Goal: Task Accomplishment & Management: Complete application form

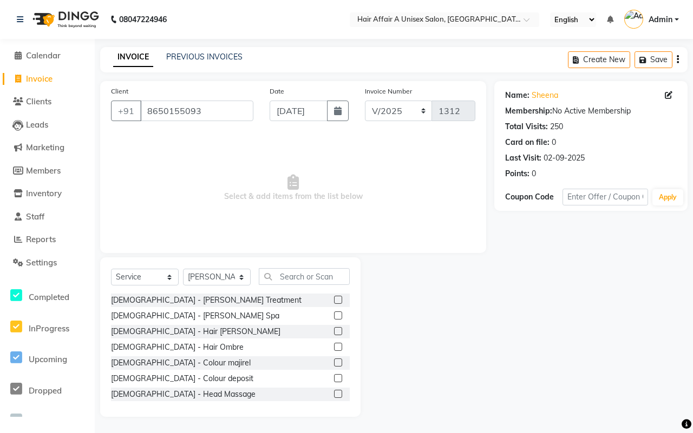
select select "service"
select select "25231"
click at [201, 58] on link "PREVIOUS INVOICES" at bounding box center [204, 57] width 76 height 10
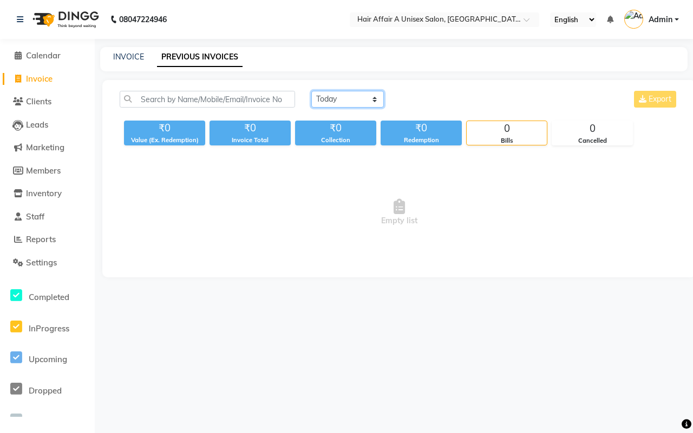
click at [350, 102] on select "[DATE] [DATE] Custom Range" at bounding box center [347, 99] width 73 height 17
select select "range"
click at [311, 91] on select "[DATE] [DATE] Custom Range" at bounding box center [347, 99] width 73 height 17
click at [448, 104] on input "[DATE]" at bounding box center [436, 99] width 76 height 15
select select "9"
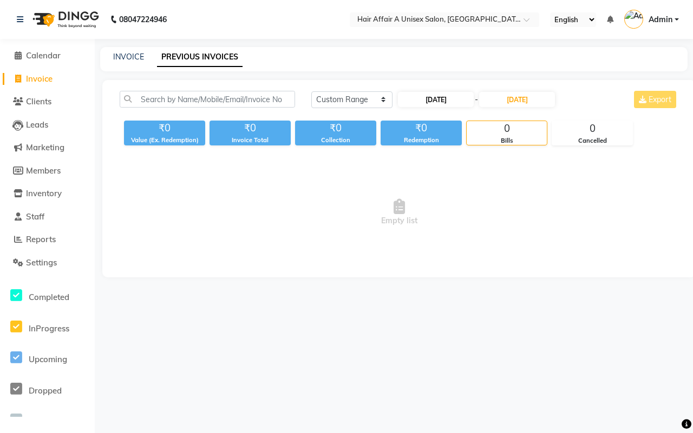
select select "2025"
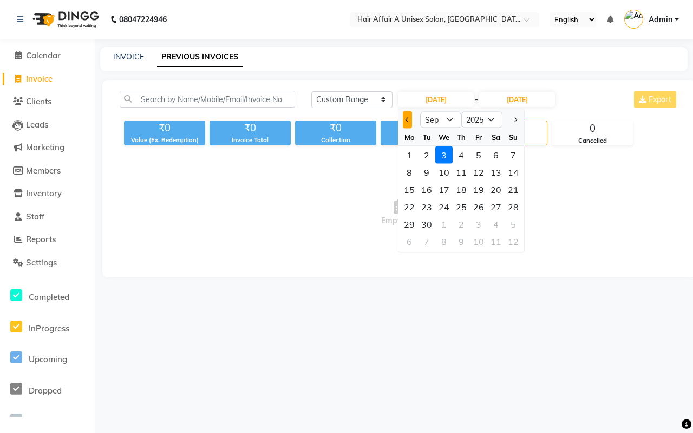
click at [405, 122] on button "Previous month" at bounding box center [407, 119] width 9 height 17
select select "8"
click at [512, 220] on div "31" at bounding box center [512, 224] width 17 height 17
type input "[DATE]"
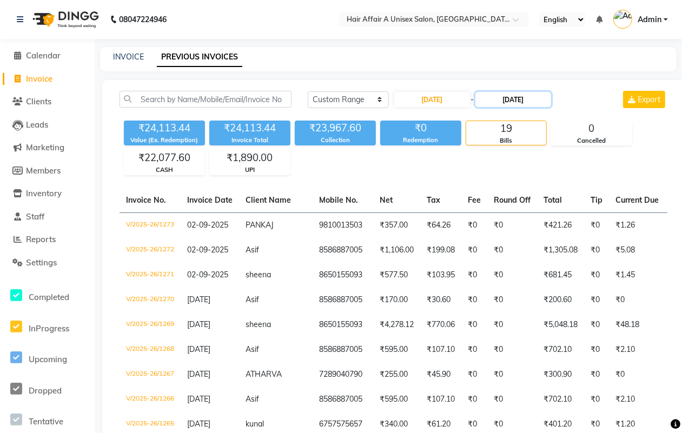
click at [527, 101] on input "[DATE]" at bounding box center [514, 99] width 76 height 15
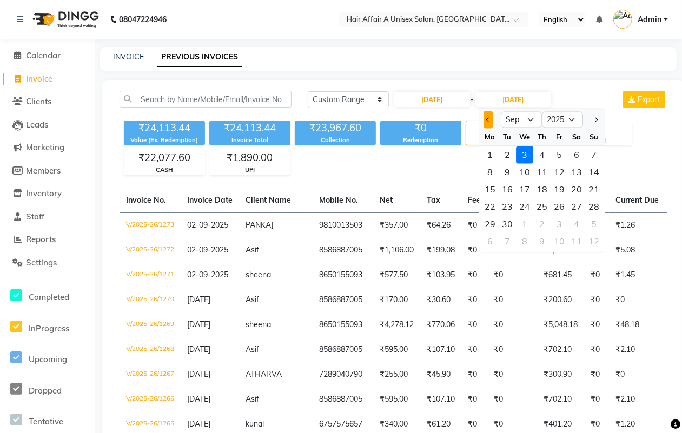
click at [486, 119] on span "Previous month" at bounding box center [488, 119] width 4 height 4
select select "8"
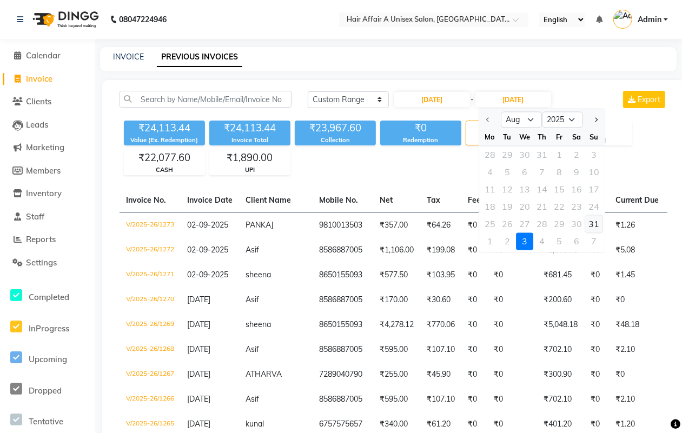
click at [595, 220] on div "31" at bounding box center [593, 224] width 17 height 17
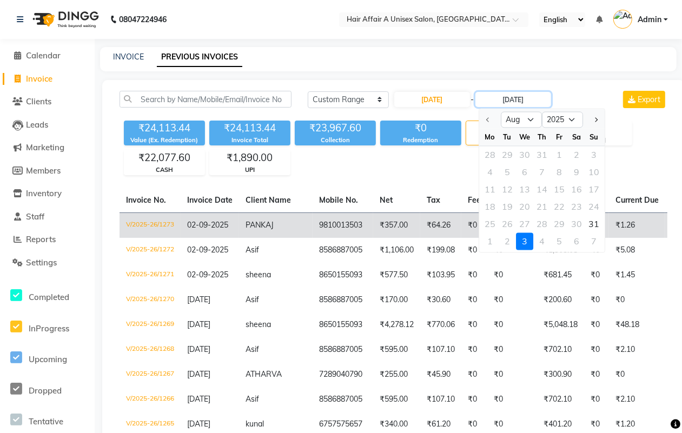
type input "[DATE]"
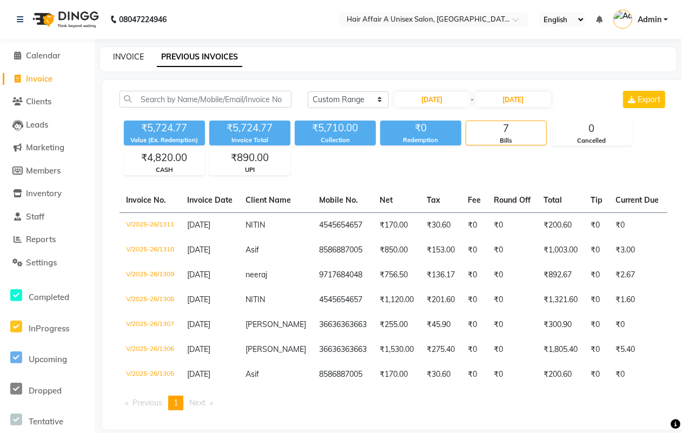
click at [135, 54] on link "INVOICE" at bounding box center [128, 57] width 31 height 10
select select "4464"
select select "service"
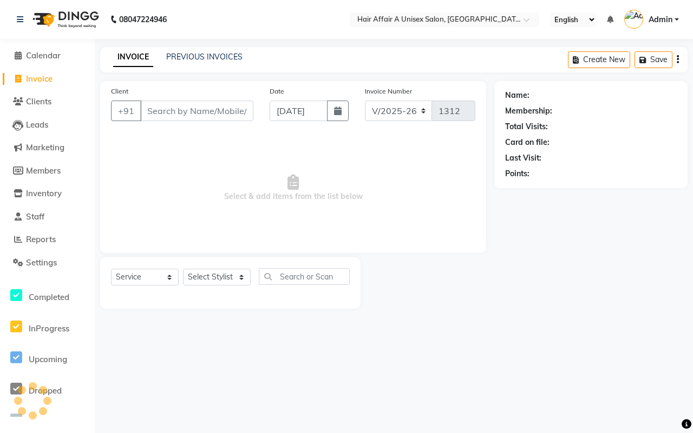
click at [195, 113] on input "Client" at bounding box center [196, 111] width 113 height 21
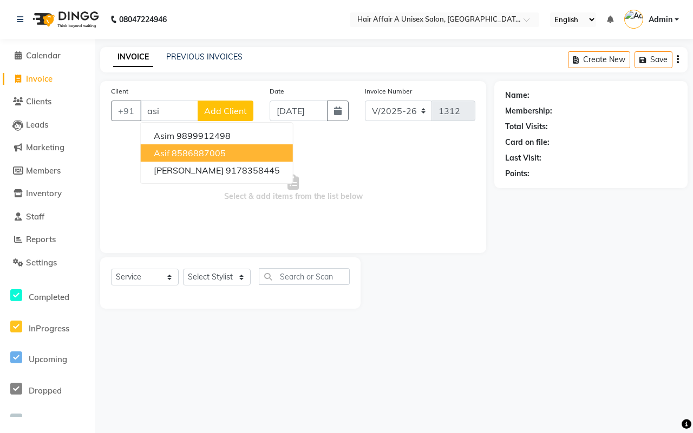
click at [189, 153] on ngb-highlight "8586887005" at bounding box center [199, 153] width 54 height 11
type input "8586887005"
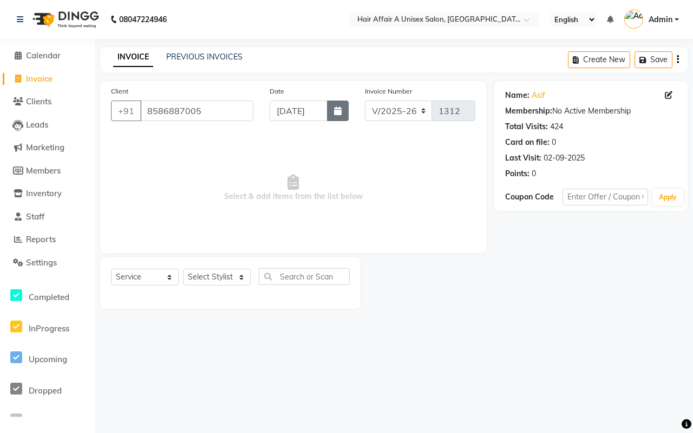
click at [338, 120] on button "button" at bounding box center [338, 111] width 22 height 21
select select "9"
select select "2025"
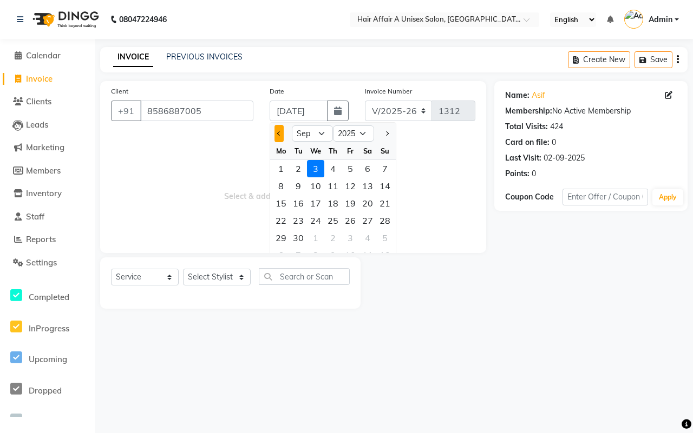
click at [280, 134] on span "Previous month" at bounding box center [279, 133] width 4 height 4
select select "8"
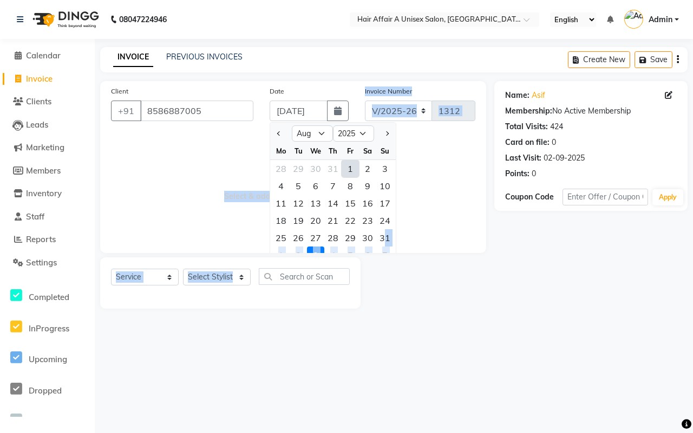
drag, startPoint x: 384, startPoint y: 239, endPoint x: 288, endPoint y: 285, distance: 107.0
click at [289, 285] on div "Client [PHONE_NUMBER] Date [DATE] Jan Feb Mar Apr May Jun [DATE] Aug Sep Oct No…" at bounding box center [293, 195] width 402 height 228
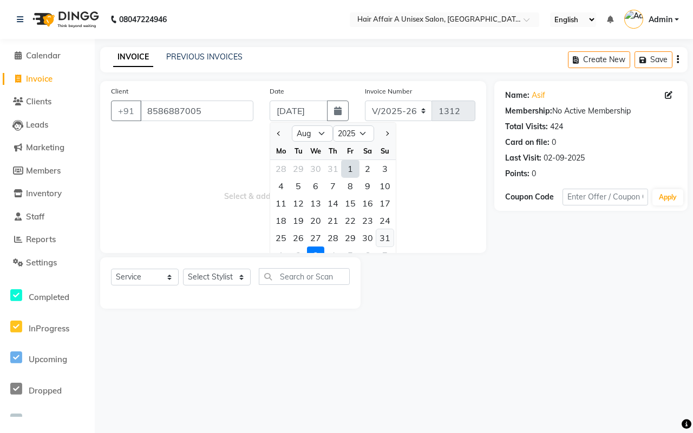
click at [381, 234] on div "31" at bounding box center [384, 237] width 17 height 17
type input "[DATE]"
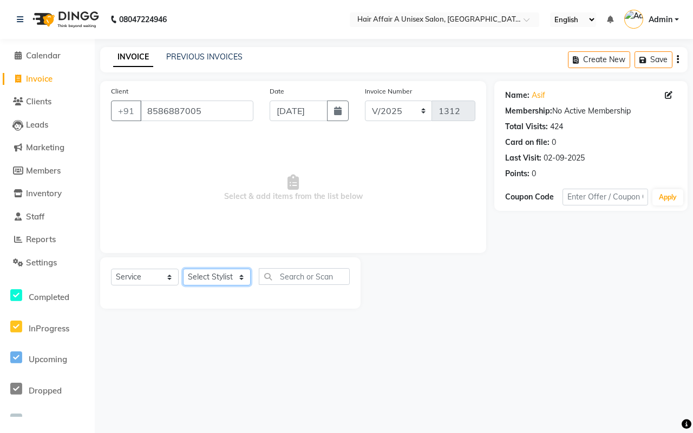
click at [233, 276] on select "Select Stylist [PERSON_NAME] [PERSON_NAME] Kajal Kunal [PERSON_NAME] Nitin [PER…" at bounding box center [217, 277] width 68 height 17
select select "25275"
click at [183, 269] on select "Select Stylist [PERSON_NAME] [PERSON_NAME] Kajal Kunal [PERSON_NAME] Nitin [PER…" at bounding box center [217, 277] width 68 height 17
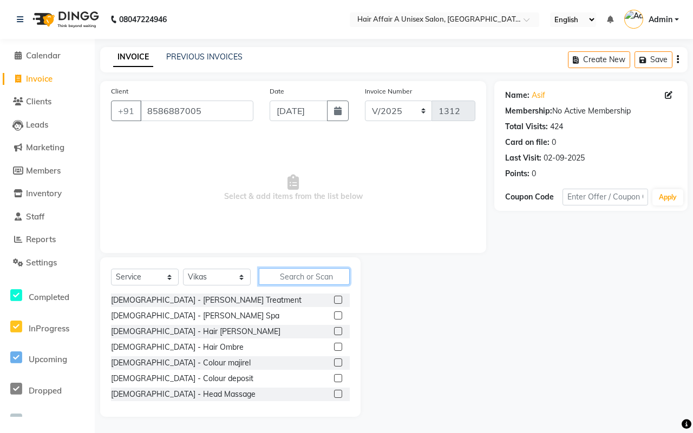
click at [314, 278] on input "text" at bounding box center [304, 276] width 91 height 17
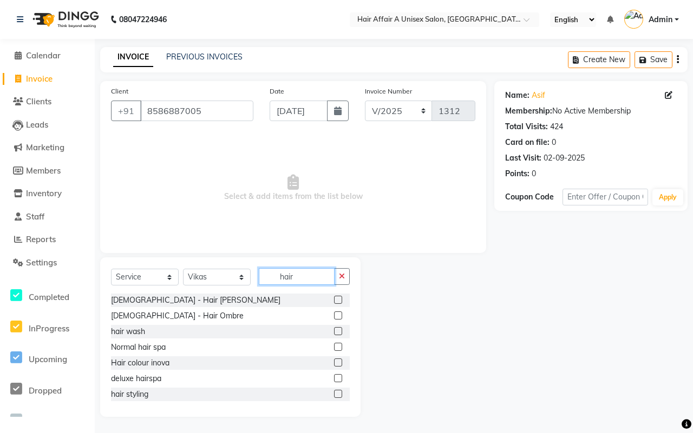
type input "hair"
click at [334, 329] on label at bounding box center [338, 331] width 8 height 8
click at [334, 329] on input "checkbox" at bounding box center [337, 331] width 7 height 7
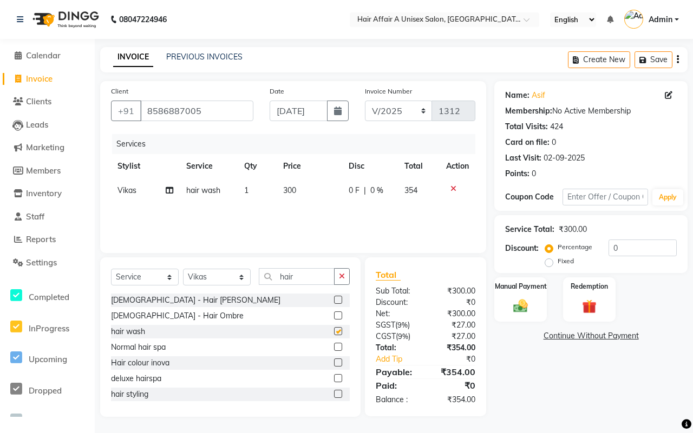
checkbox input "false"
click at [631, 244] on input "0" at bounding box center [642, 248] width 68 height 17
type input "15"
click at [524, 293] on div "Manual Payment" at bounding box center [520, 300] width 55 height 47
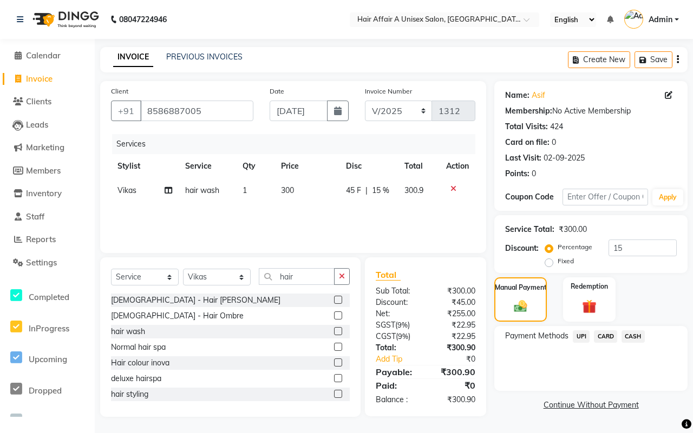
click at [581, 338] on span "UPI" at bounding box center [581, 337] width 17 height 12
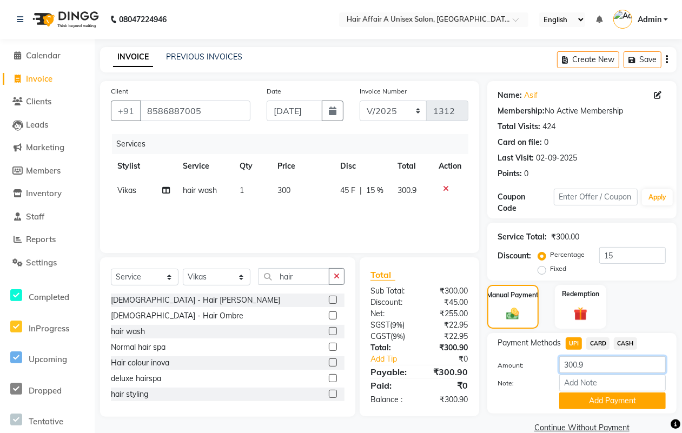
click at [613, 359] on input "300.9" at bounding box center [613, 365] width 107 height 17
type input "300"
click at [601, 394] on button "Add Payment" at bounding box center [613, 401] width 107 height 17
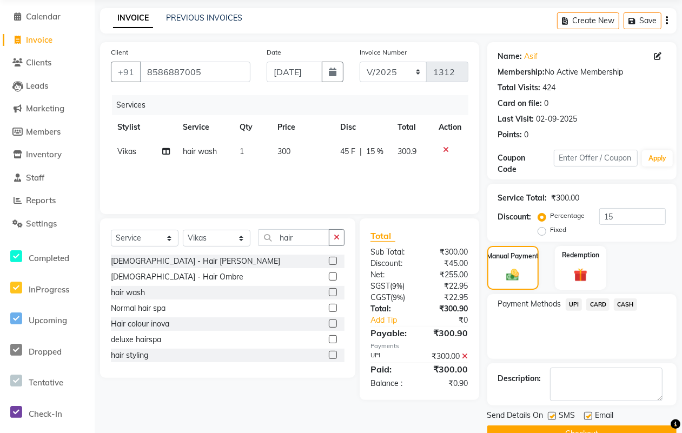
scroll to position [65, 0]
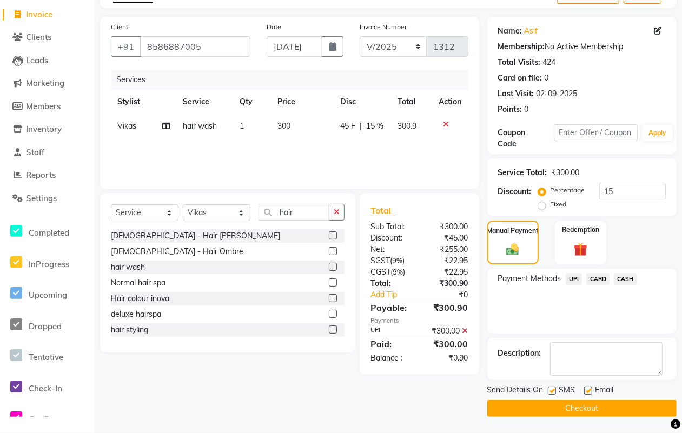
click at [555, 391] on label at bounding box center [552, 391] width 8 height 8
click at [555, 391] on input "checkbox" at bounding box center [551, 391] width 7 height 7
checkbox input "false"
click at [590, 388] on label at bounding box center [588, 391] width 8 height 8
click at [590, 388] on input "checkbox" at bounding box center [587, 391] width 7 height 7
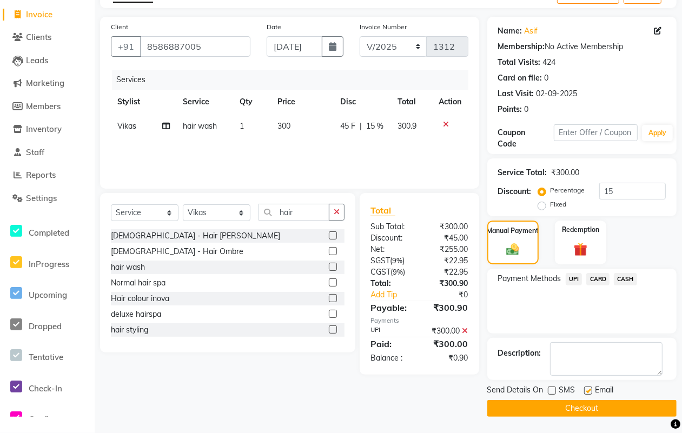
checkbox input "false"
click at [571, 404] on button "Checkout" at bounding box center [582, 408] width 189 height 17
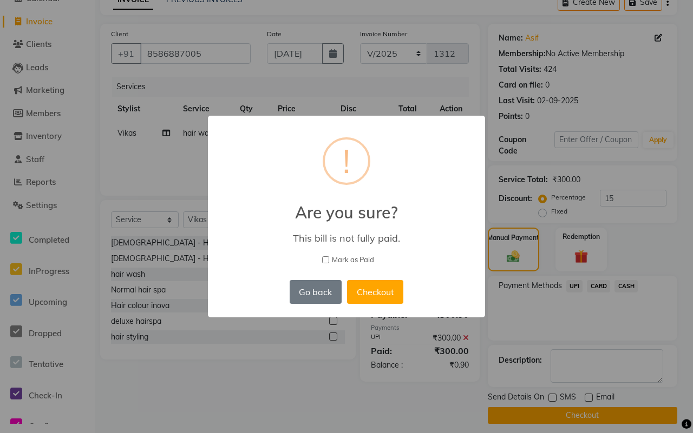
click at [350, 260] on span "Mark as Paid" at bounding box center [353, 260] width 42 height 11
click at [329, 260] on input "Mark as Paid" at bounding box center [325, 259] width 7 height 7
checkbox input "true"
click at [369, 286] on button "Checkout" at bounding box center [375, 292] width 56 height 24
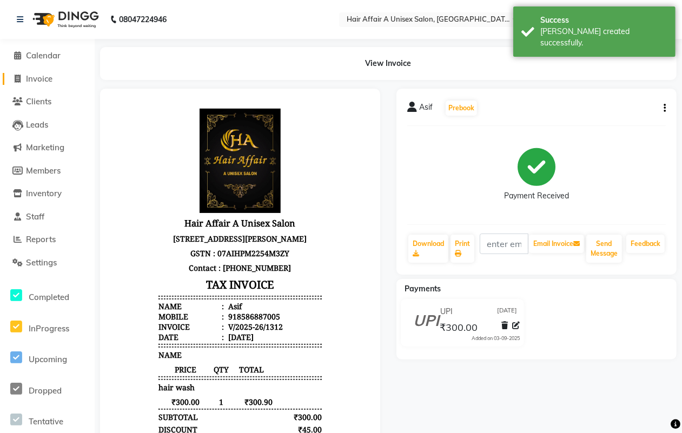
click at [41, 76] on span "Invoice" at bounding box center [39, 79] width 27 height 10
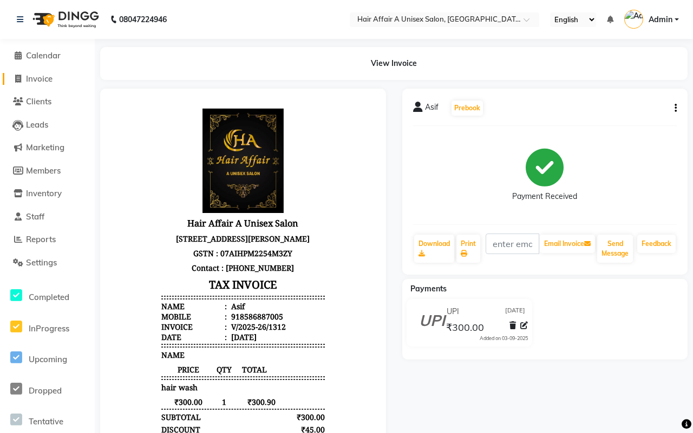
select select "4464"
select select "service"
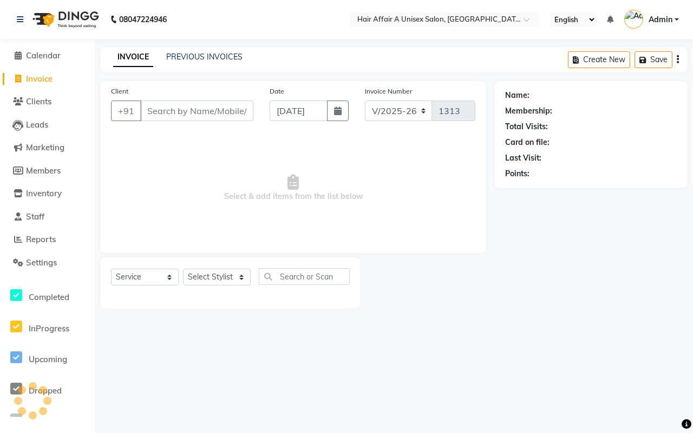
click at [195, 112] on input "Client" at bounding box center [196, 111] width 113 height 21
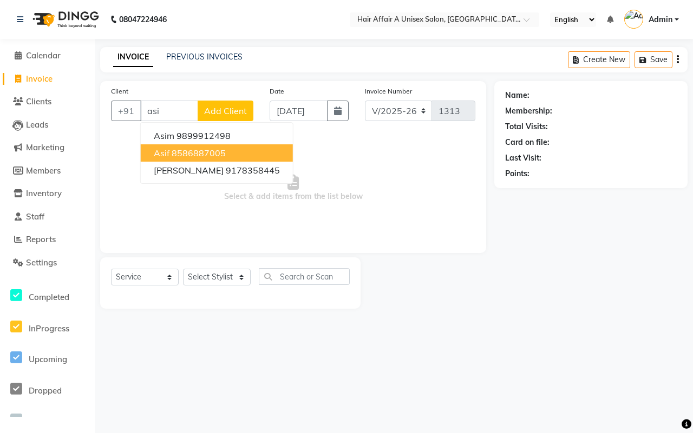
click at [169, 152] on button "Asif 8586887005" at bounding box center [217, 152] width 152 height 17
type input "8586887005"
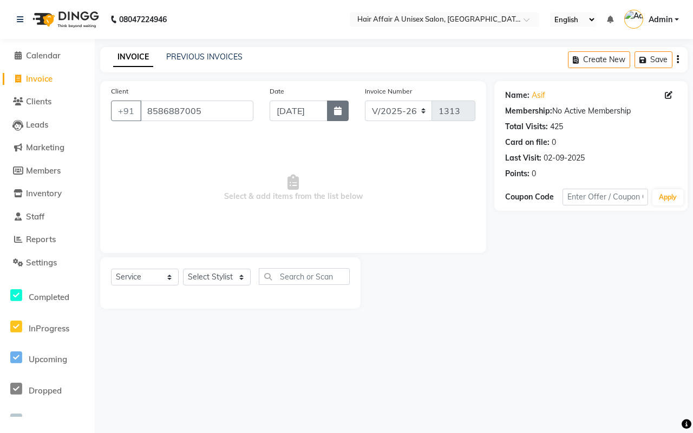
click at [346, 114] on button "button" at bounding box center [338, 111] width 22 height 21
select select "9"
select select "2025"
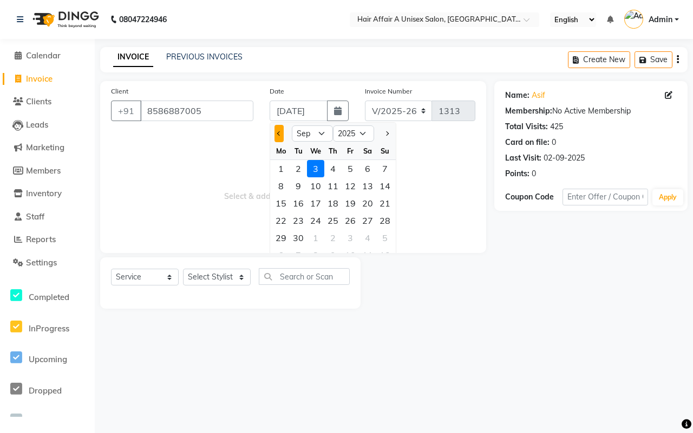
click at [278, 136] on button "Previous month" at bounding box center [278, 133] width 9 height 17
select select "8"
click at [384, 237] on div "31" at bounding box center [384, 237] width 17 height 17
type input "[DATE]"
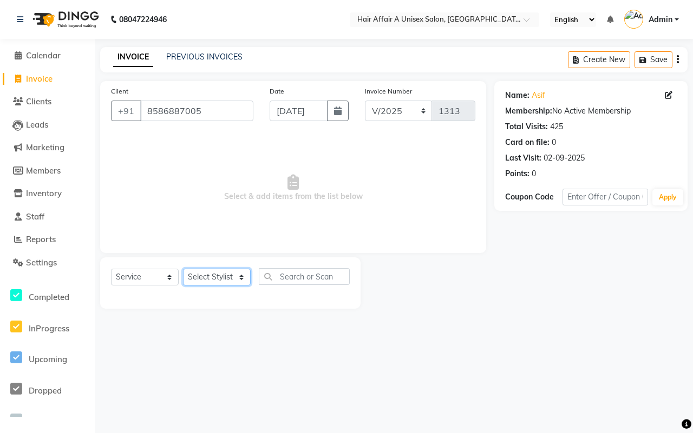
click at [232, 277] on select "Select Stylist [PERSON_NAME] [PERSON_NAME] Kajal Kunal [PERSON_NAME] Nitin [PER…" at bounding box center [217, 277] width 68 height 17
click at [217, 278] on select "Select Stylist [PERSON_NAME] [PERSON_NAME] Kajal Kunal [PERSON_NAME] Nitin [PER…" at bounding box center [217, 277] width 68 height 17
select select "25229"
click at [183, 269] on select "Select Stylist [PERSON_NAME] [PERSON_NAME] Kajal Kunal [PERSON_NAME] Nitin [PER…" at bounding box center [217, 277] width 68 height 17
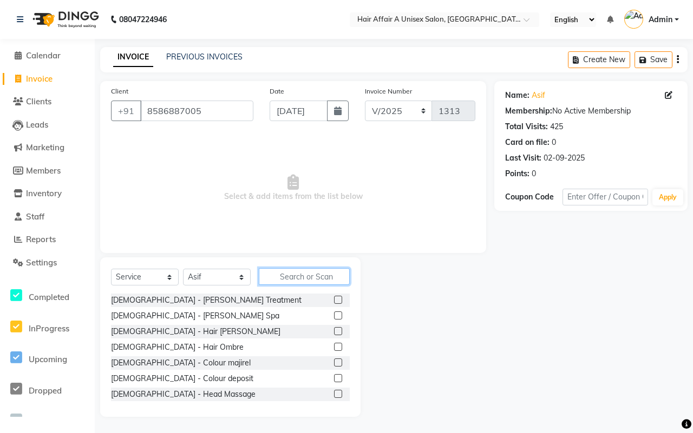
click at [284, 271] on input "text" at bounding box center [304, 276] width 91 height 17
type input "m"
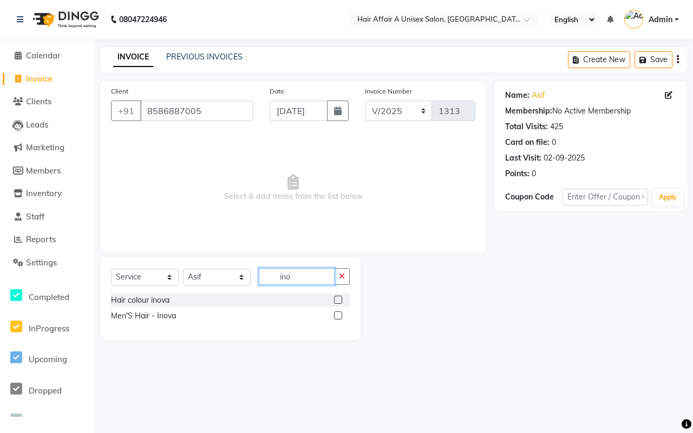
type input "ino"
click at [341, 298] on label at bounding box center [338, 300] width 8 height 8
click at [341, 298] on input "checkbox" at bounding box center [337, 300] width 7 height 7
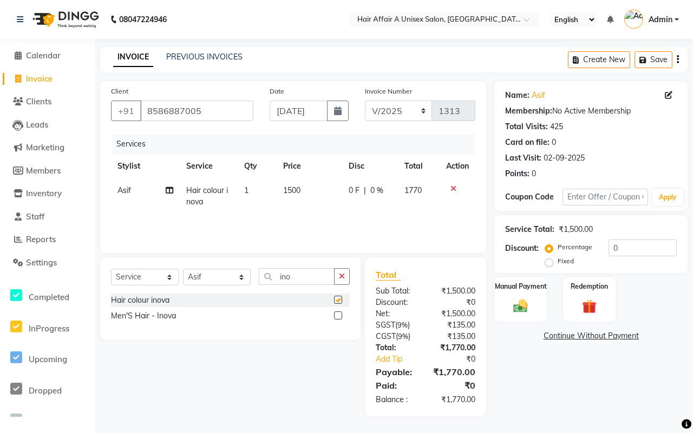
checkbox input "false"
click at [291, 191] on span "1500" at bounding box center [291, 191] width 17 height 10
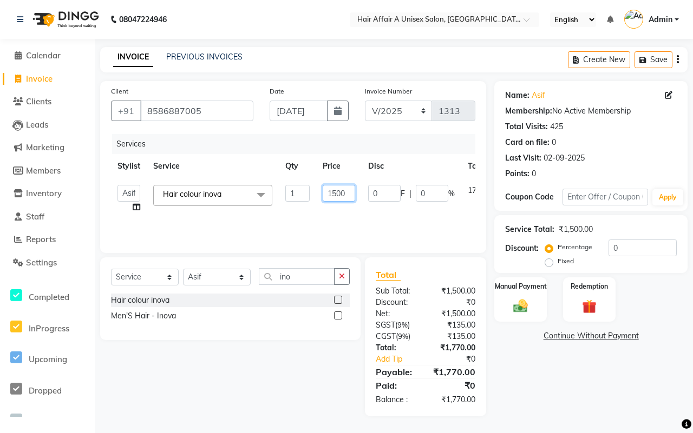
drag, startPoint x: 336, startPoint y: 192, endPoint x: 363, endPoint y: 204, distance: 29.1
click at [337, 192] on input "1500" at bounding box center [339, 193] width 32 height 17
type input "1600"
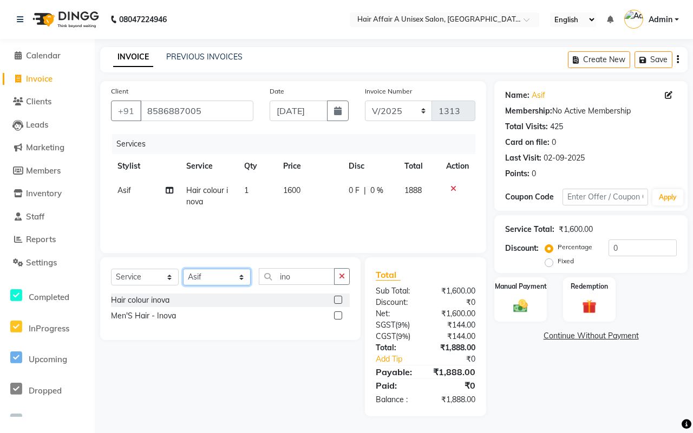
click at [213, 274] on select "Select Stylist [PERSON_NAME] [PERSON_NAME] Kajal Kunal [PERSON_NAME] Nitin [PER…" at bounding box center [217, 277] width 68 height 17
select select "25233"
click at [183, 269] on select "Select Stylist [PERSON_NAME] [PERSON_NAME] Kajal Kunal [PERSON_NAME] Nitin [PER…" at bounding box center [217, 277] width 68 height 17
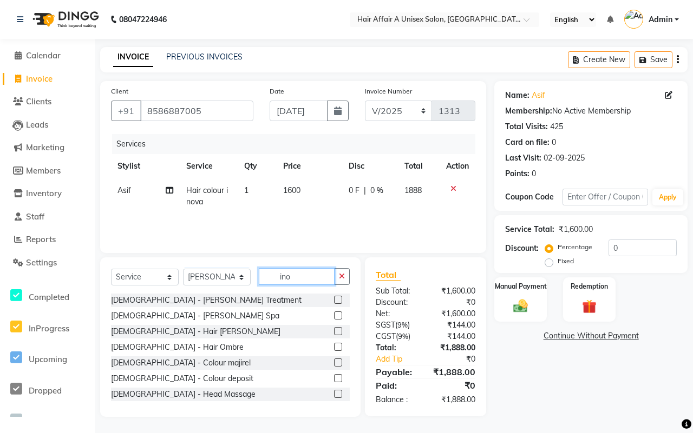
click at [293, 272] on input "ino" at bounding box center [297, 276] width 76 height 17
type input "i"
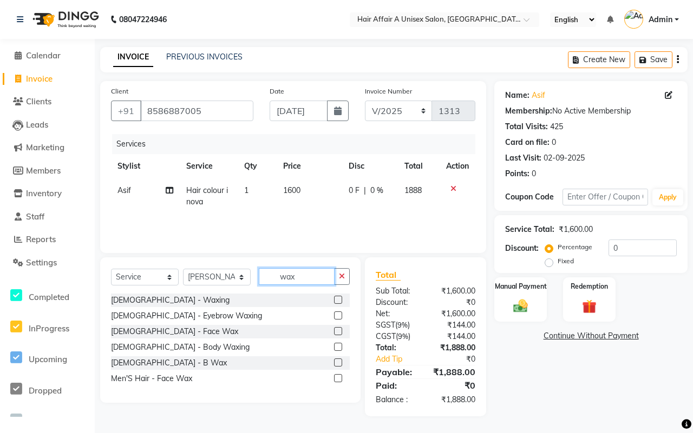
type input "wax"
click at [337, 294] on div at bounding box center [342, 301] width 16 height 14
click at [337, 303] on label at bounding box center [338, 300] width 8 height 8
click at [337, 303] on input "checkbox" at bounding box center [337, 300] width 7 height 7
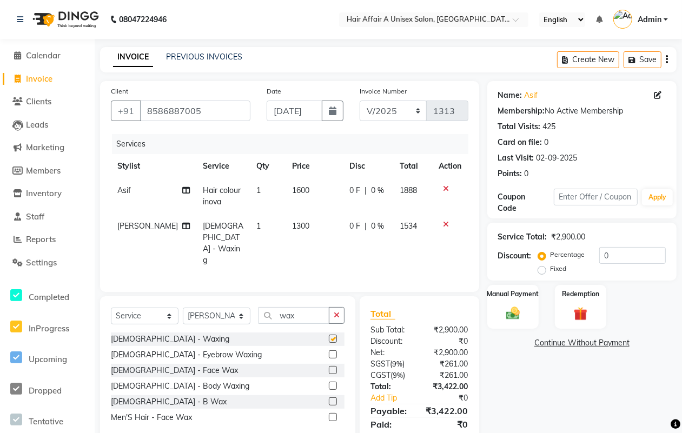
checkbox input "false"
click at [292, 223] on span "1300" at bounding box center [300, 226] width 17 height 10
select select "25233"
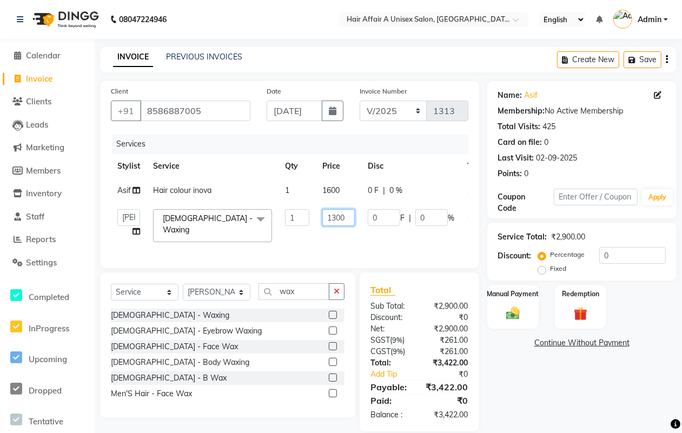
click at [337, 217] on input "1300" at bounding box center [339, 217] width 32 height 17
type input "1000"
click at [239, 300] on select "Select Stylist [PERSON_NAME] [PERSON_NAME] Kajal Kunal [PERSON_NAME] Nitin [PER…" at bounding box center [217, 292] width 68 height 17
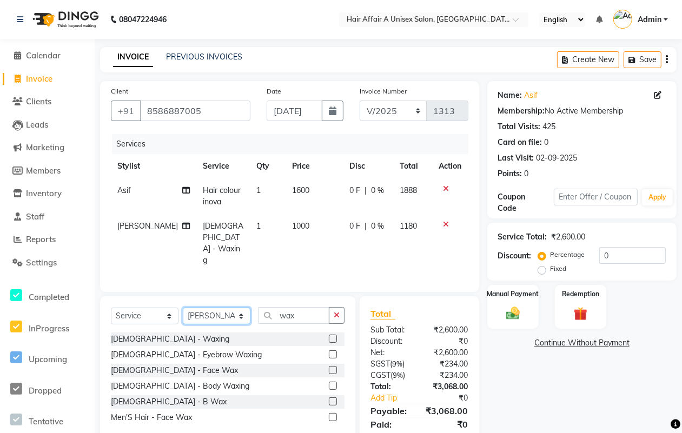
select select "25275"
click at [183, 308] on select "Select Stylist [PERSON_NAME] [PERSON_NAME] Kajal Kunal [PERSON_NAME] Nitin [PER…" at bounding box center [217, 316] width 68 height 17
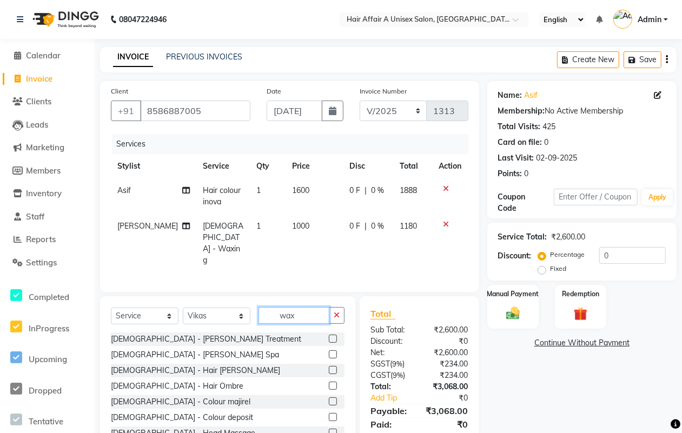
click at [311, 307] on input "wax" at bounding box center [294, 315] width 71 height 17
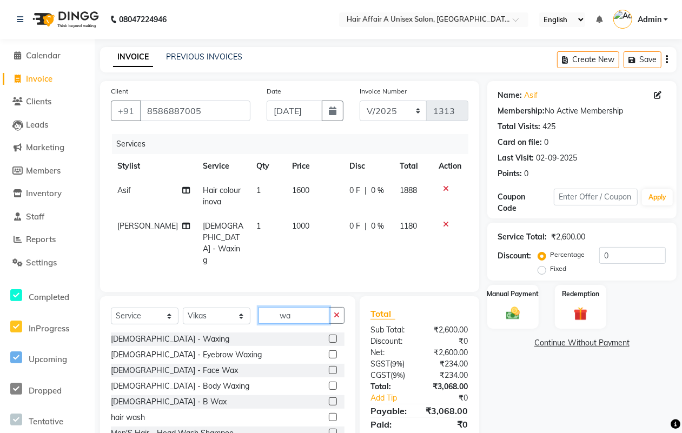
type input "w"
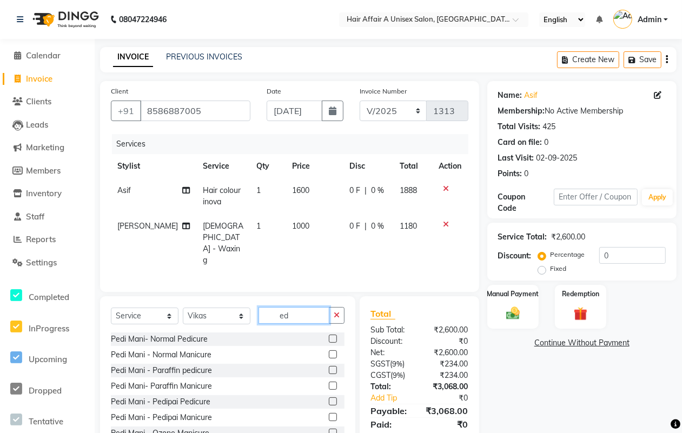
type input "e"
type input "ped"
click at [329, 335] on label at bounding box center [333, 339] width 8 height 8
click at [329, 336] on input "checkbox" at bounding box center [332, 339] width 7 height 7
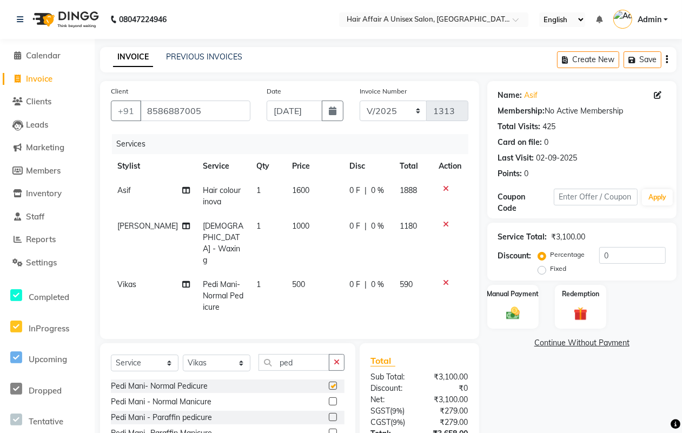
checkbox input "false"
click at [292, 280] on span "500" at bounding box center [298, 285] width 13 height 10
select select "25275"
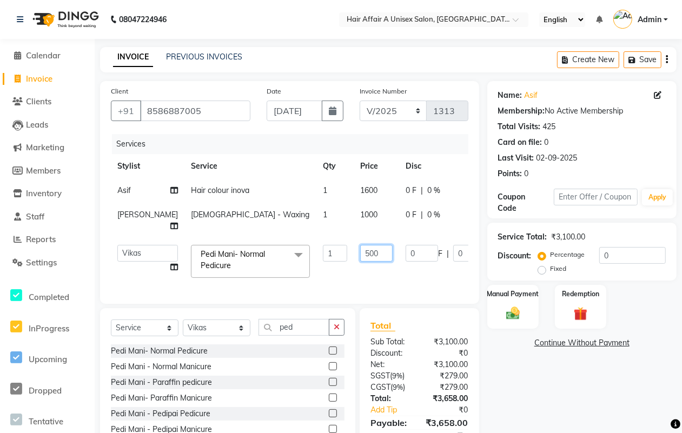
click at [360, 249] on input "500" at bounding box center [376, 253] width 32 height 17
type input "800"
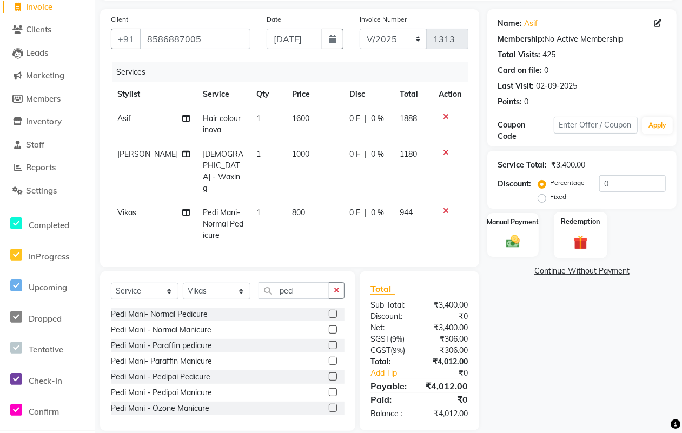
scroll to position [73, 0]
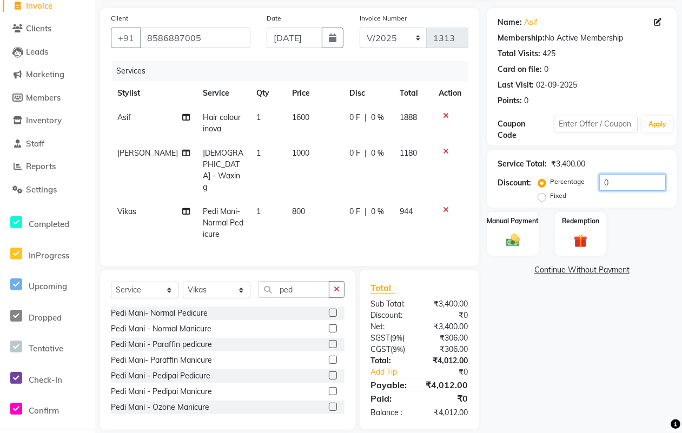
click at [622, 182] on input "0" at bounding box center [633, 182] width 67 height 17
type input "20"
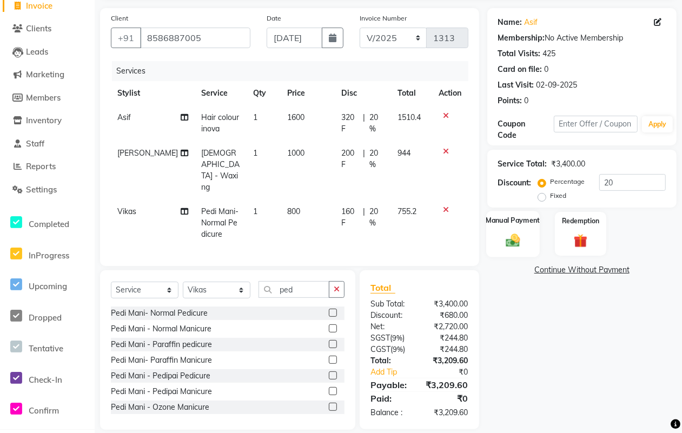
click at [517, 226] on div "Manual Payment" at bounding box center [513, 234] width 54 height 46
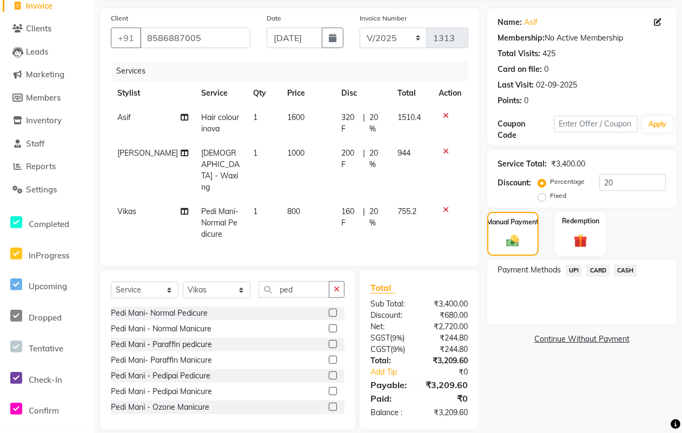
click at [627, 269] on span "CASH" at bounding box center [625, 271] width 23 height 12
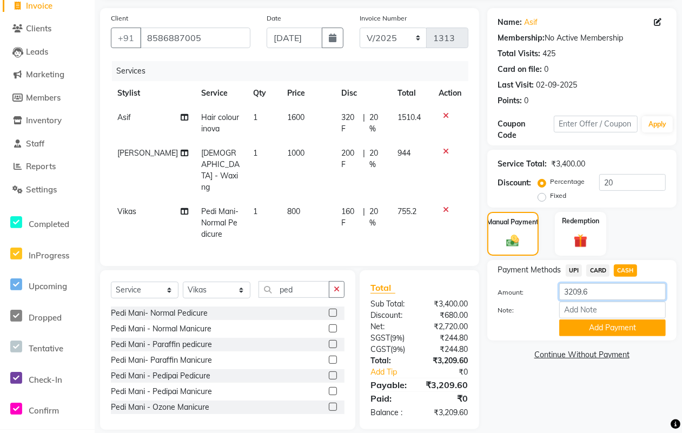
click at [601, 290] on input "3209.6" at bounding box center [613, 292] width 107 height 17
type input "3200"
click at [612, 327] on button "Add Payment" at bounding box center [613, 328] width 107 height 17
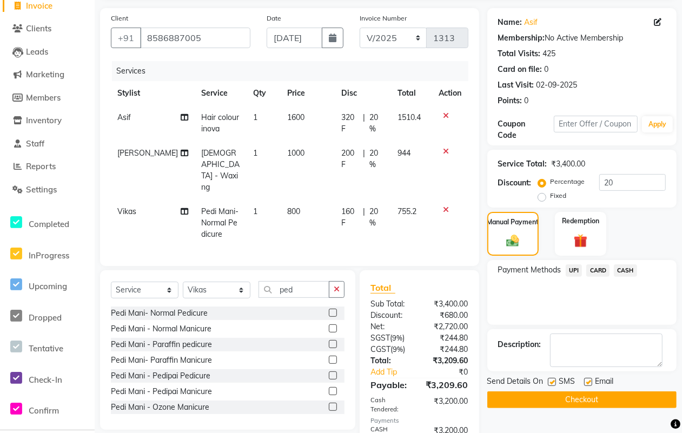
scroll to position [129, 0]
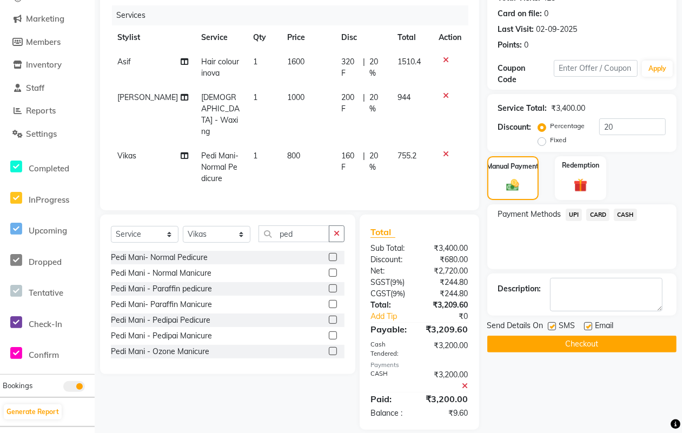
click at [552, 327] on label at bounding box center [552, 327] width 8 height 8
click at [552, 327] on input "checkbox" at bounding box center [551, 327] width 7 height 7
checkbox input "false"
click at [591, 325] on label at bounding box center [588, 327] width 8 height 8
click at [591, 325] on input "checkbox" at bounding box center [587, 327] width 7 height 7
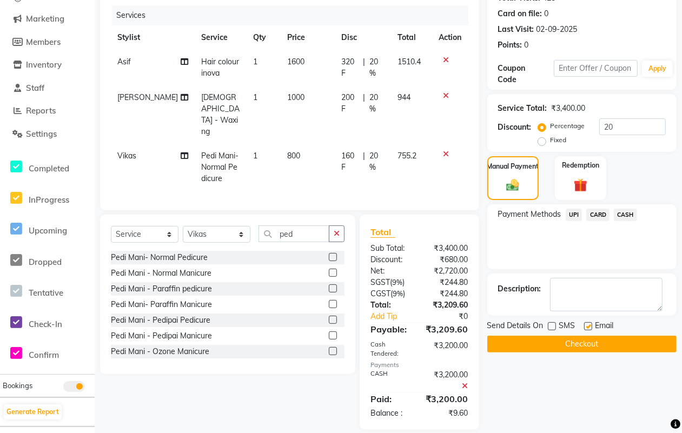
checkbox input "false"
click at [583, 340] on button "Checkout" at bounding box center [582, 344] width 189 height 17
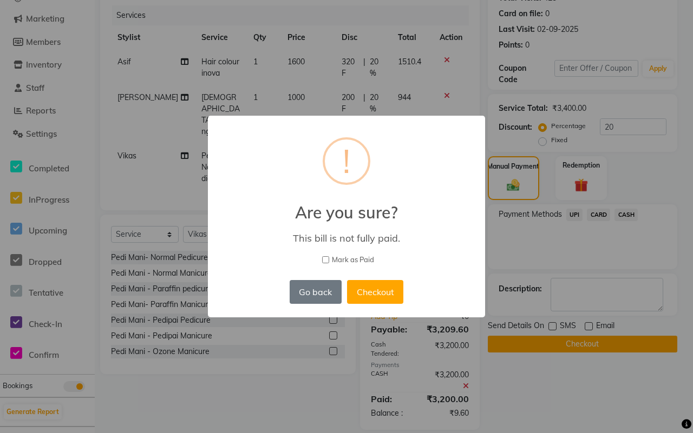
click at [344, 262] on span "Mark as Paid" at bounding box center [353, 260] width 42 height 11
click at [329, 262] on input "Mark as Paid" at bounding box center [325, 259] width 7 height 7
checkbox input "true"
click at [368, 287] on button "Checkout" at bounding box center [375, 292] width 56 height 24
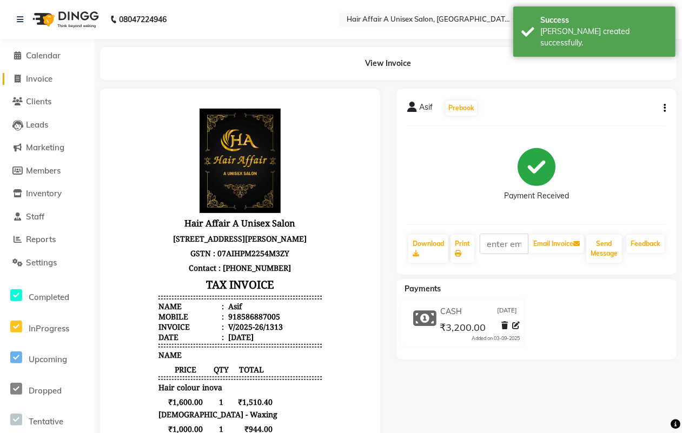
click at [32, 73] on link "Invoice" at bounding box center [47, 79] width 89 height 12
select select "service"
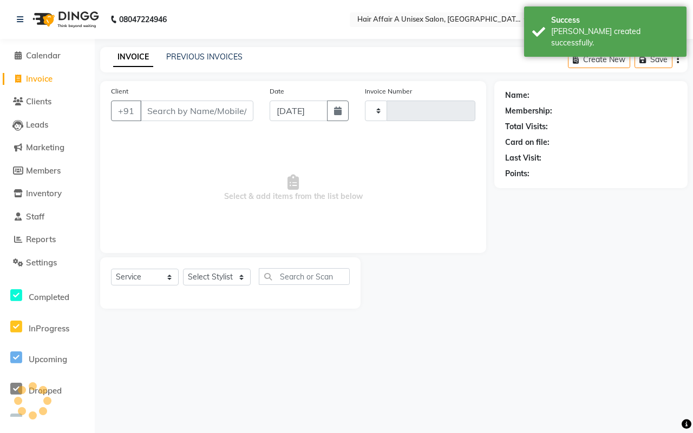
type input "1314"
select select "4464"
click at [182, 114] on input "Client" at bounding box center [196, 111] width 113 height 21
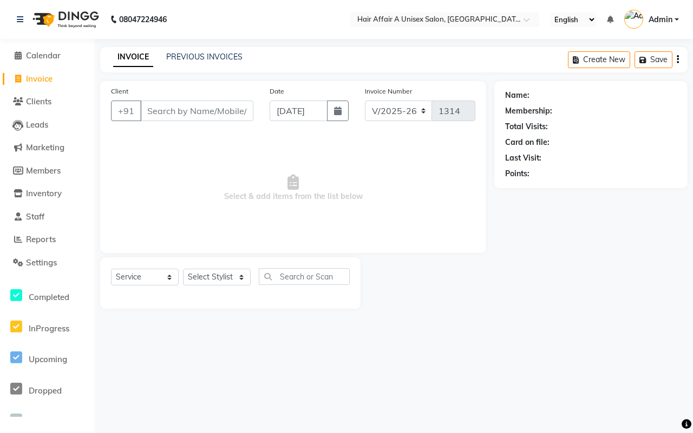
click at [199, 113] on input "Client" at bounding box center [196, 111] width 113 height 21
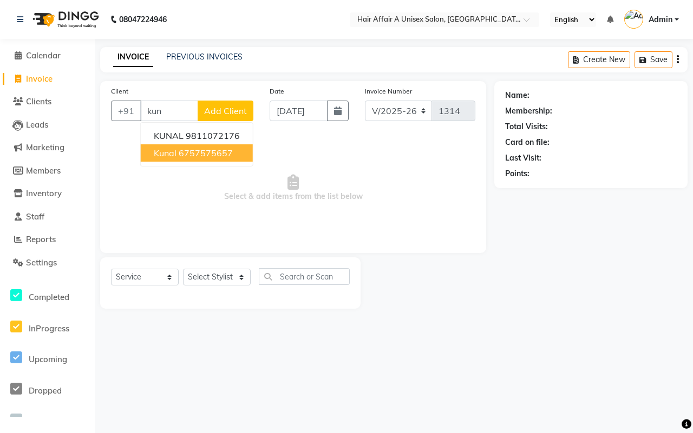
click at [187, 157] on ngb-highlight "6757575657" at bounding box center [206, 153] width 54 height 11
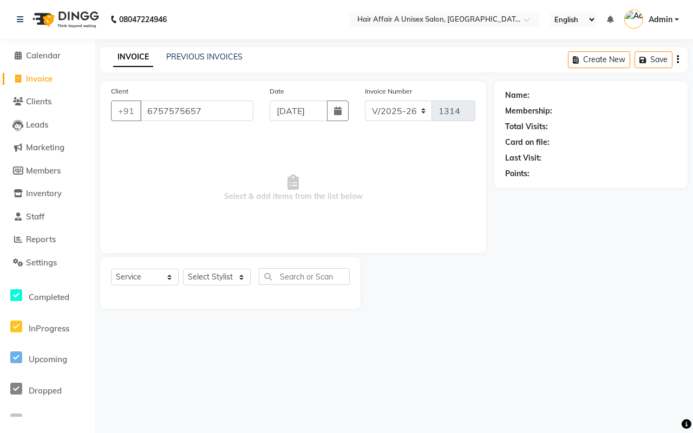
type input "6757575657"
click at [334, 113] on icon "button" at bounding box center [338, 111] width 8 height 9
select select "9"
select select "2025"
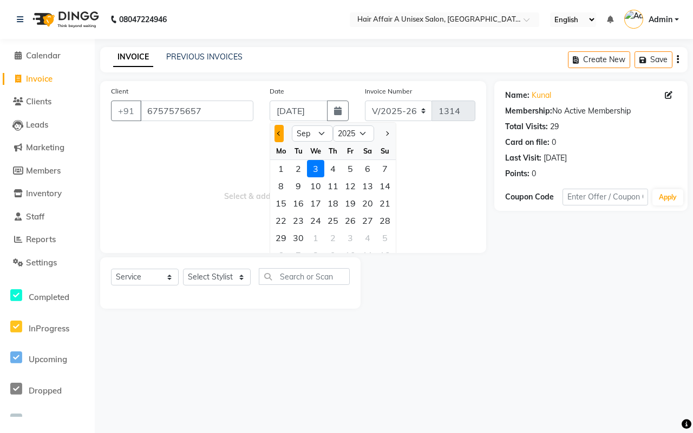
click at [280, 128] on button "Previous month" at bounding box center [278, 133] width 9 height 17
select select "8"
click at [379, 234] on div "31" at bounding box center [384, 237] width 17 height 17
type input "[DATE]"
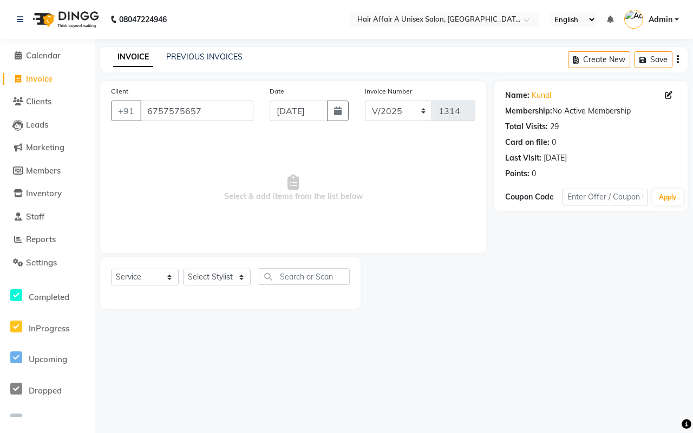
click at [228, 286] on div "Select Service Product Membership Package Voucher Prepaid Gift Card Select Styl…" at bounding box center [230, 280] width 239 height 25
click at [228, 280] on select "Select Stylist [PERSON_NAME] [PERSON_NAME] Kajal Kunal [PERSON_NAME] Nitin [PER…" at bounding box center [217, 277] width 68 height 17
select select "74947"
click at [183, 269] on select "Select Stylist [PERSON_NAME] [PERSON_NAME] Kajal Kunal [PERSON_NAME] Nitin [PER…" at bounding box center [217, 277] width 68 height 17
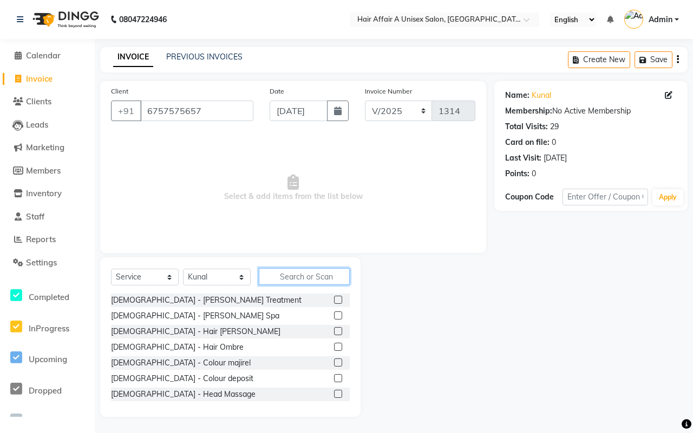
click at [311, 284] on input "text" at bounding box center [304, 276] width 91 height 17
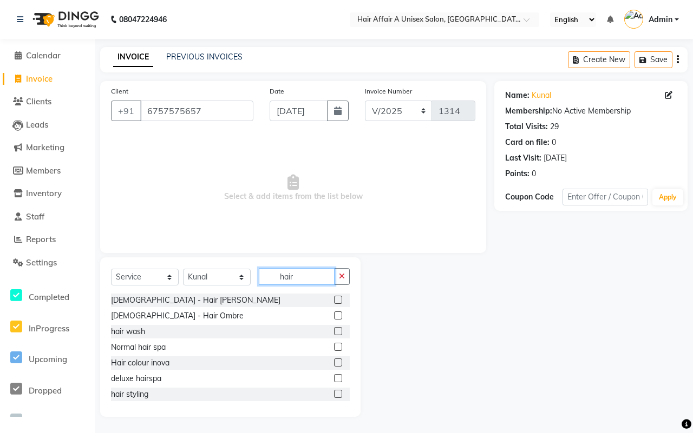
type input "hair"
click at [334, 331] on label at bounding box center [338, 331] width 8 height 8
click at [334, 331] on input "checkbox" at bounding box center [337, 331] width 7 height 7
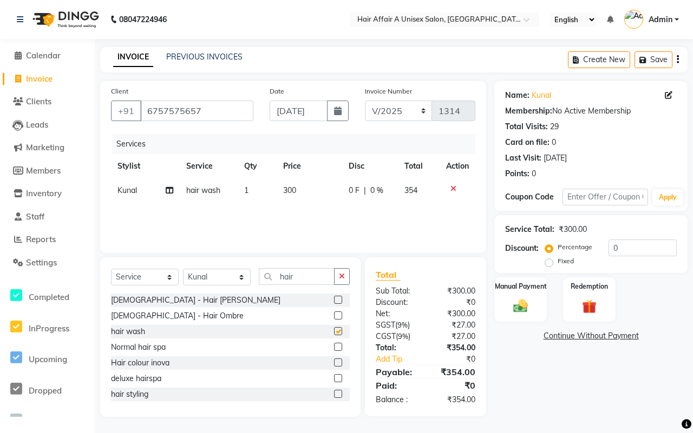
checkbox input "false"
click at [639, 245] on input "0" at bounding box center [642, 248] width 68 height 17
type input "5"
click at [521, 295] on div "Manual Payment" at bounding box center [520, 300] width 55 height 47
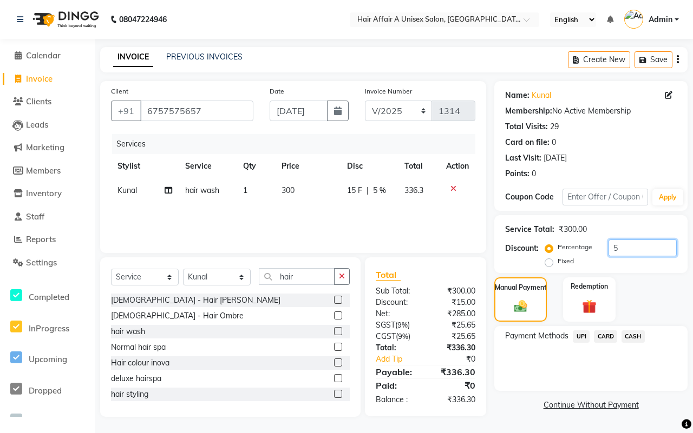
click at [626, 245] on input "5" at bounding box center [642, 248] width 68 height 17
type input "15"
click at [633, 334] on span "CASH" at bounding box center [632, 337] width 23 height 12
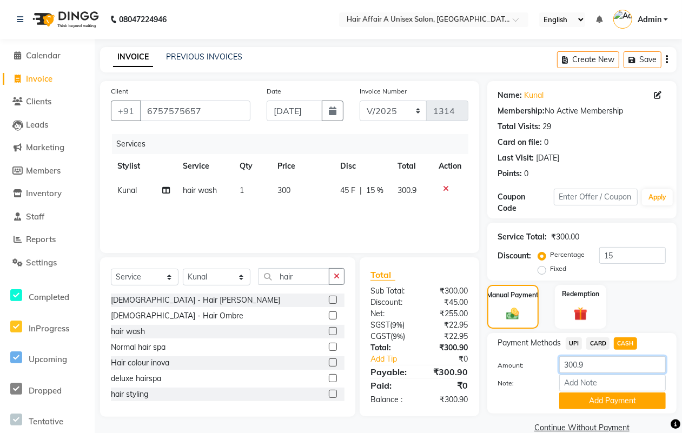
click at [613, 359] on input "300.9" at bounding box center [613, 365] width 107 height 17
type input "300"
click at [601, 396] on button "Add Payment" at bounding box center [613, 401] width 107 height 17
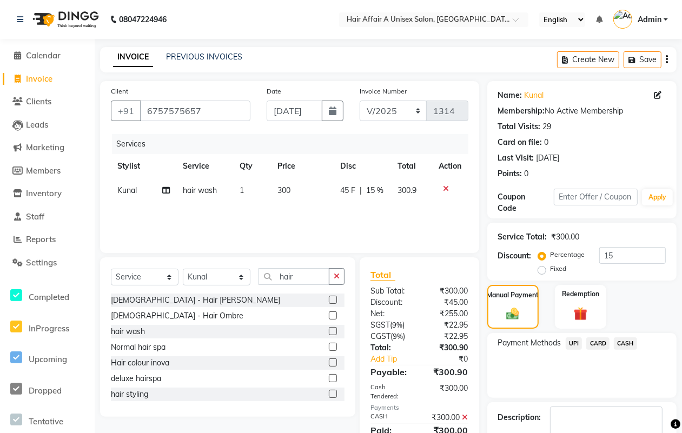
scroll to position [65, 0]
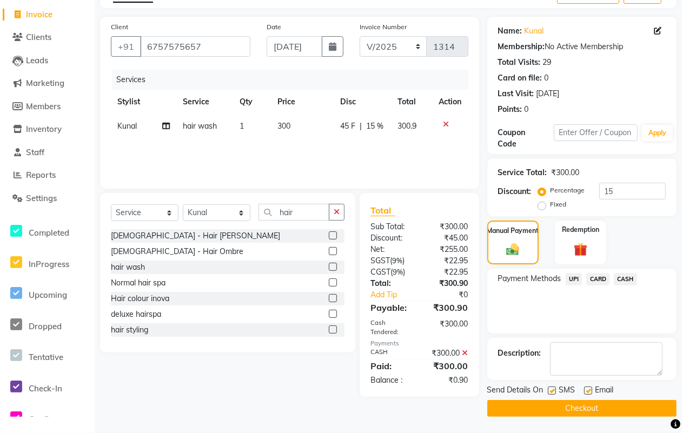
click at [549, 385] on div "SMS" at bounding box center [566, 392] width 36 height 14
click at [549, 387] on label at bounding box center [552, 391] width 8 height 8
click at [549, 388] on input "checkbox" at bounding box center [551, 391] width 7 height 7
checkbox input "false"
drag, startPoint x: 590, startPoint y: 390, endPoint x: 582, endPoint y: 405, distance: 16.5
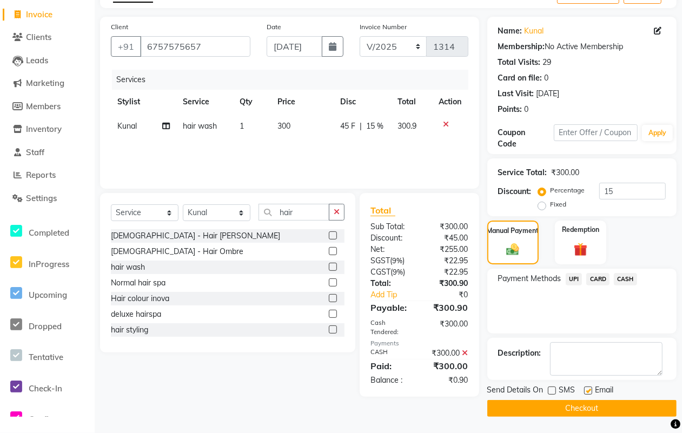
click at [590, 390] on label at bounding box center [588, 391] width 8 height 8
click at [590, 390] on input "checkbox" at bounding box center [587, 391] width 7 height 7
checkbox input "false"
click at [581, 406] on button "Checkout" at bounding box center [582, 408] width 189 height 17
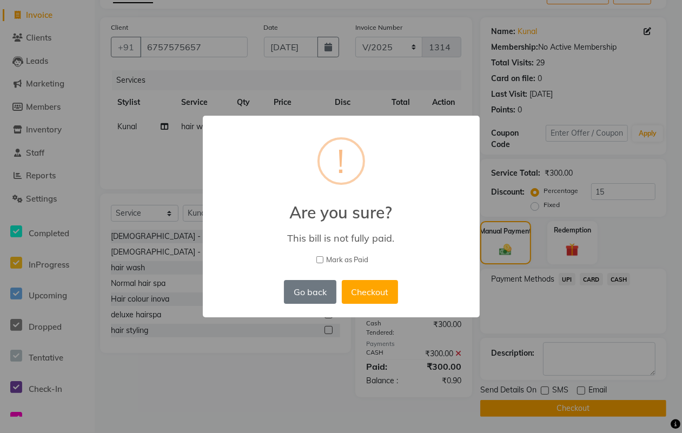
scroll to position [57, 0]
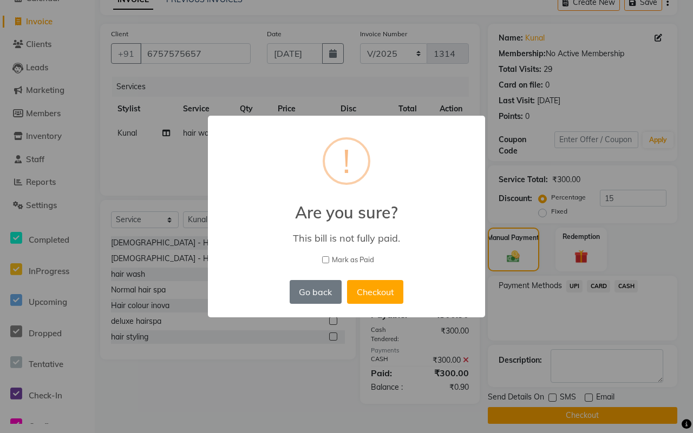
click at [326, 260] on input "Mark as Paid" at bounding box center [325, 259] width 7 height 7
checkbox input "true"
click at [383, 291] on button "Checkout" at bounding box center [375, 292] width 56 height 24
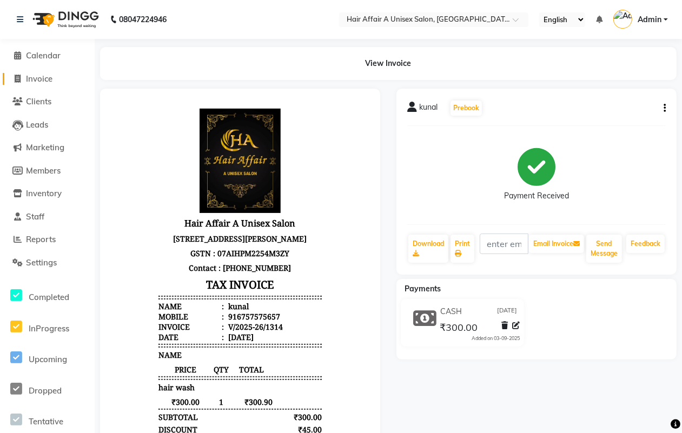
click at [41, 74] on span "Invoice" at bounding box center [39, 79] width 27 height 10
select select "4464"
select select "service"
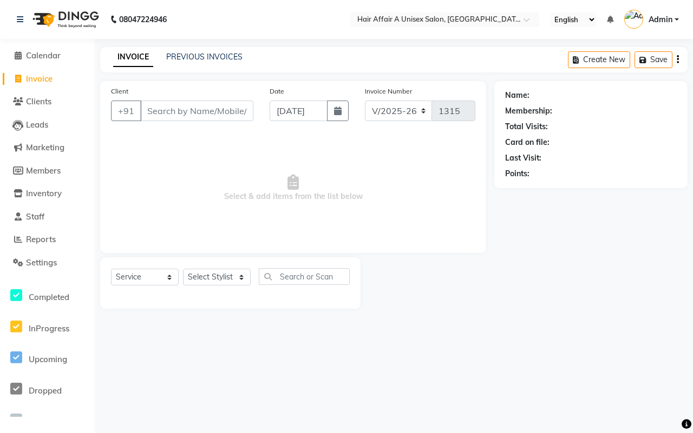
click at [167, 103] on input "Client" at bounding box center [196, 111] width 113 height 21
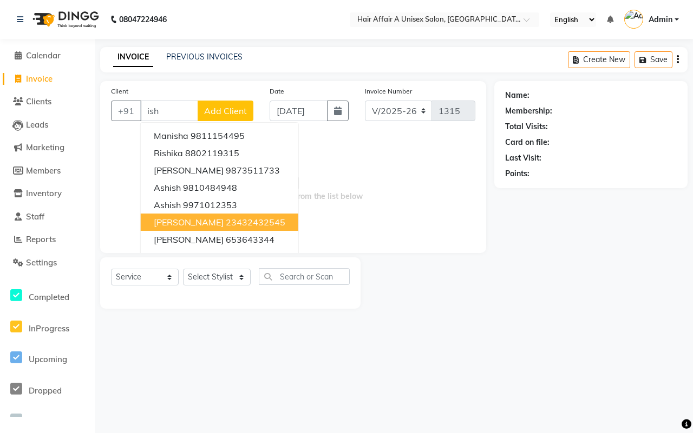
click at [226, 218] on ngb-highlight "23432432545" at bounding box center [256, 222] width 60 height 11
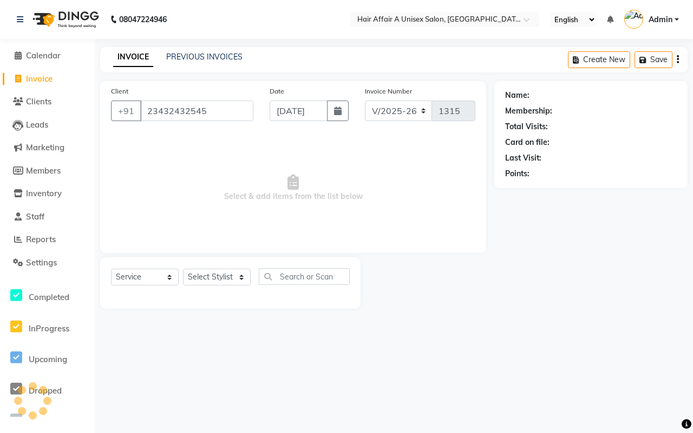
type input "23432432545"
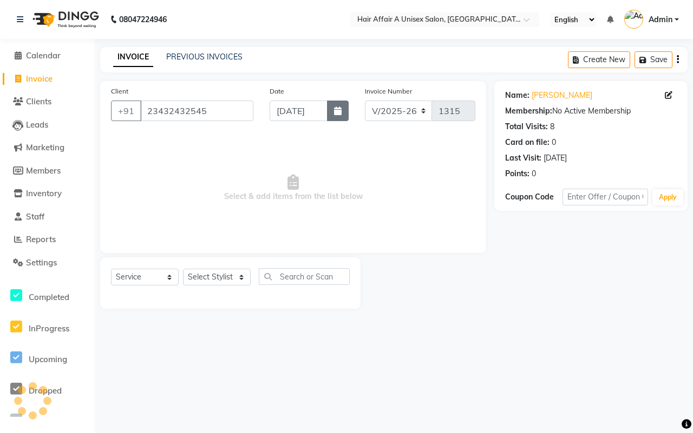
click at [337, 104] on button "button" at bounding box center [338, 111] width 22 height 21
select select "9"
select select "2025"
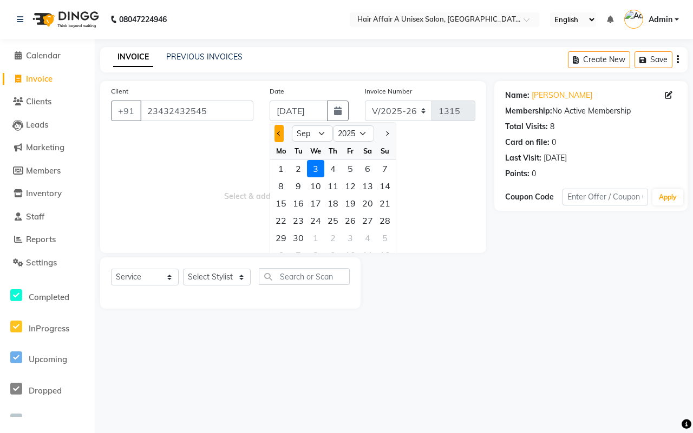
click at [279, 133] on span "Previous month" at bounding box center [279, 133] width 4 height 4
select select "8"
click at [382, 235] on div "31" at bounding box center [384, 237] width 17 height 17
type input "[DATE]"
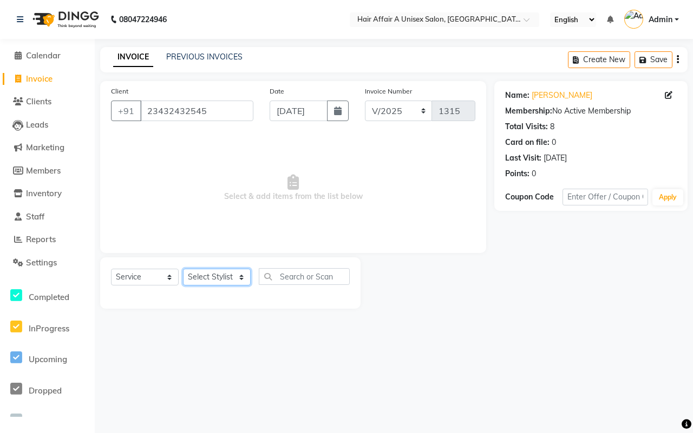
click at [233, 274] on select "Select Stylist [PERSON_NAME] [PERSON_NAME] Kajal Kunal [PERSON_NAME] Nitin [PER…" at bounding box center [217, 277] width 68 height 17
select select "25273"
click at [183, 269] on select "Select Stylist [PERSON_NAME] [PERSON_NAME] Kajal Kunal [PERSON_NAME] Nitin [PER…" at bounding box center [217, 277] width 68 height 17
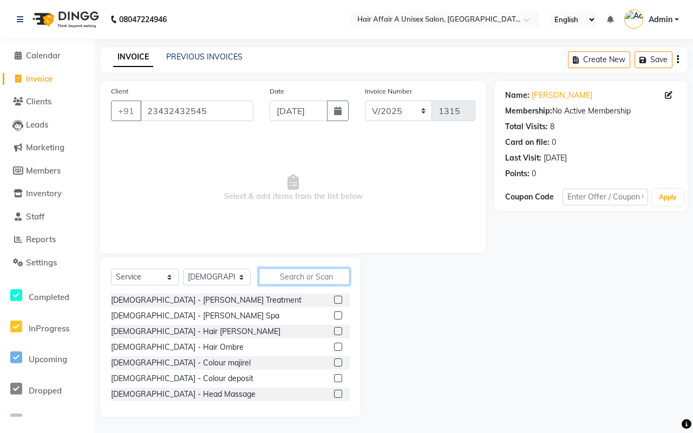
click at [299, 274] on input "text" at bounding box center [304, 276] width 91 height 17
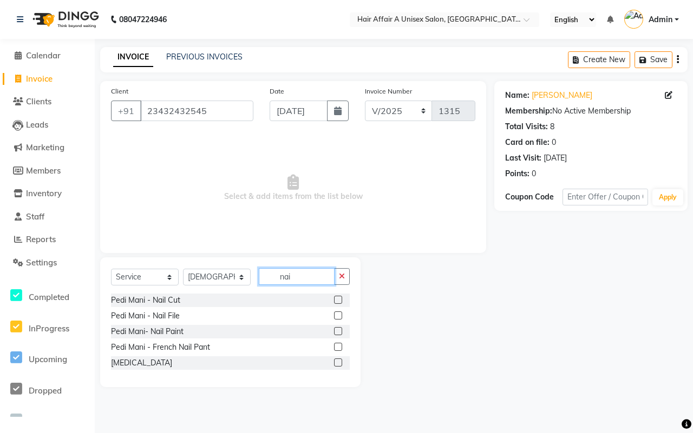
type input "nai"
click at [339, 345] on label at bounding box center [338, 347] width 8 height 8
click at [339, 345] on input "checkbox" at bounding box center [337, 347] width 7 height 7
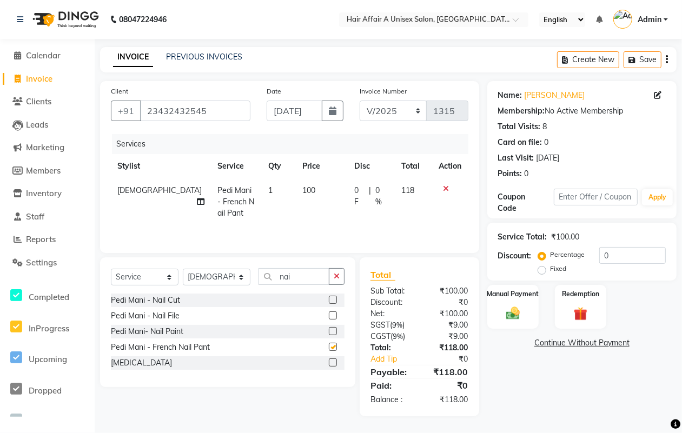
checkbox input "false"
click at [228, 274] on select "Select Stylist [PERSON_NAME] [PERSON_NAME] Kajal Kunal [PERSON_NAME] Nitin [PER…" at bounding box center [217, 277] width 68 height 17
select select "25232"
click at [183, 271] on select "Select Stylist [PERSON_NAME] [PERSON_NAME] Kajal Kunal [PERSON_NAME] Nitin [PER…" at bounding box center [217, 277] width 68 height 17
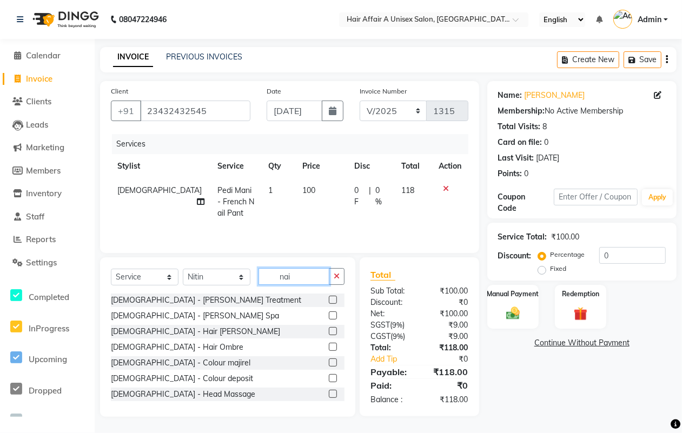
click at [305, 276] on input "nai" at bounding box center [294, 276] width 71 height 17
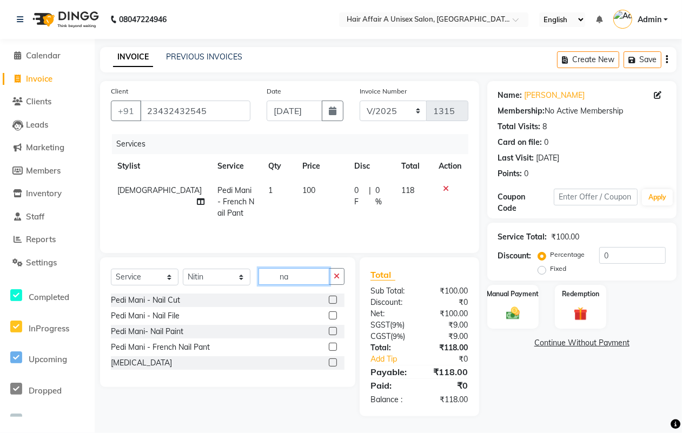
type input "n"
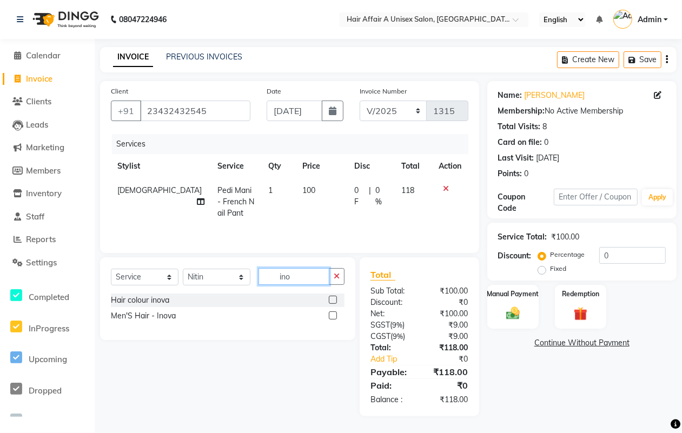
type input "ino"
click at [333, 320] on label at bounding box center [333, 316] width 8 height 8
click at [333, 320] on input "checkbox" at bounding box center [332, 316] width 7 height 7
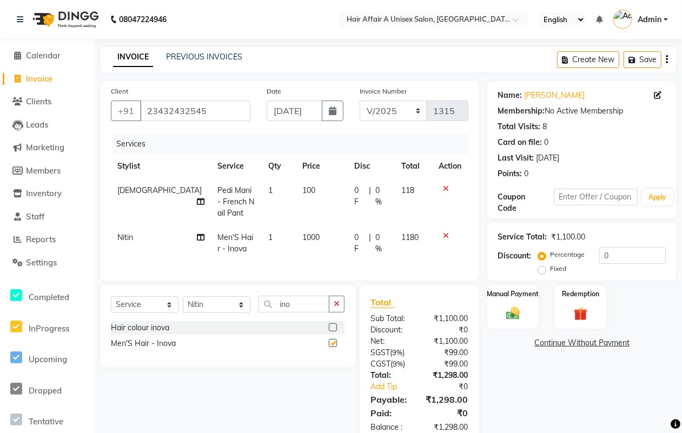
checkbox input "false"
click at [302, 188] on span "100" at bounding box center [308, 191] width 13 height 10
select select "25273"
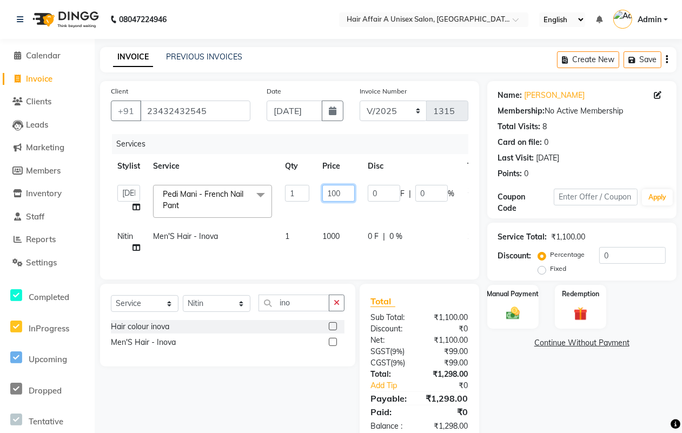
click at [331, 190] on input "100" at bounding box center [339, 193] width 32 height 17
type input "600"
click at [329, 239] on td "1000" at bounding box center [338, 243] width 45 height 36
select select "25232"
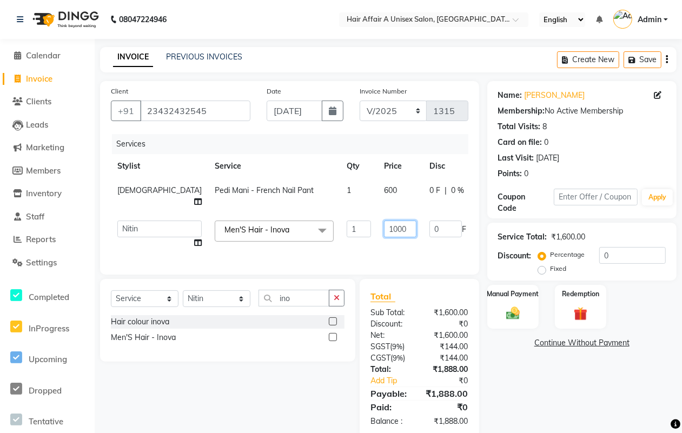
click at [384, 221] on input "1000" at bounding box center [400, 229] width 32 height 17
type input "980"
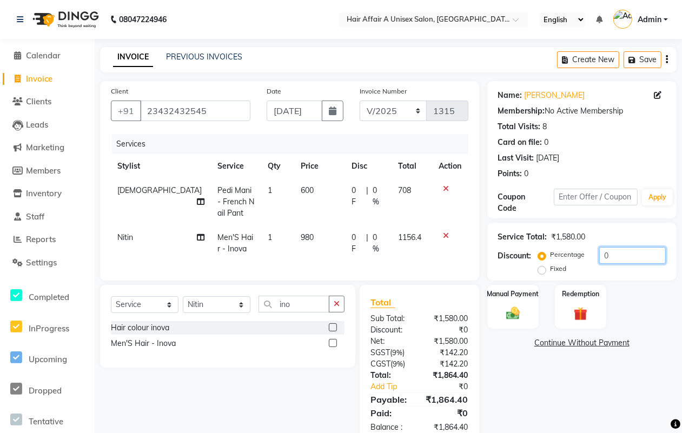
click at [644, 258] on input "0" at bounding box center [633, 255] width 67 height 17
type input "15"
click at [532, 304] on div "Manual Payment" at bounding box center [513, 307] width 54 height 46
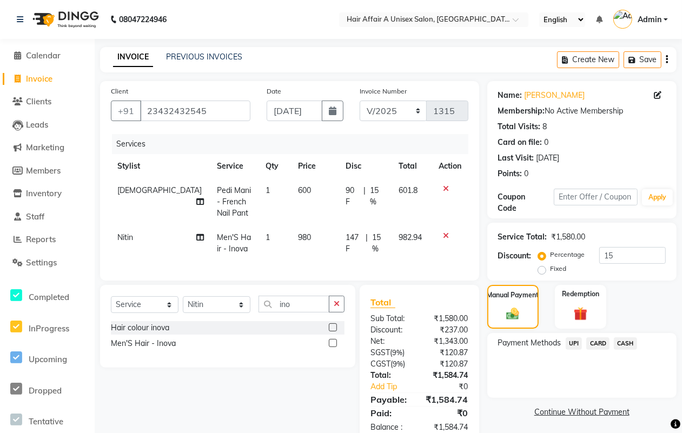
click at [626, 341] on span "CASH" at bounding box center [625, 344] width 23 height 12
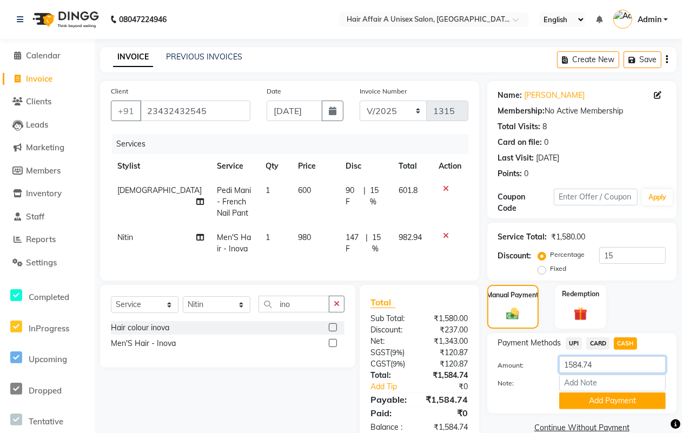
click at [602, 365] on input "1584.74" at bounding box center [613, 365] width 107 height 17
type input "1580"
click at [613, 402] on button "Add Payment" at bounding box center [613, 401] width 107 height 17
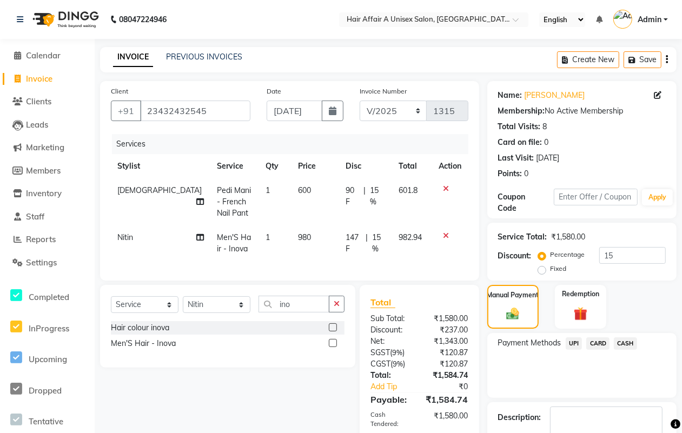
scroll to position [93, 0]
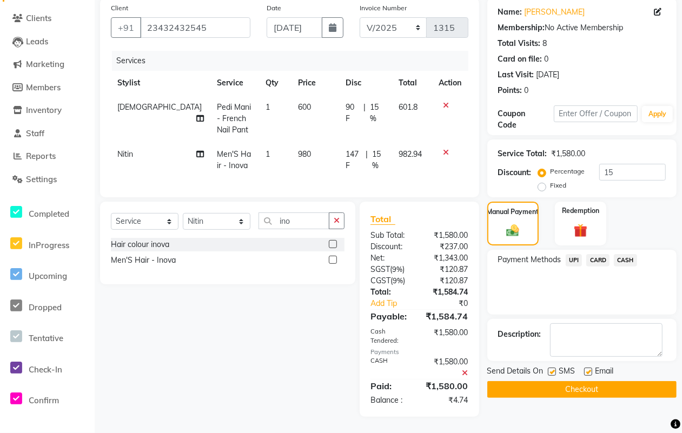
click at [551, 366] on div "SMS" at bounding box center [566, 373] width 36 height 14
click at [552, 368] on label at bounding box center [552, 372] width 8 height 8
click at [552, 369] on input "checkbox" at bounding box center [551, 372] width 7 height 7
checkbox input "false"
click at [593, 366] on div "Email" at bounding box center [603, 373] width 38 height 14
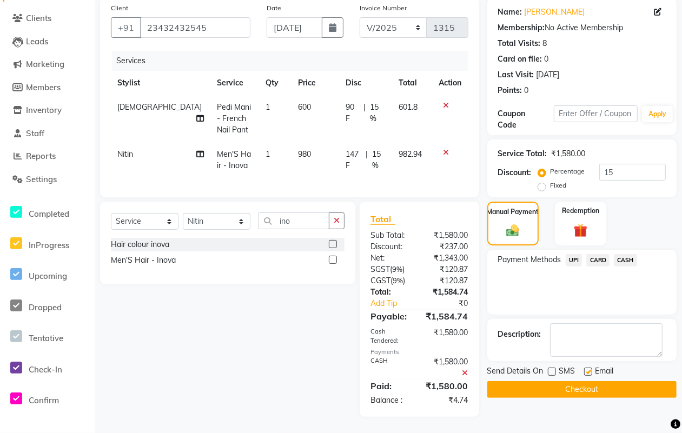
click at [588, 368] on label at bounding box center [588, 372] width 8 height 8
click at [588, 369] on input "checkbox" at bounding box center [587, 372] width 7 height 7
checkbox input "false"
click at [585, 381] on button "Checkout" at bounding box center [582, 389] width 189 height 17
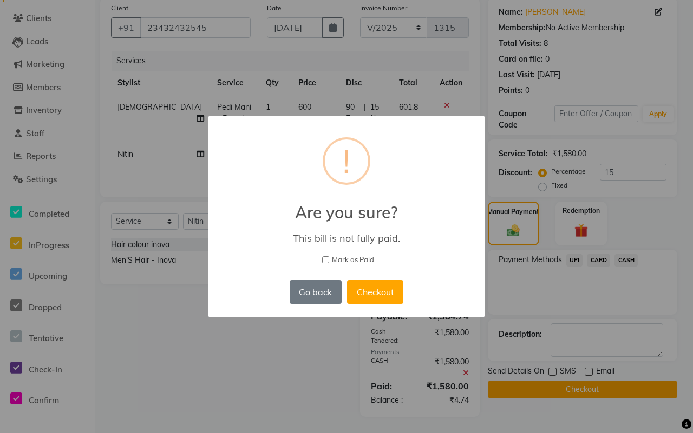
click at [344, 260] on span "Mark as Paid" at bounding box center [353, 260] width 42 height 11
click at [329, 260] on input "Mark as Paid" at bounding box center [325, 259] width 7 height 7
checkbox input "true"
click at [377, 286] on button "Checkout" at bounding box center [375, 292] width 56 height 24
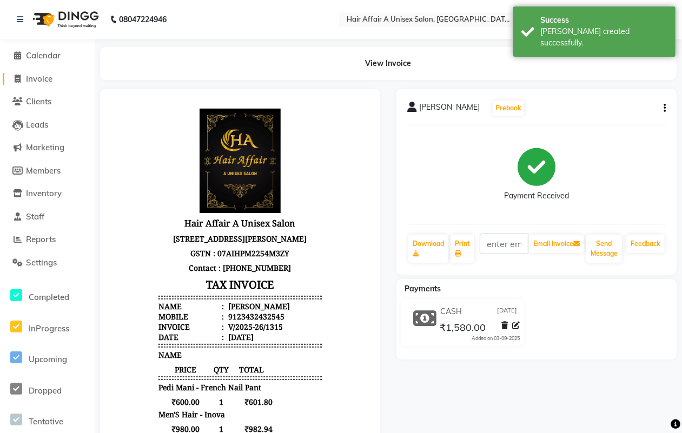
click at [46, 79] on span "Invoice" at bounding box center [39, 79] width 27 height 10
select select "service"
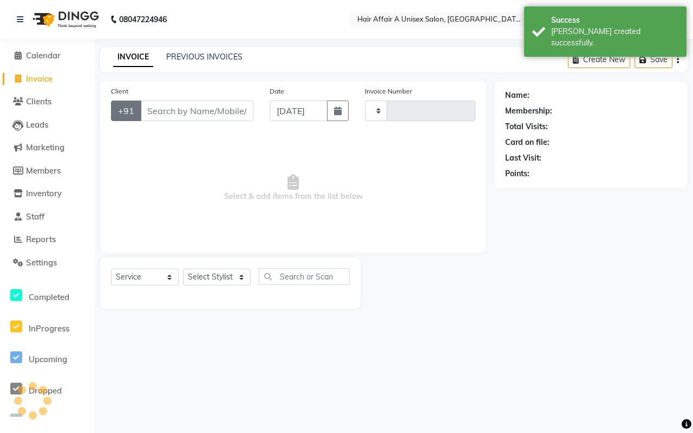
type input "1316"
select select "4464"
click at [180, 109] on input "Client" at bounding box center [196, 111] width 113 height 21
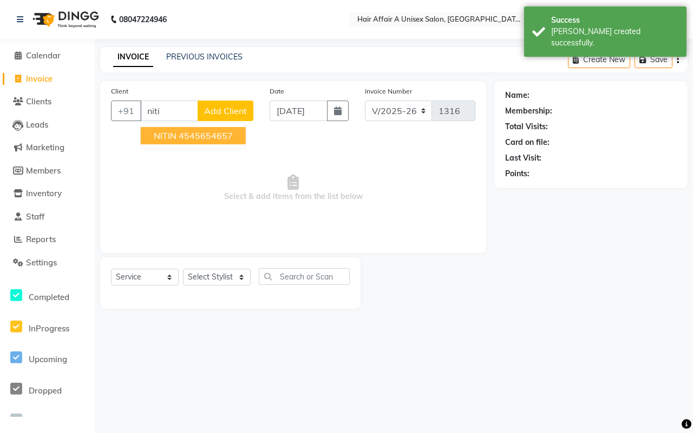
click at [187, 139] on ngb-highlight "4545654657" at bounding box center [206, 135] width 54 height 11
type input "4545654657"
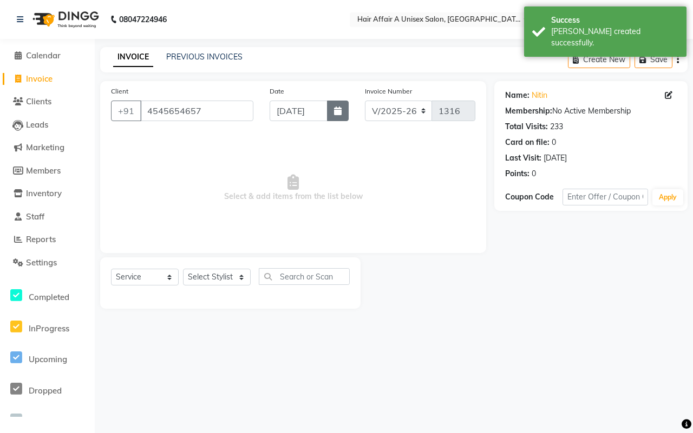
click at [339, 114] on icon "button" at bounding box center [338, 111] width 8 height 9
select select "9"
select select "2025"
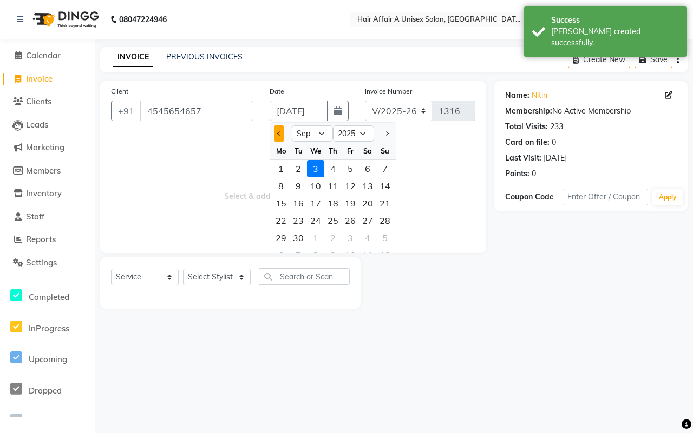
click at [277, 130] on button "Previous month" at bounding box center [278, 133] width 9 height 17
select select "8"
click at [387, 241] on div "31" at bounding box center [384, 237] width 17 height 17
type input "[DATE]"
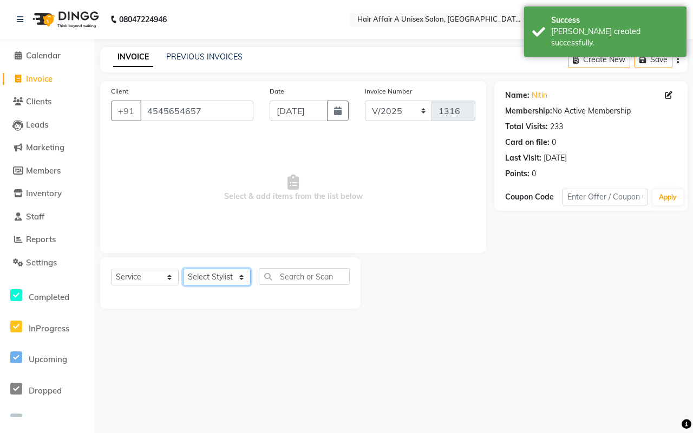
click at [222, 269] on select "Select Stylist [PERSON_NAME] [PERSON_NAME] Kajal Kunal [PERSON_NAME] Nitin [PER…" at bounding box center [217, 277] width 68 height 17
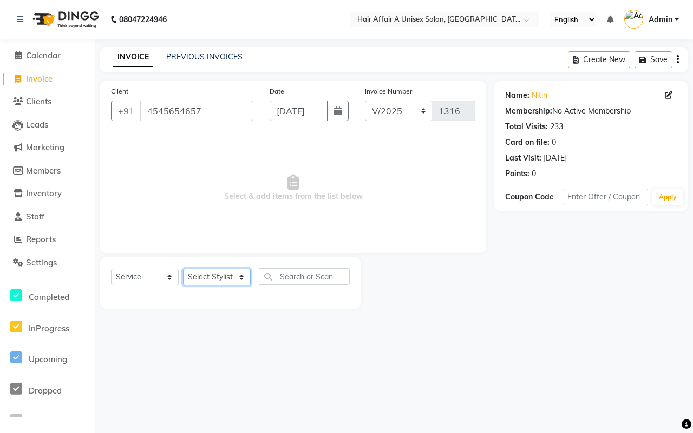
select select "25232"
click at [183, 269] on select "Select Stylist [PERSON_NAME] [PERSON_NAME] Kajal Kunal [PERSON_NAME] Nitin [PER…" at bounding box center [217, 277] width 68 height 17
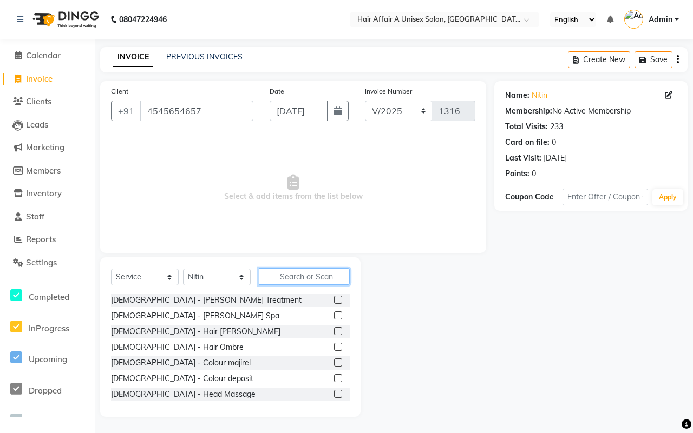
click at [323, 278] on input "text" at bounding box center [304, 276] width 91 height 17
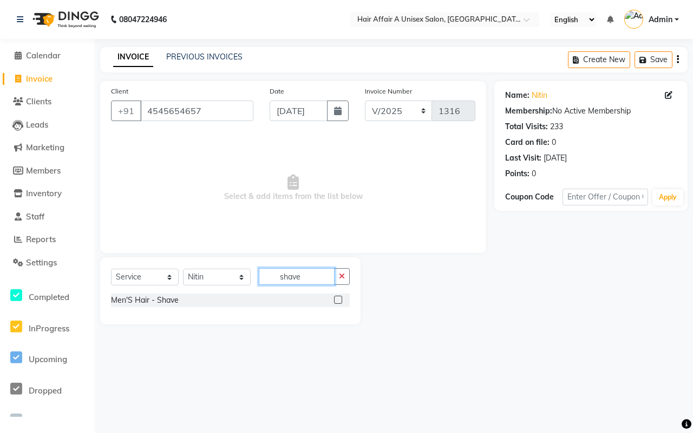
type input "shave"
click at [339, 304] on div at bounding box center [337, 301] width 7 height 11
click at [339, 301] on label at bounding box center [338, 300] width 8 height 8
click at [339, 301] on input "checkbox" at bounding box center [337, 300] width 7 height 7
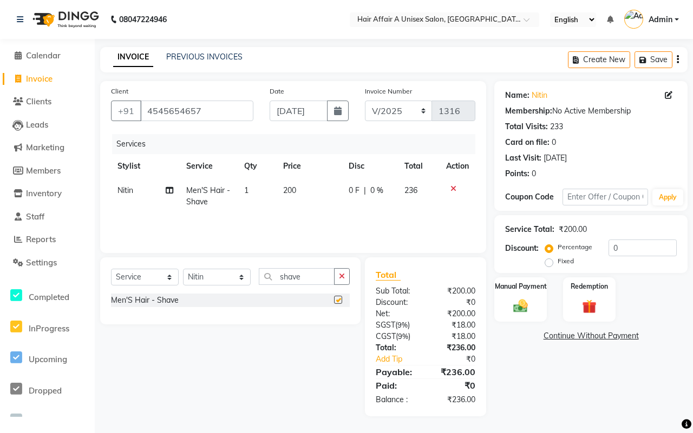
checkbox input "false"
click at [623, 248] on input "0" at bounding box center [642, 248] width 68 height 17
type input "15"
click at [526, 280] on div "Manual Payment" at bounding box center [520, 300] width 55 height 47
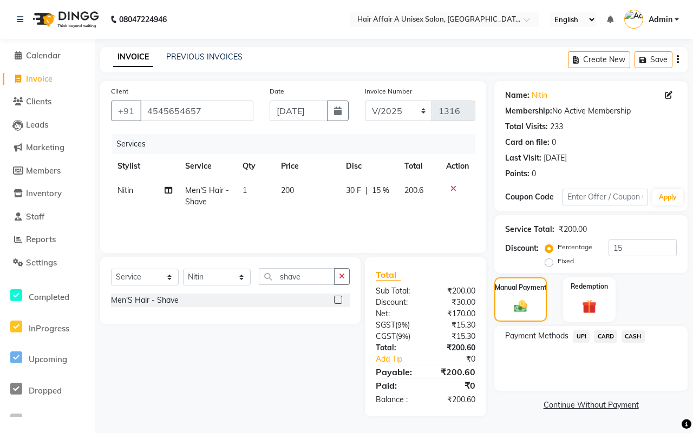
click at [627, 339] on span "CASH" at bounding box center [632, 337] width 23 height 12
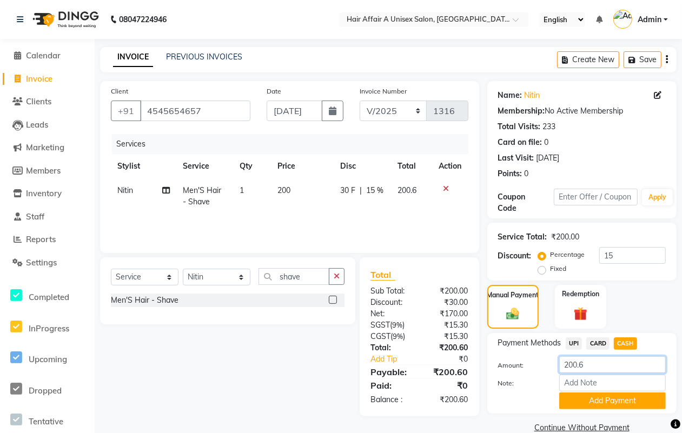
click at [607, 355] on div "Payment Methods UPI CARD CASH Amount: 200.6 Note: Add Payment" at bounding box center [582, 374] width 168 height 72
type input "200"
click at [597, 395] on button "Add Payment" at bounding box center [613, 401] width 107 height 17
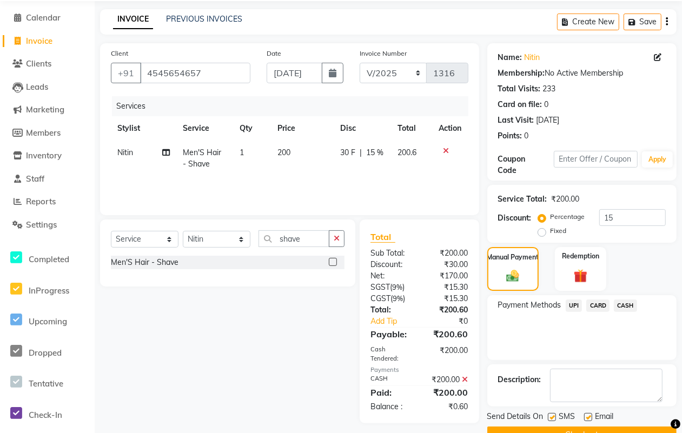
scroll to position [65, 0]
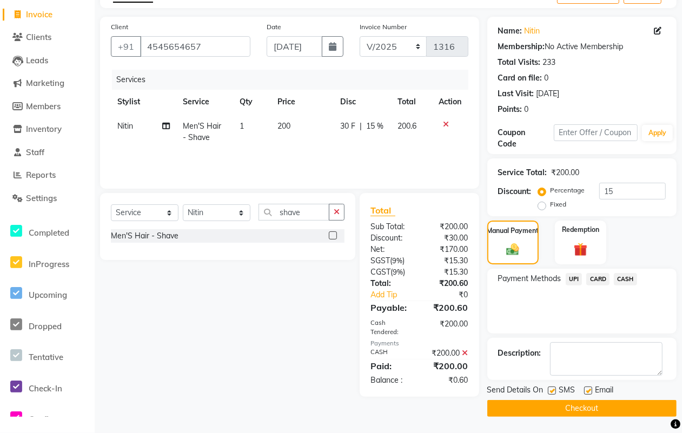
click at [552, 393] on label at bounding box center [552, 391] width 8 height 8
click at [552, 393] on input "checkbox" at bounding box center [551, 391] width 7 height 7
checkbox input "false"
click at [590, 389] on label at bounding box center [588, 391] width 8 height 8
click at [590, 389] on input "checkbox" at bounding box center [587, 391] width 7 height 7
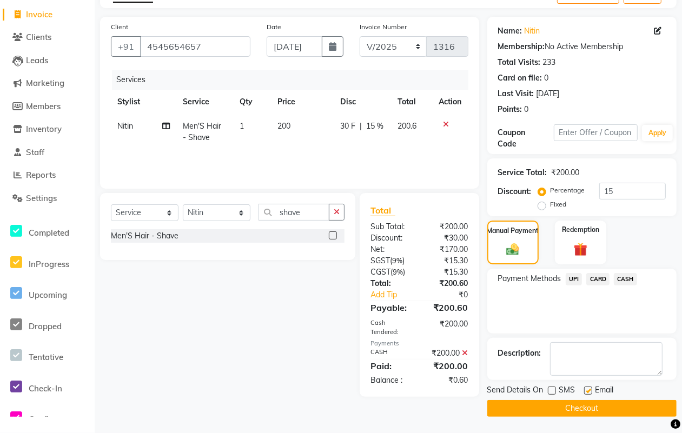
checkbox input "false"
click at [574, 402] on button "Checkout" at bounding box center [582, 408] width 189 height 17
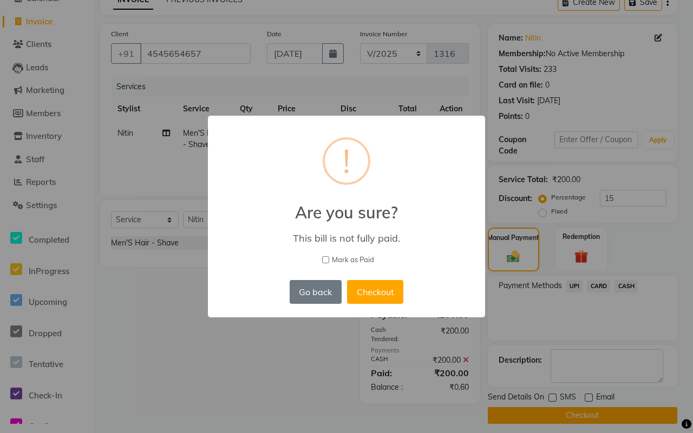
click at [356, 258] on span "Mark as Paid" at bounding box center [353, 260] width 42 height 11
click at [329, 258] on input "Mark as Paid" at bounding box center [325, 259] width 7 height 7
checkbox input "true"
click at [371, 282] on button "Checkout" at bounding box center [375, 292] width 56 height 24
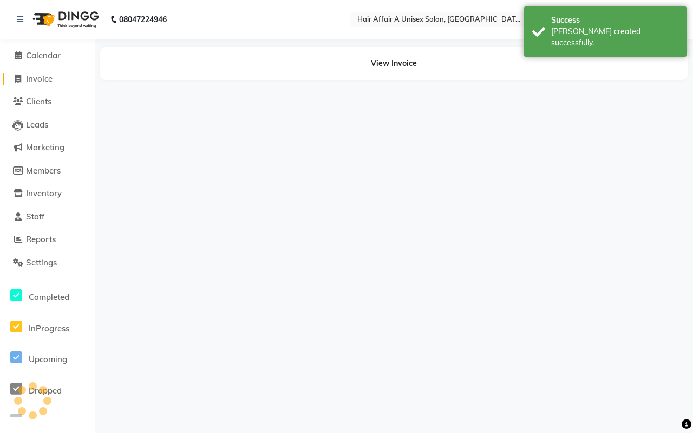
click at [58, 78] on link "Invoice" at bounding box center [47, 79] width 89 height 12
select select "service"
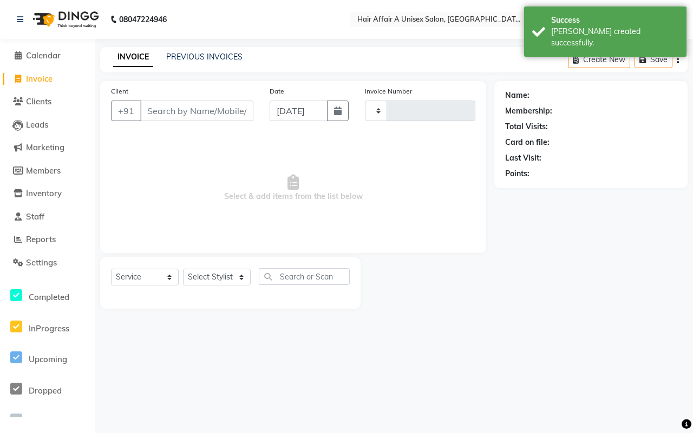
type input "1317"
select select "4464"
click at [187, 112] on input "Client" at bounding box center [196, 111] width 113 height 21
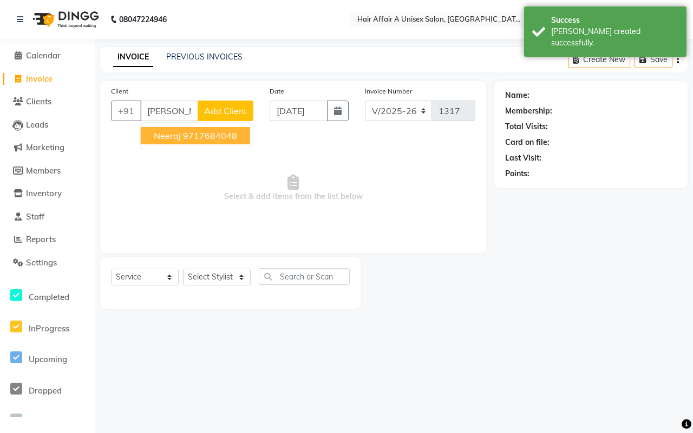
click at [187, 134] on ngb-highlight "9717684048" at bounding box center [210, 135] width 54 height 11
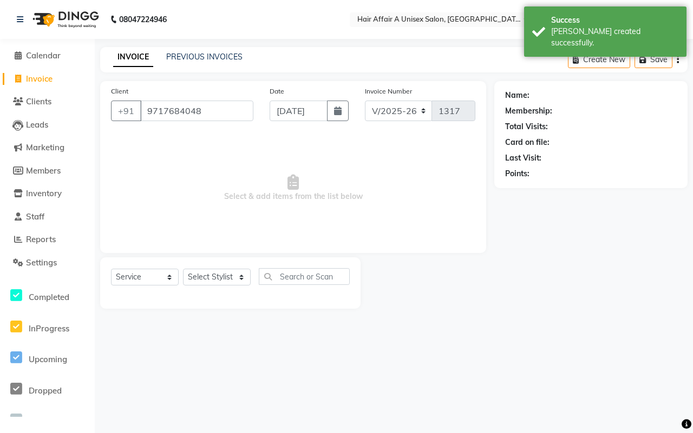
type input "9717684048"
click at [342, 115] on button "button" at bounding box center [338, 111] width 22 height 21
select select "9"
select select "2025"
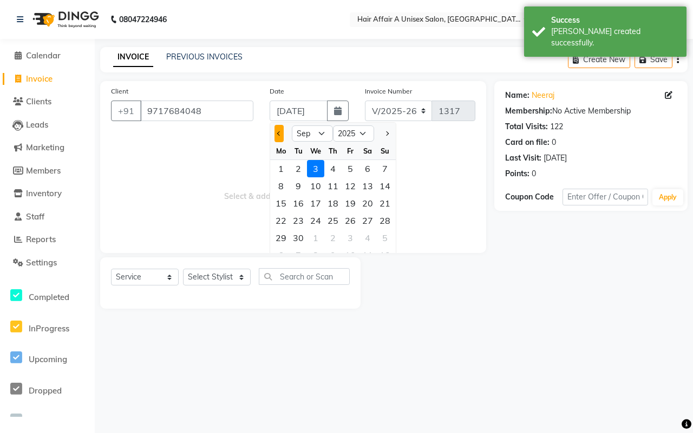
click at [279, 131] on span "Previous month" at bounding box center [279, 133] width 4 height 4
select select "8"
click at [380, 234] on div "31" at bounding box center [384, 237] width 17 height 17
type input "[DATE]"
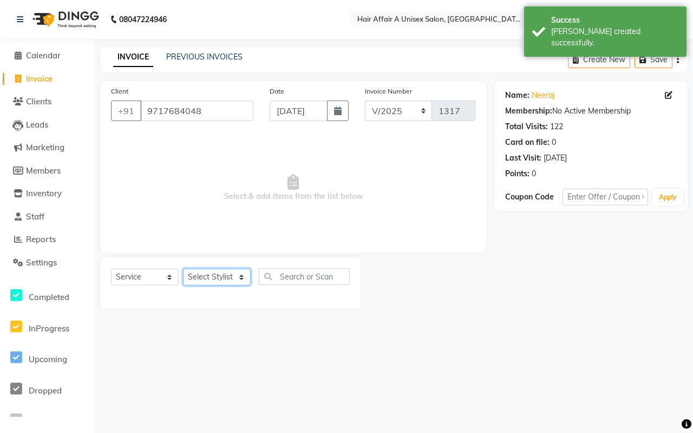
click at [223, 271] on select "Select Stylist [PERSON_NAME] [PERSON_NAME] Kajal Kunal [PERSON_NAME] Nitin [PER…" at bounding box center [217, 277] width 68 height 17
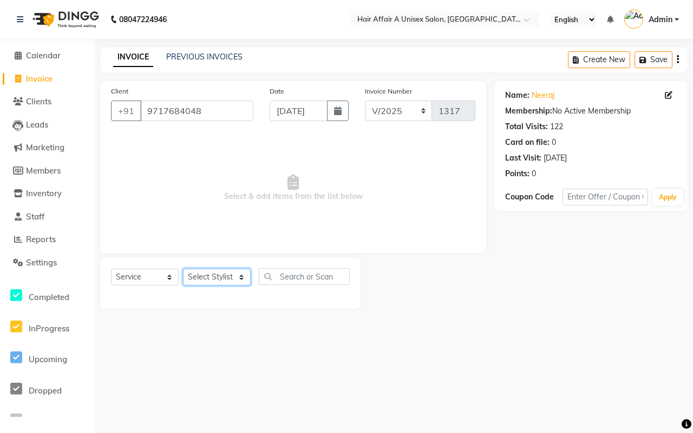
select select "25230"
click at [183, 269] on select "Select Stylist [PERSON_NAME] [PERSON_NAME] Kajal Kunal [PERSON_NAME] Nitin [PER…" at bounding box center [217, 277] width 68 height 17
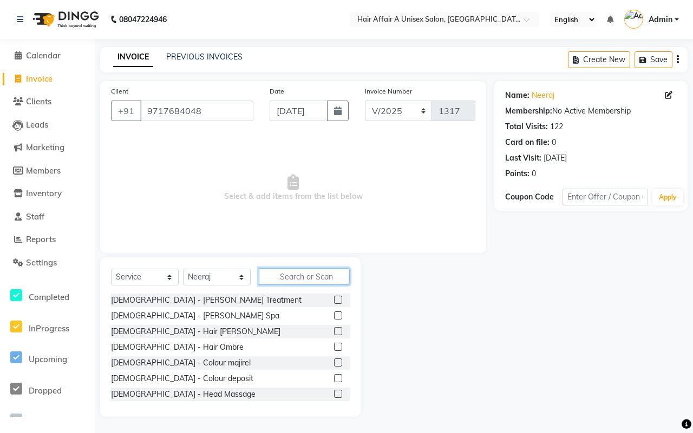
click at [298, 271] on input "text" at bounding box center [304, 276] width 91 height 17
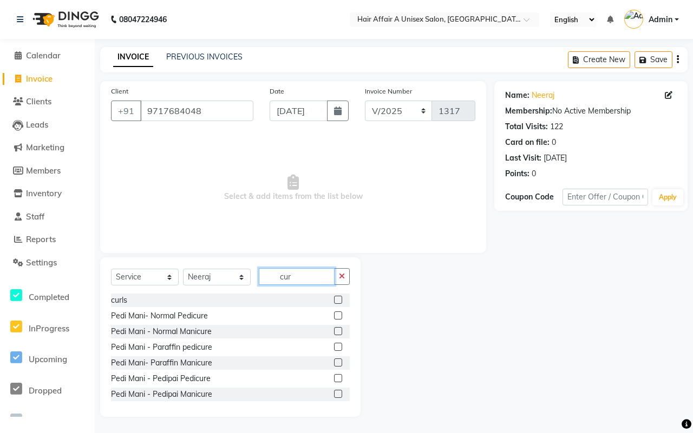
type input "cur"
click at [334, 299] on label at bounding box center [338, 300] width 8 height 8
click at [334, 299] on input "checkbox" at bounding box center [337, 300] width 7 height 7
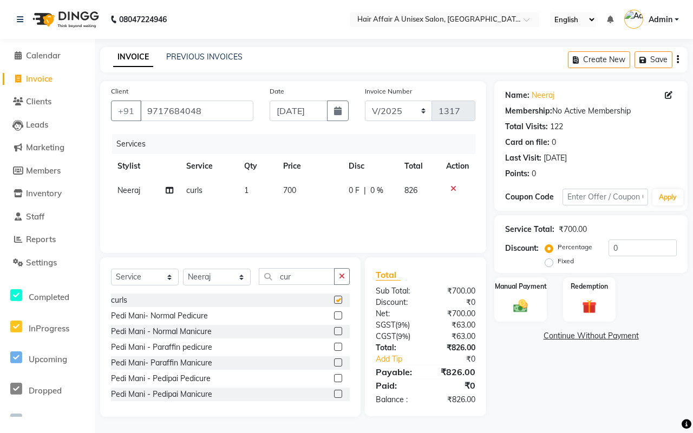
checkbox input "false"
click at [207, 280] on select "Select Stylist [PERSON_NAME] [PERSON_NAME] Kajal Kunal [PERSON_NAME] Nitin [PER…" at bounding box center [217, 277] width 68 height 17
select select "25275"
click at [183, 269] on select "Select Stylist [PERSON_NAME] [PERSON_NAME] Kajal Kunal [PERSON_NAME] Nitin [PER…" at bounding box center [217, 277] width 68 height 17
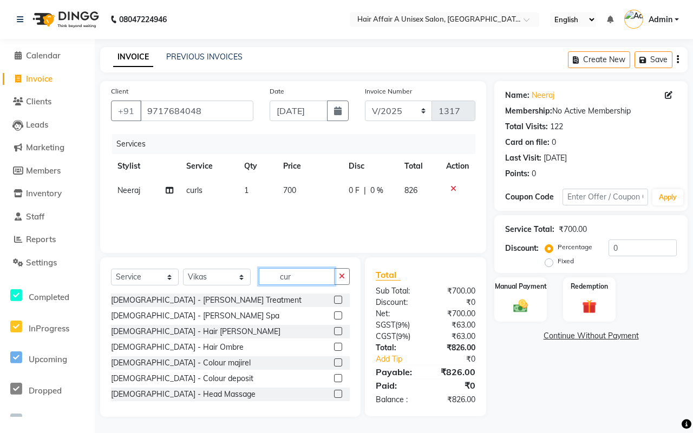
click at [301, 277] on input "cur" at bounding box center [297, 276] width 76 height 17
type input "c"
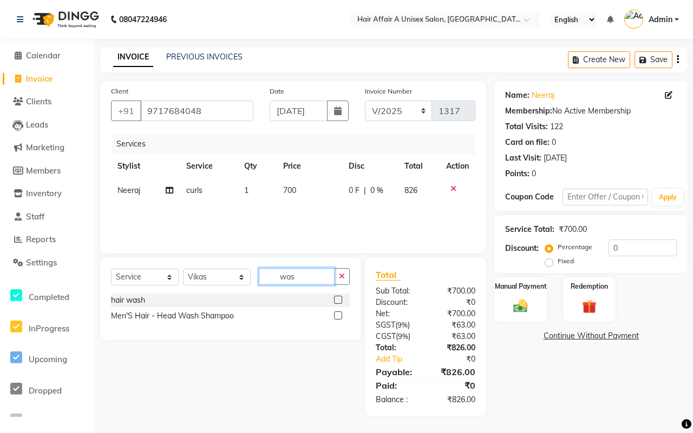
type input "was"
click at [339, 299] on label at bounding box center [338, 300] width 8 height 8
click at [339, 299] on input "checkbox" at bounding box center [337, 300] width 7 height 7
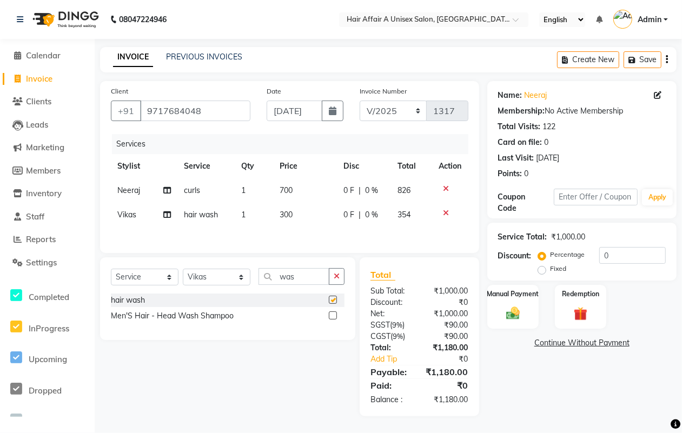
checkbox input "false"
click at [230, 279] on select "Select Stylist [PERSON_NAME] [PERSON_NAME] Kajal Kunal [PERSON_NAME] Nitin [PER…" at bounding box center [217, 277] width 68 height 17
select select "25273"
click at [183, 272] on select "Select Stylist [PERSON_NAME] [PERSON_NAME] Kajal Kunal [PERSON_NAME] Nitin [PER…" at bounding box center [217, 277] width 68 height 17
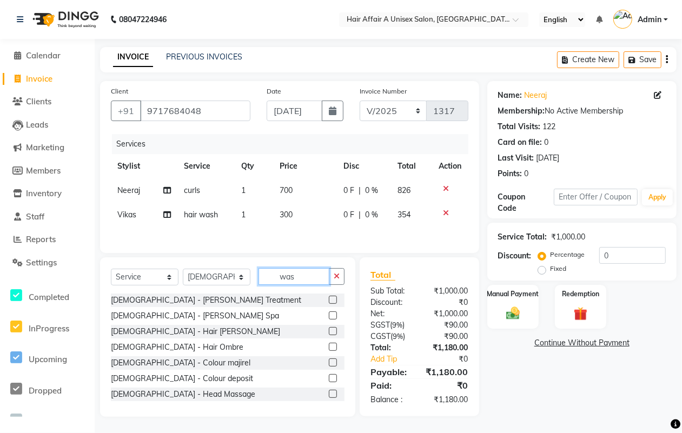
click at [312, 280] on input "was" at bounding box center [294, 276] width 71 height 17
type input "w"
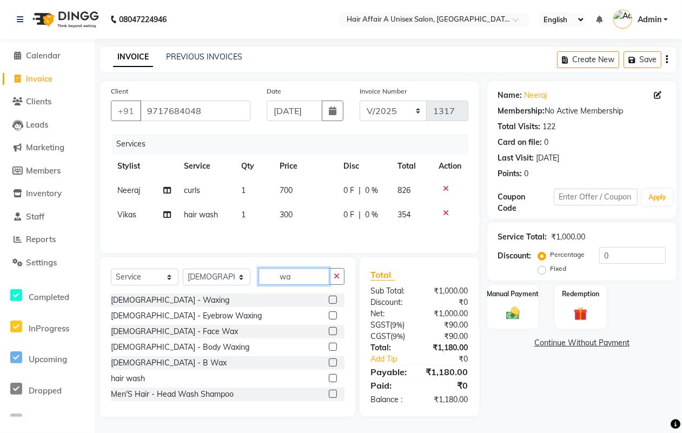
type input "was"
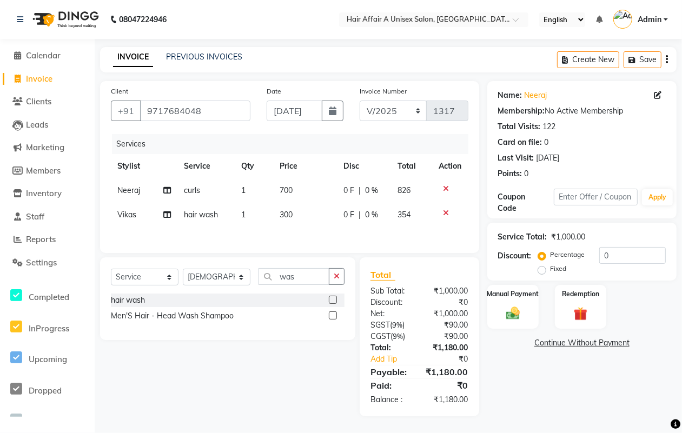
click at [333, 303] on label at bounding box center [333, 300] width 8 height 8
click at [333, 303] on input "checkbox" at bounding box center [332, 300] width 7 height 7
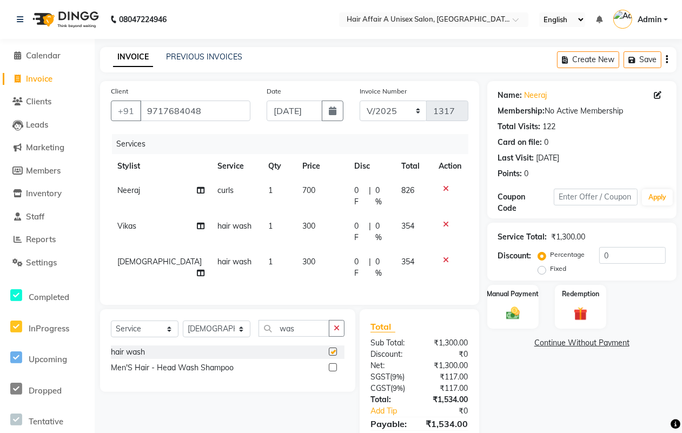
checkbox input "false"
click at [468, 394] on div "₹1,534.00" at bounding box center [447, 399] width 57 height 11
click at [621, 253] on input "0" at bounding box center [633, 255] width 67 height 17
type input "15"
click at [509, 301] on div "Manual Payment" at bounding box center [513, 307] width 54 height 46
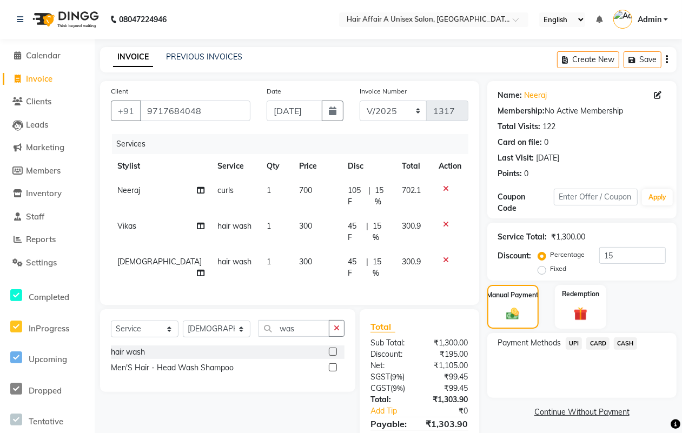
click at [624, 340] on span "CASH" at bounding box center [625, 344] width 23 height 12
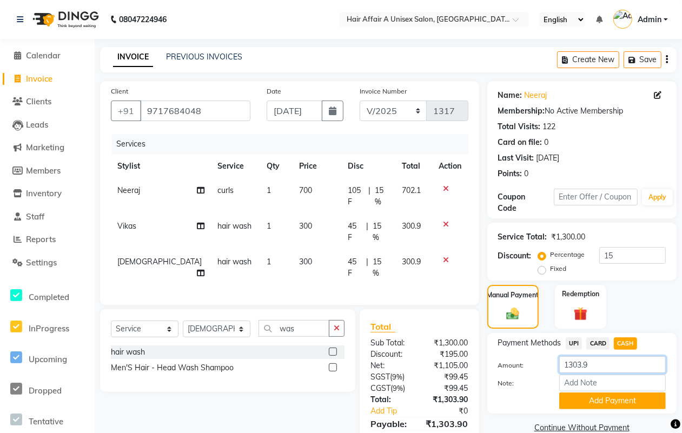
click at [607, 364] on input "1303.9" at bounding box center [613, 365] width 107 height 17
type input "1300"
click at [593, 393] on button "Add Payment" at bounding box center [613, 401] width 107 height 17
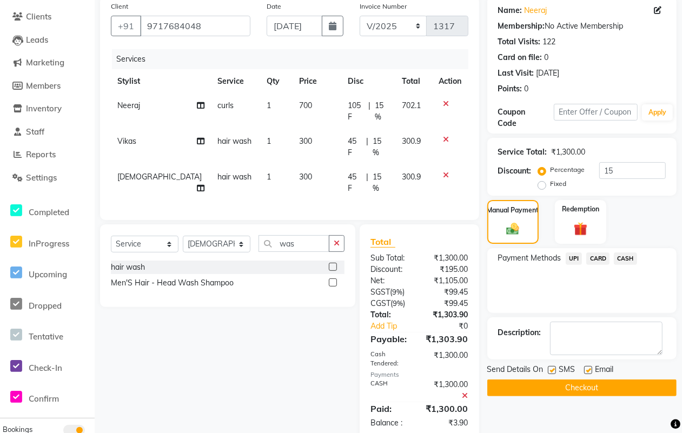
scroll to position [95, 0]
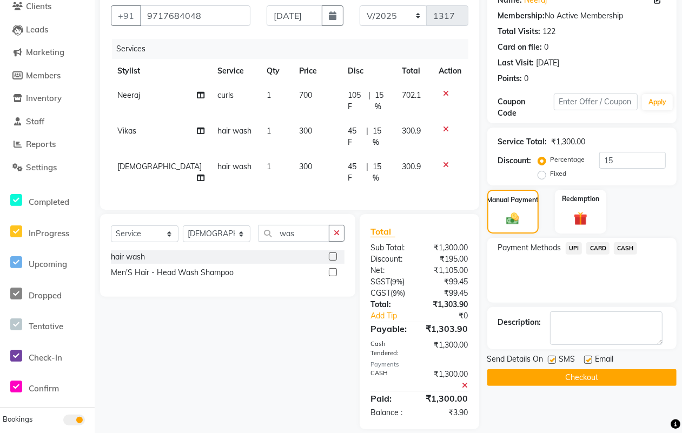
click at [555, 360] on label at bounding box center [552, 360] width 8 height 8
click at [555, 360] on input "checkbox" at bounding box center [551, 360] width 7 height 7
checkbox input "false"
click at [591, 360] on label at bounding box center [588, 360] width 8 height 8
click at [591, 360] on input "checkbox" at bounding box center [587, 360] width 7 height 7
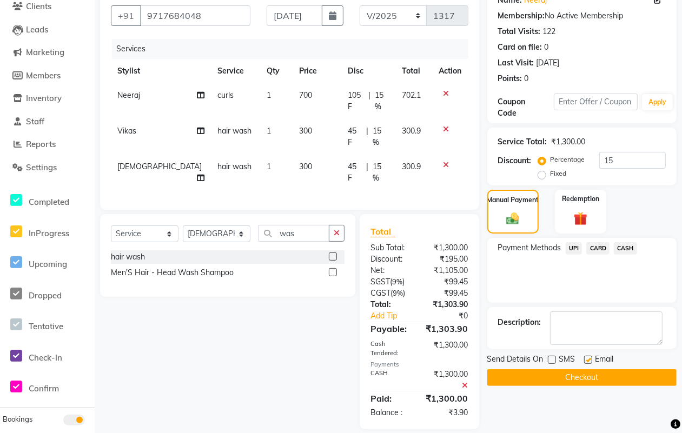
checkbox input "false"
click at [585, 374] on button "Checkout" at bounding box center [582, 378] width 189 height 17
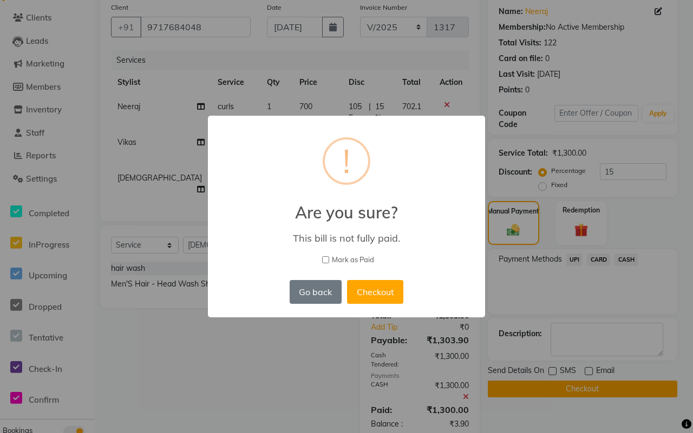
click at [371, 258] on span "Mark as Paid" at bounding box center [353, 260] width 42 height 11
click at [329, 258] on input "Mark as Paid" at bounding box center [325, 259] width 7 height 7
checkbox input "true"
click at [379, 288] on button "Checkout" at bounding box center [375, 292] width 56 height 24
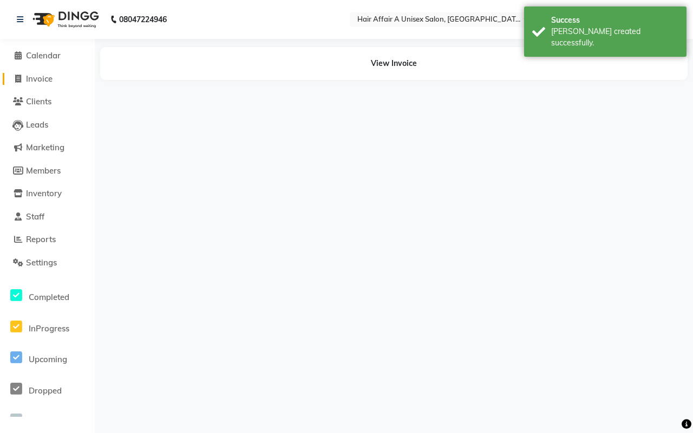
click at [50, 74] on span "Invoice" at bounding box center [39, 79] width 27 height 10
select select "service"
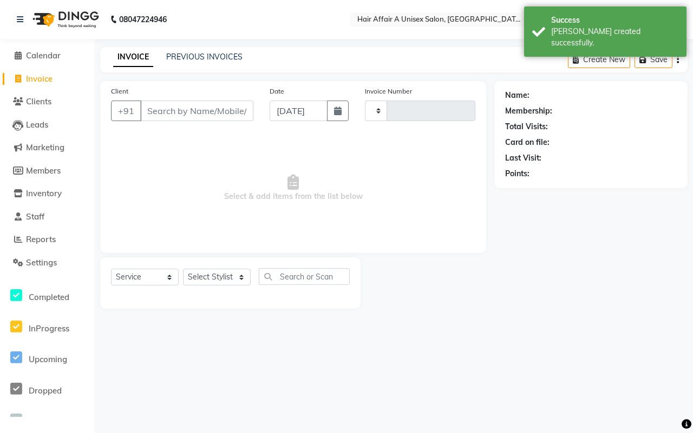
type input "1318"
select select "4464"
click at [209, 111] on input "Client" at bounding box center [196, 111] width 113 height 21
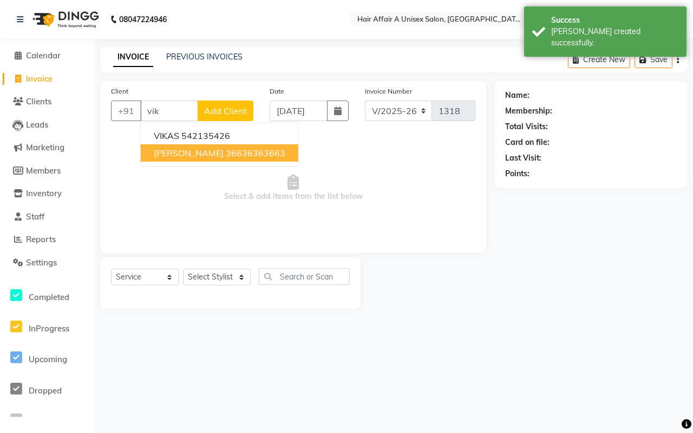
click at [226, 148] on ngb-highlight "36636363663" at bounding box center [256, 153] width 60 height 11
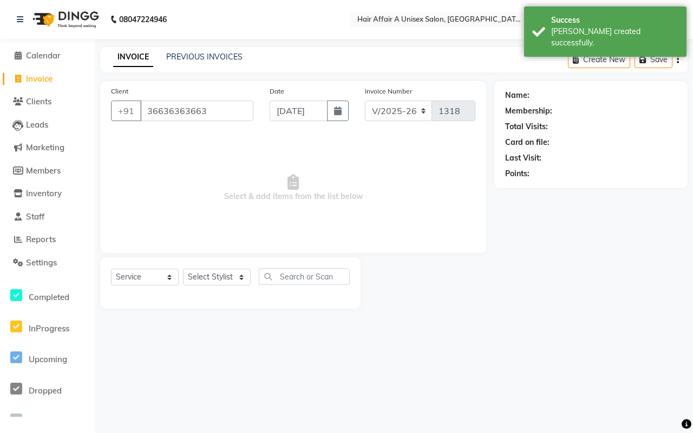
type input "36636363663"
click at [344, 109] on button "button" at bounding box center [338, 111] width 22 height 21
select select "9"
select select "2025"
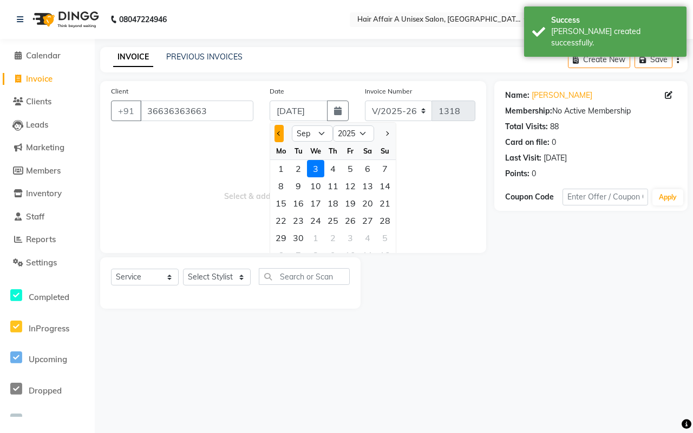
click at [279, 134] on span "Previous month" at bounding box center [279, 133] width 4 height 4
select select "8"
click at [380, 234] on div "31" at bounding box center [384, 237] width 17 height 17
type input "[DATE]"
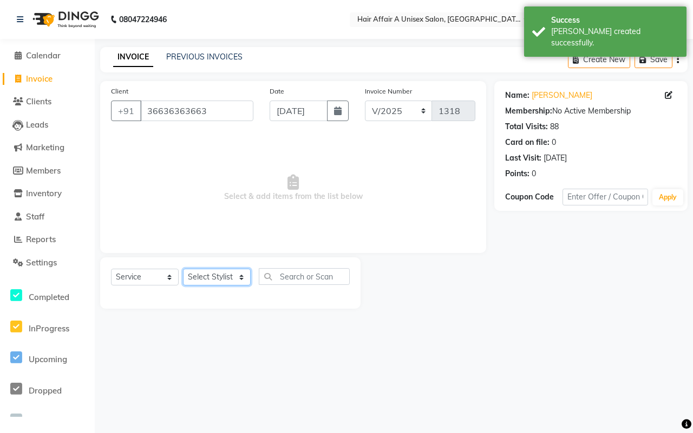
click at [227, 277] on select "Select Stylist [PERSON_NAME] [PERSON_NAME] Kajal Kunal [PERSON_NAME] Nitin [PER…" at bounding box center [217, 277] width 68 height 17
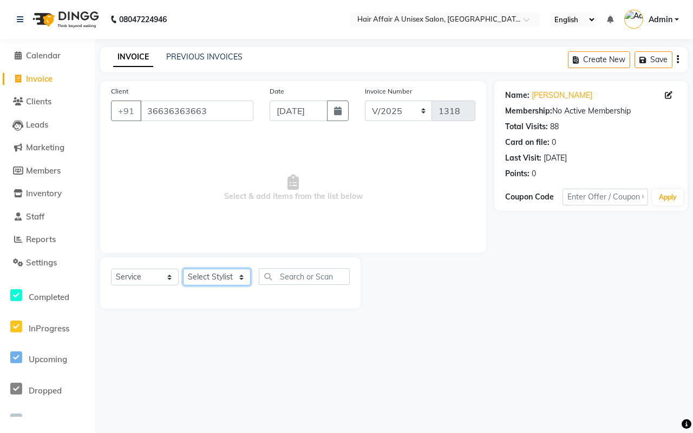
select select "25275"
click at [183, 269] on select "Select Stylist [PERSON_NAME] [PERSON_NAME] Kajal Kunal [PERSON_NAME] Nitin [PER…" at bounding box center [217, 277] width 68 height 17
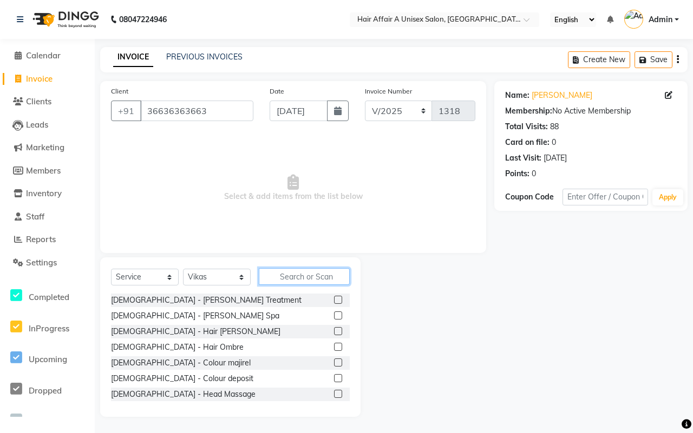
click at [280, 274] on input "text" at bounding box center [304, 276] width 91 height 17
type input "o"
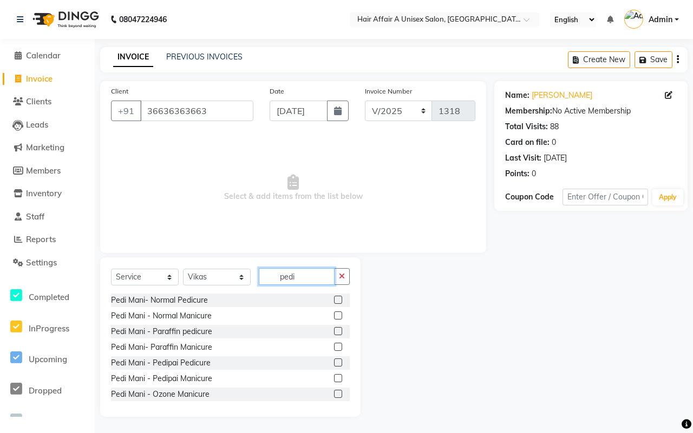
type input "pedi"
click at [334, 301] on label at bounding box center [338, 300] width 8 height 8
click at [334, 301] on input "checkbox" at bounding box center [337, 300] width 7 height 7
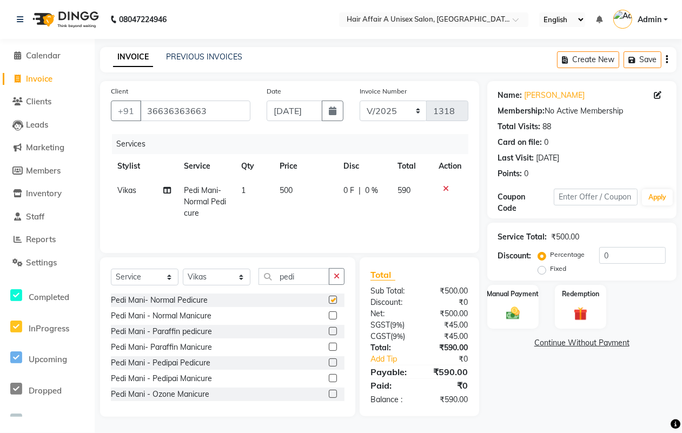
checkbox input "false"
click at [217, 268] on div "Select Service Product Membership Package Voucher Prepaid Gift Card Select Styl…" at bounding box center [227, 338] width 255 height 160
click at [212, 279] on select "Select Stylist [PERSON_NAME] [PERSON_NAME] Kajal Kunal [PERSON_NAME] Nitin [PER…" at bounding box center [217, 277] width 68 height 17
select select "25233"
click at [183, 271] on select "Select Stylist [PERSON_NAME] [PERSON_NAME] Kajal Kunal [PERSON_NAME] Nitin [PER…" at bounding box center [217, 277] width 68 height 17
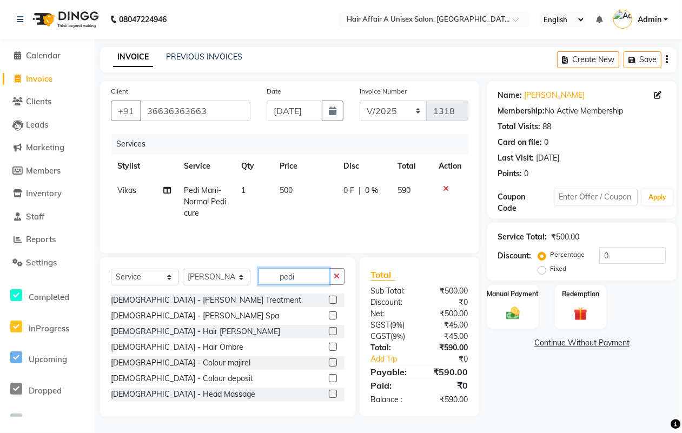
click at [306, 277] on input "pedi" at bounding box center [294, 276] width 71 height 17
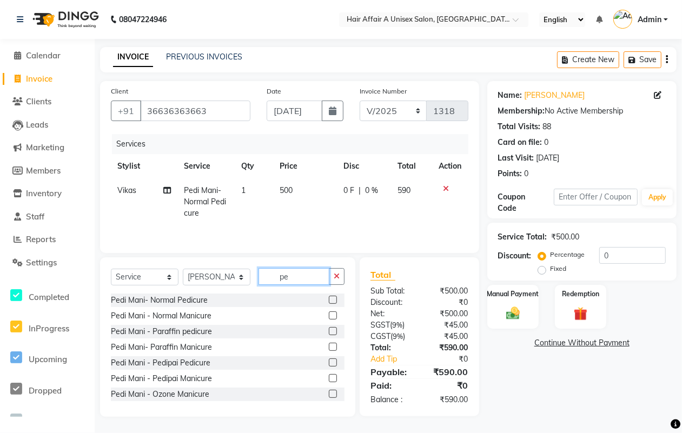
type input "p"
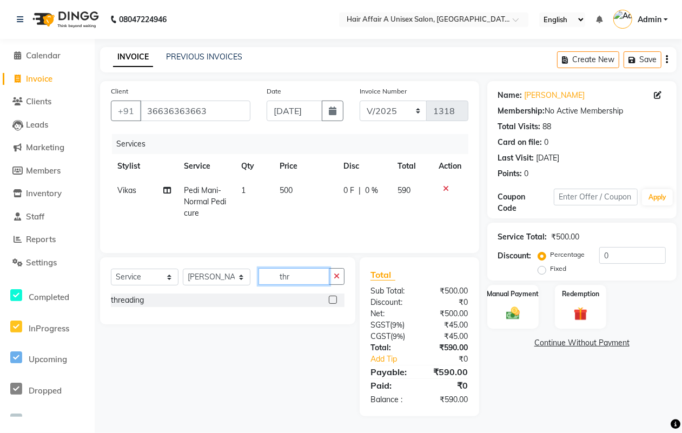
type input "thr"
click at [330, 300] on label at bounding box center [333, 300] width 8 height 8
click at [330, 300] on input "checkbox" at bounding box center [332, 300] width 7 height 7
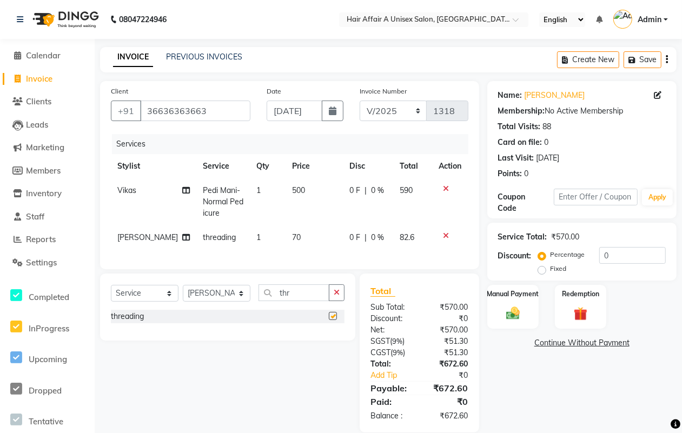
checkbox input "false"
click at [292, 188] on span "500" at bounding box center [298, 191] width 13 height 10
select select "25275"
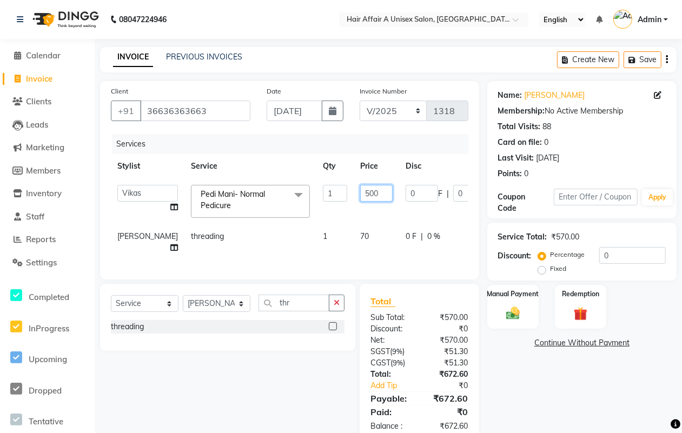
drag, startPoint x: 346, startPoint y: 193, endPoint x: 374, endPoint y: 215, distance: 35.4
click at [360, 194] on input "500" at bounding box center [376, 193] width 32 height 17
type input "700"
click at [338, 236] on tr "[PERSON_NAME] threading 1 70 0 F | 0 % 82.6" at bounding box center [338, 243] width 455 height 36
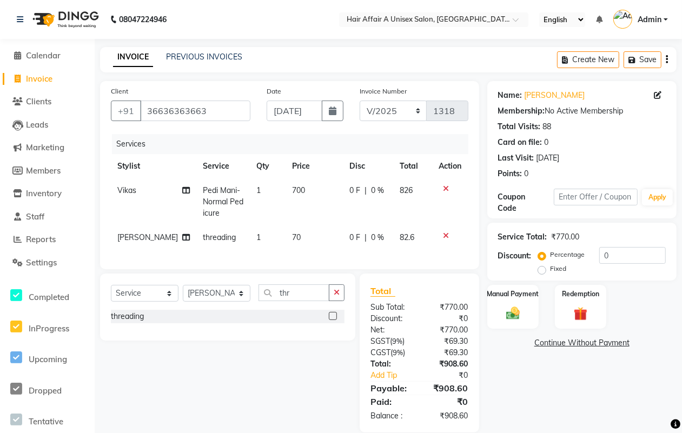
click at [292, 237] on span "70" at bounding box center [296, 238] width 9 height 10
select select "25233"
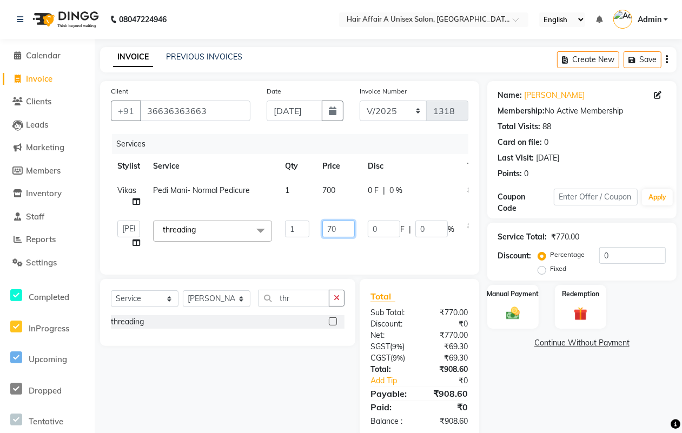
click at [334, 227] on input "70" at bounding box center [339, 229] width 32 height 17
type input "350"
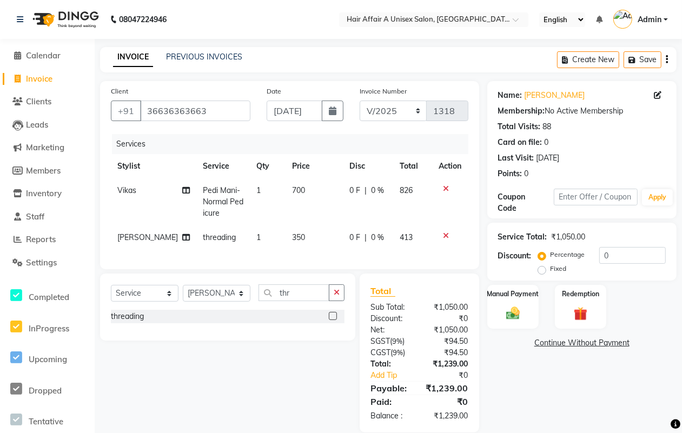
click at [404, 325] on div "Total Sub Total: ₹1,050.00 Discount: ₹0 Net: ₹1,050.00 SGST ( 9% ) ₹94.50 CGST …" at bounding box center [420, 353] width 98 height 137
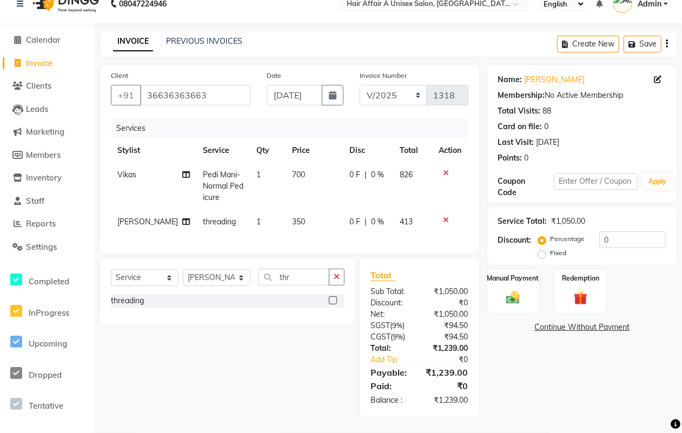
scroll to position [25, 0]
click at [618, 232] on input "0" at bounding box center [633, 240] width 67 height 17
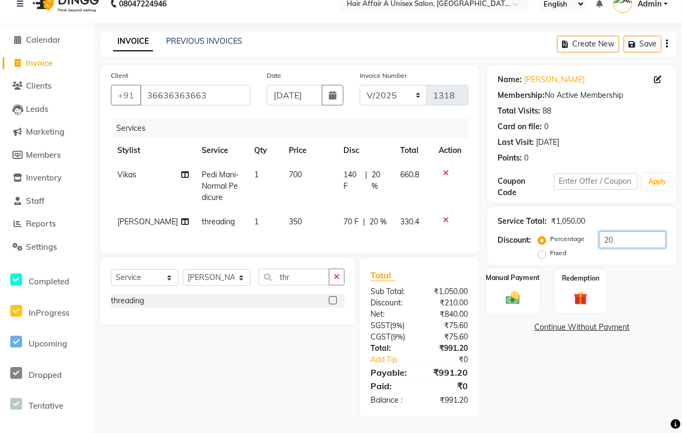
type input "20"
click at [522, 275] on div "Manual Payment" at bounding box center [513, 291] width 54 height 46
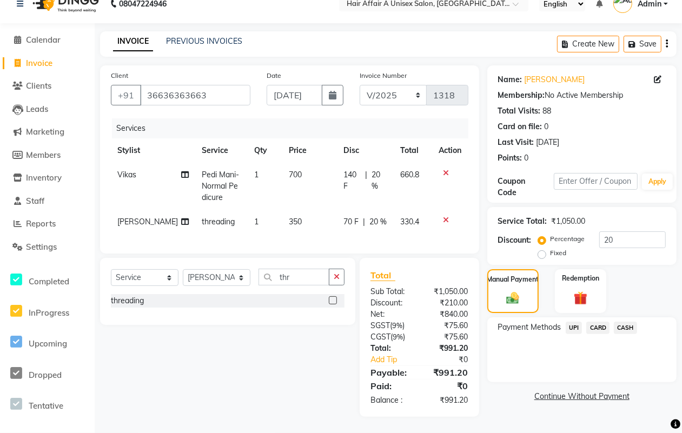
click at [572, 322] on span "UPI" at bounding box center [574, 328] width 17 height 12
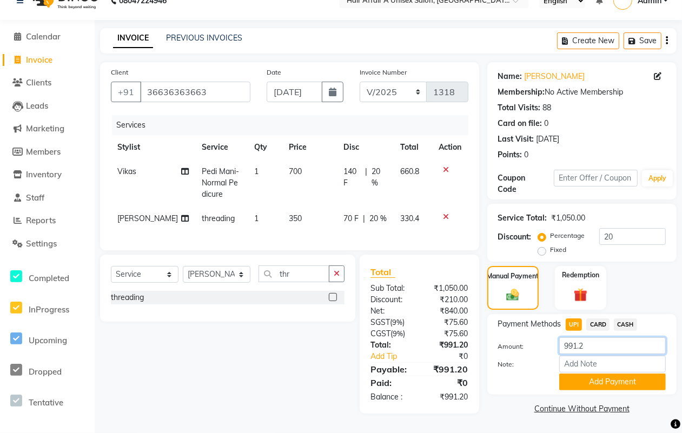
click at [600, 339] on input "991.2" at bounding box center [613, 346] width 107 height 17
type input "990"
click at [595, 374] on button "Add Payment" at bounding box center [613, 382] width 107 height 17
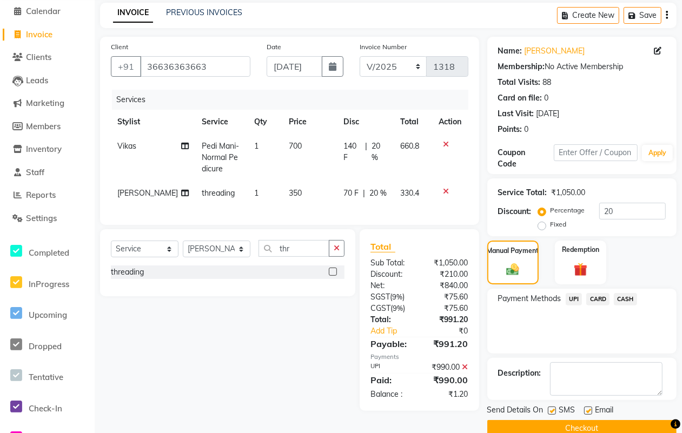
scroll to position [65, 0]
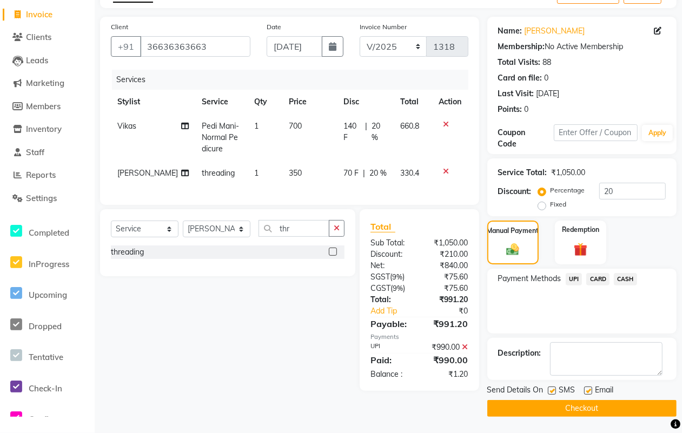
click at [551, 389] on label at bounding box center [552, 391] width 8 height 8
click at [551, 389] on input "checkbox" at bounding box center [551, 391] width 7 height 7
checkbox input "false"
click at [588, 389] on label at bounding box center [588, 391] width 8 height 8
click at [588, 389] on input "checkbox" at bounding box center [587, 391] width 7 height 7
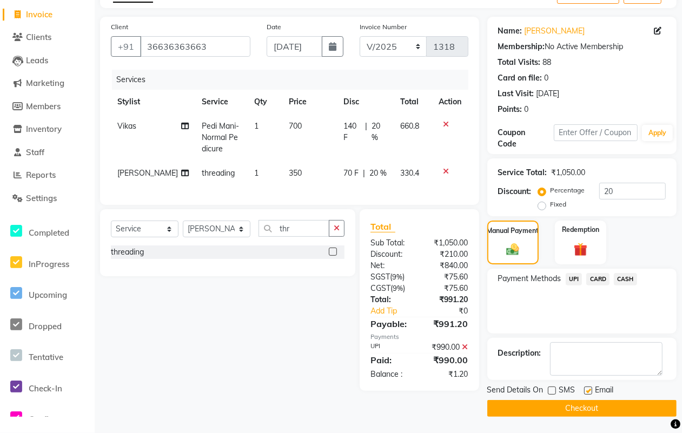
checkbox input "false"
click at [571, 406] on button "Checkout" at bounding box center [582, 408] width 189 height 17
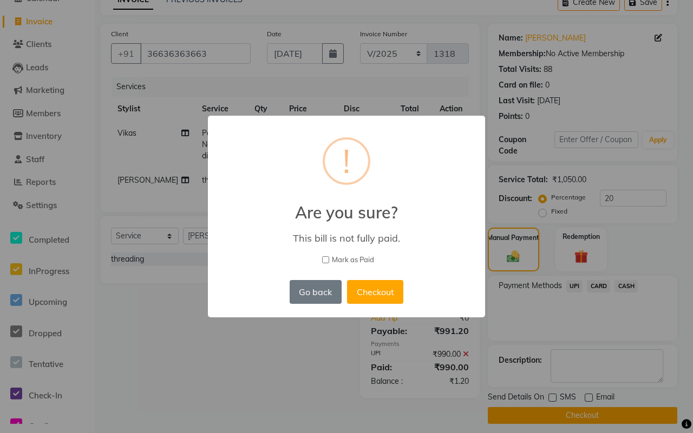
click at [361, 260] on span "Mark as Paid" at bounding box center [353, 260] width 42 height 11
click at [329, 260] on input "Mark as Paid" at bounding box center [325, 259] width 7 height 7
checkbox input "true"
click at [372, 282] on button "Checkout" at bounding box center [375, 292] width 56 height 24
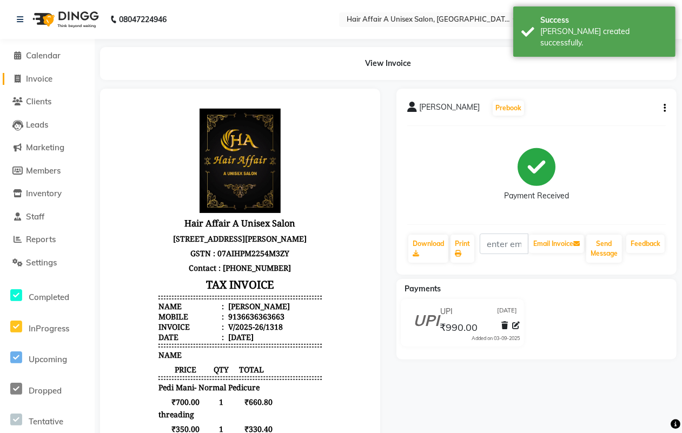
click at [39, 74] on span "Invoice" at bounding box center [39, 79] width 27 height 10
select select "service"
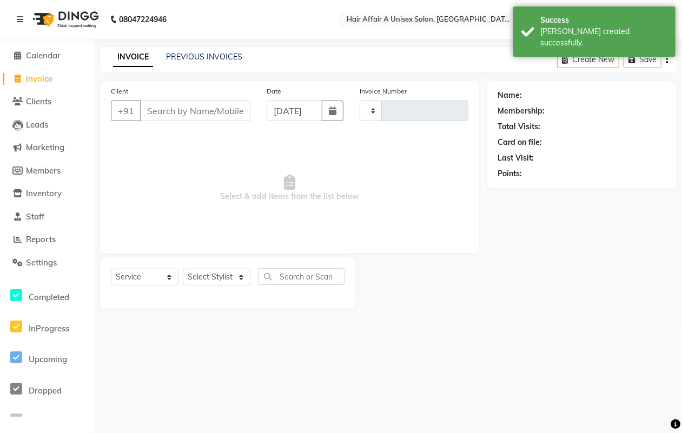
type input "1319"
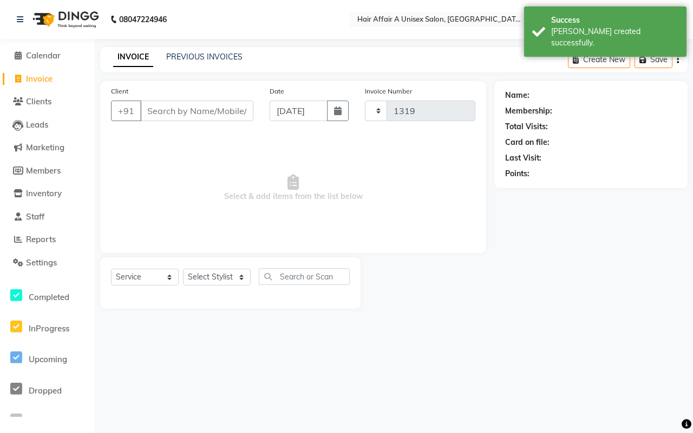
select select "4464"
click at [182, 103] on input "Client" at bounding box center [196, 111] width 113 height 21
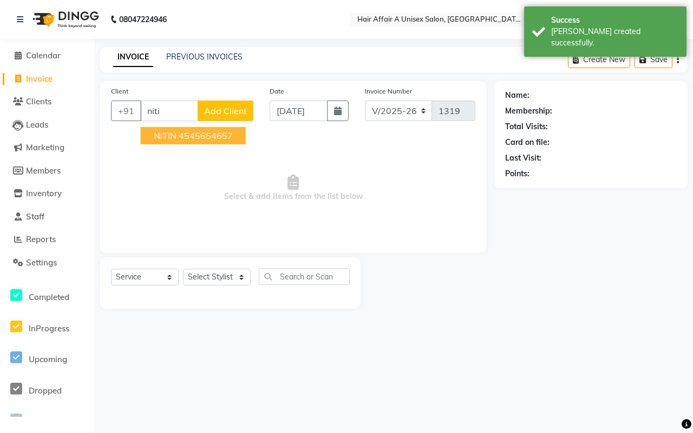
click at [174, 135] on span "NITIN" at bounding box center [165, 135] width 23 height 11
type input "4545654657"
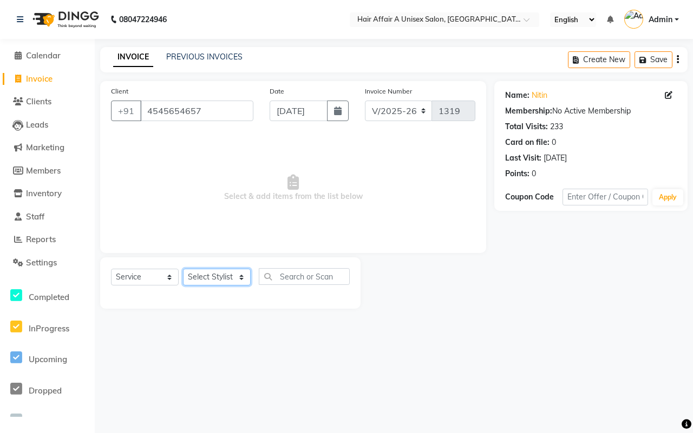
click at [228, 279] on select "Select Stylist [PERSON_NAME] [PERSON_NAME] Kajal Kunal [PERSON_NAME] Nitin [PER…" at bounding box center [217, 277] width 68 height 17
select select "25232"
click at [183, 269] on select "Select Stylist [PERSON_NAME] [PERSON_NAME] Kajal Kunal [PERSON_NAME] Nitin [PER…" at bounding box center [217, 277] width 68 height 17
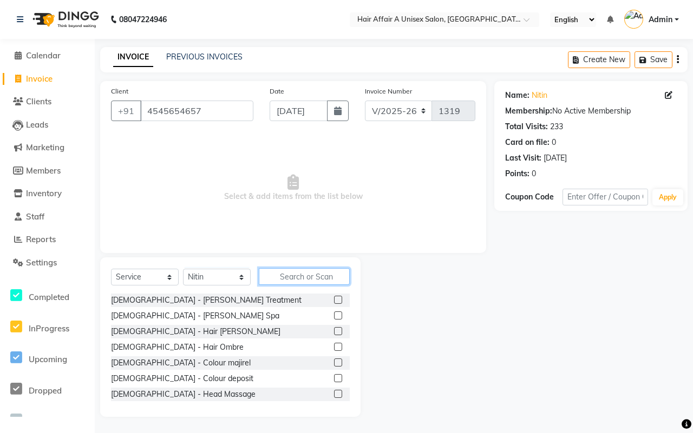
click at [288, 274] on input "text" at bounding box center [304, 276] width 91 height 17
type input "j"
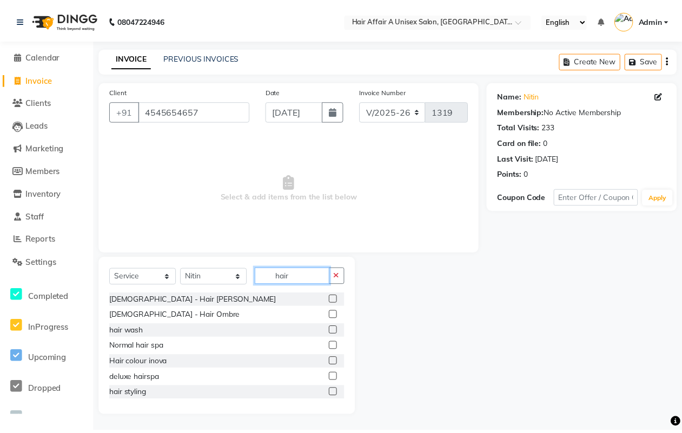
scroll to position [68, 0]
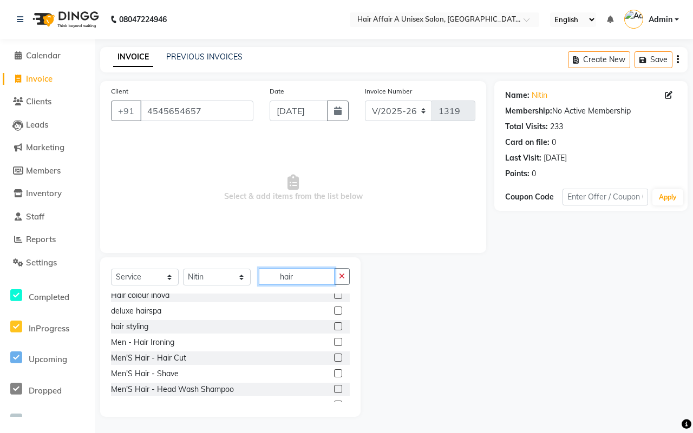
type input "hair"
click at [334, 360] on label at bounding box center [338, 358] width 8 height 8
click at [334, 360] on input "checkbox" at bounding box center [337, 358] width 7 height 7
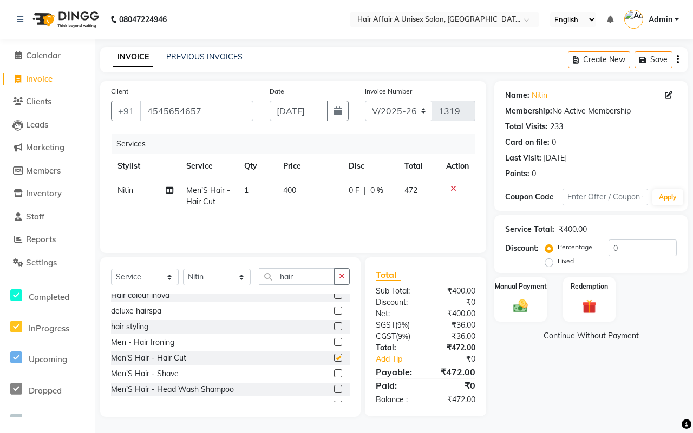
checkbox input "false"
click at [334, 375] on label at bounding box center [338, 374] width 8 height 8
click at [334, 375] on input "checkbox" at bounding box center [337, 374] width 7 height 7
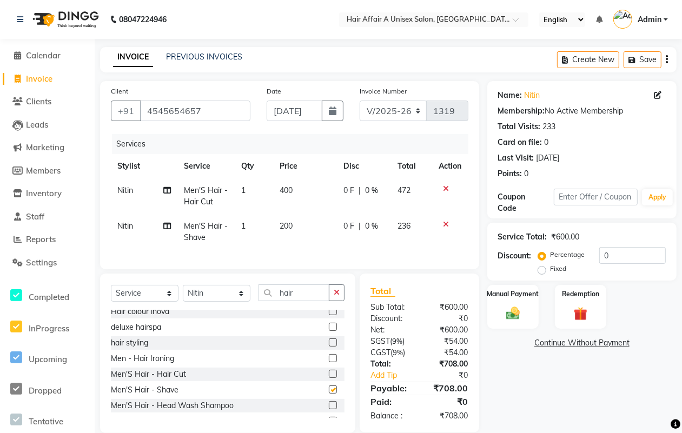
checkbox input "false"
click at [628, 250] on input "0" at bounding box center [633, 255] width 67 height 17
type input "1"
type input "15"
click at [515, 305] on div "Manual Payment" at bounding box center [513, 307] width 54 height 46
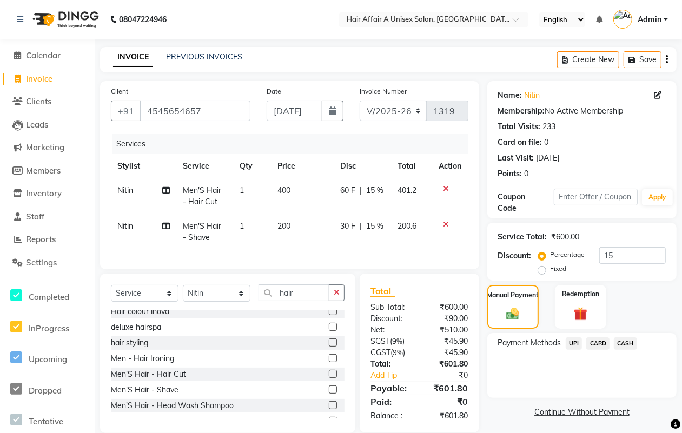
click at [591, 347] on span "CARD" at bounding box center [598, 344] width 23 height 12
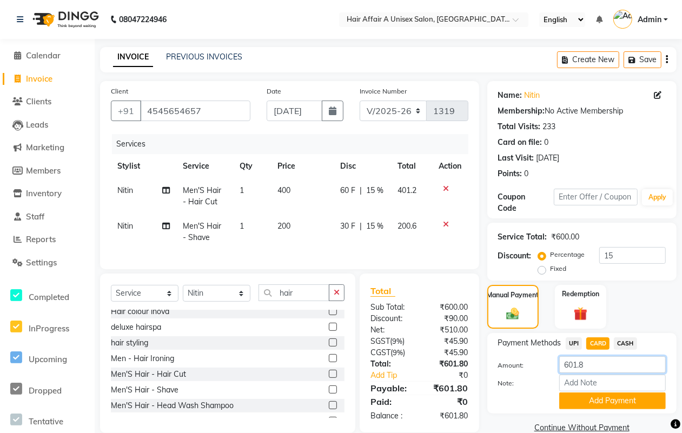
click at [598, 363] on input "601.8" at bounding box center [613, 365] width 107 height 17
type input "600"
click at [577, 402] on button "Add Payment" at bounding box center [613, 401] width 107 height 17
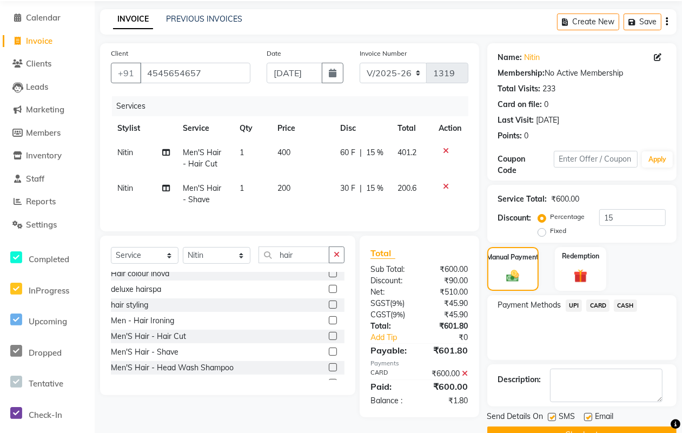
scroll to position [65, 0]
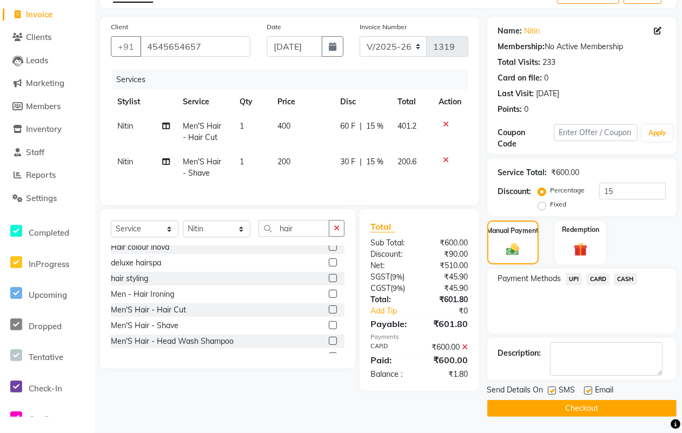
click at [551, 393] on label at bounding box center [552, 391] width 8 height 8
click at [551, 393] on input "checkbox" at bounding box center [551, 391] width 7 height 7
checkbox input "false"
click at [588, 391] on label at bounding box center [588, 391] width 8 height 8
click at [588, 391] on input "checkbox" at bounding box center [587, 391] width 7 height 7
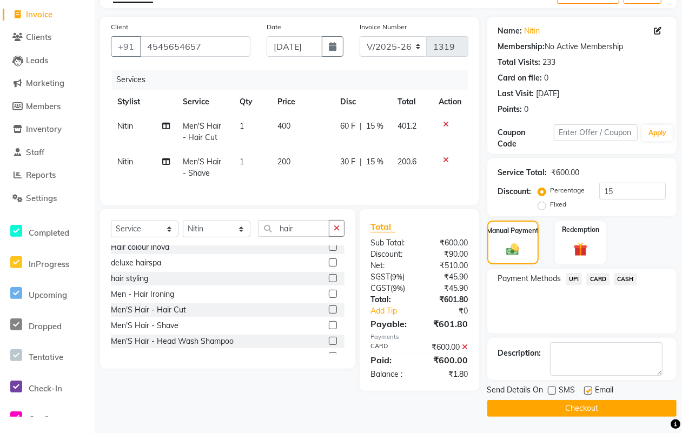
checkbox input "false"
click at [577, 405] on button "Checkout" at bounding box center [582, 408] width 189 height 17
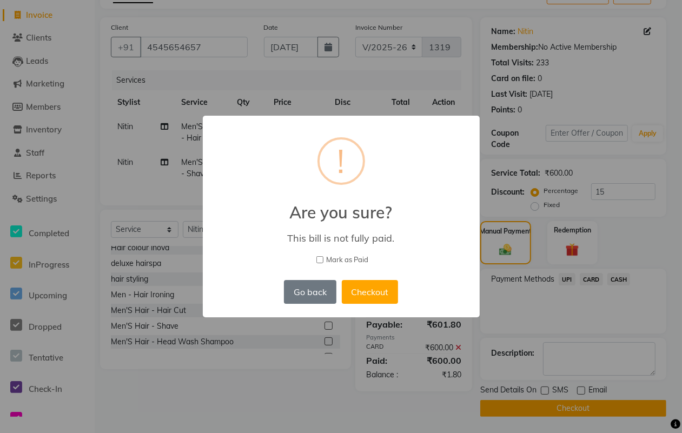
scroll to position [57, 0]
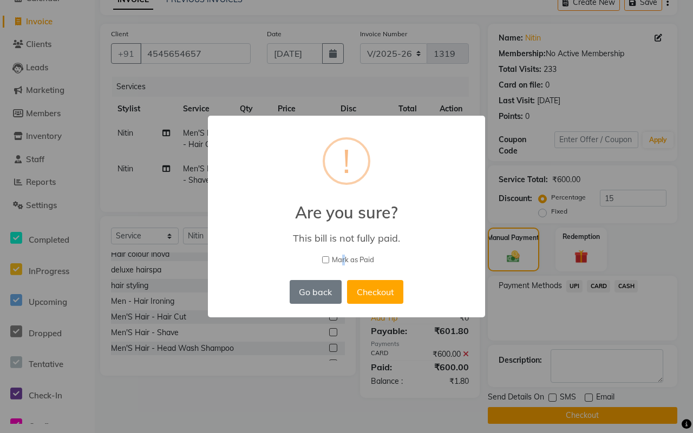
click at [344, 259] on span "Mark as Paid" at bounding box center [353, 260] width 42 height 11
click at [326, 256] on input "Mark as Paid" at bounding box center [325, 259] width 7 height 7
checkbox input "true"
click at [374, 283] on button "Checkout" at bounding box center [375, 292] width 56 height 24
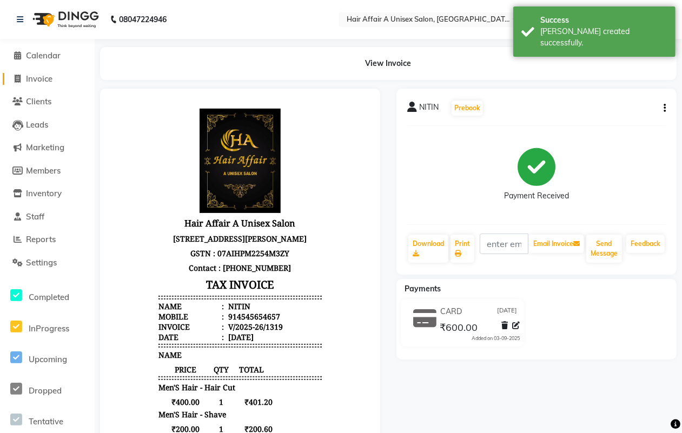
click at [45, 74] on span "Invoice" at bounding box center [39, 79] width 27 height 10
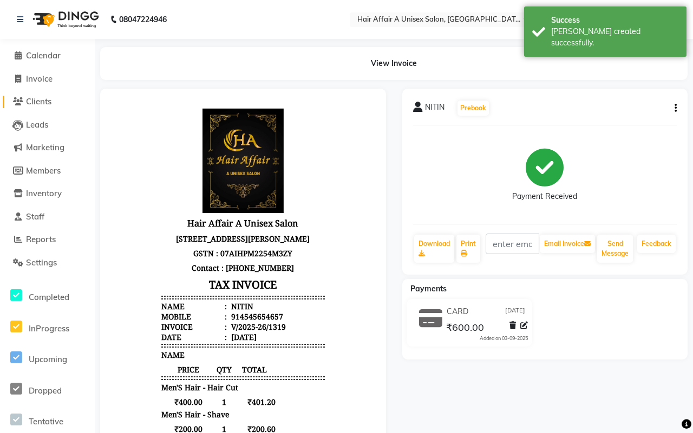
select select "service"
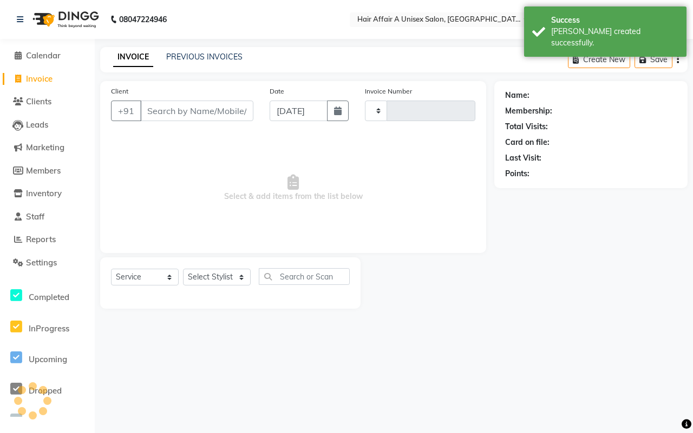
type input "1320"
select select "4464"
click at [186, 111] on input "Client" at bounding box center [196, 111] width 113 height 21
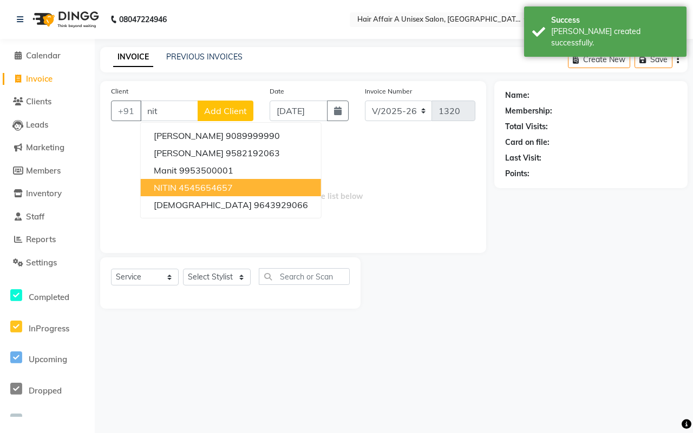
click at [202, 188] on ngb-highlight "4545654657" at bounding box center [206, 187] width 54 height 11
type input "4545654657"
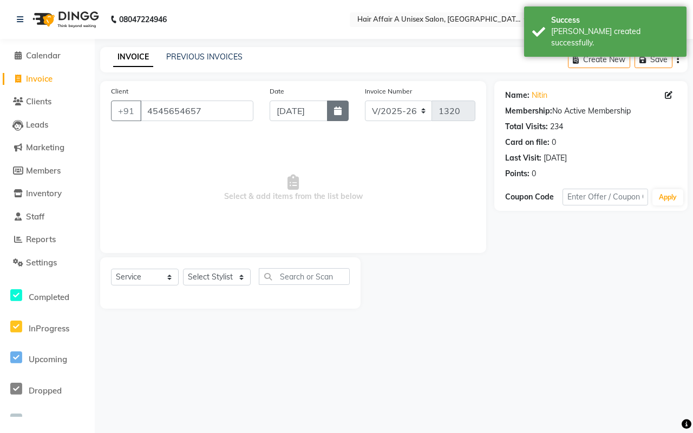
click at [344, 112] on button "button" at bounding box center [338, 111] width 22 height 21
select select "9"
select select "2025"
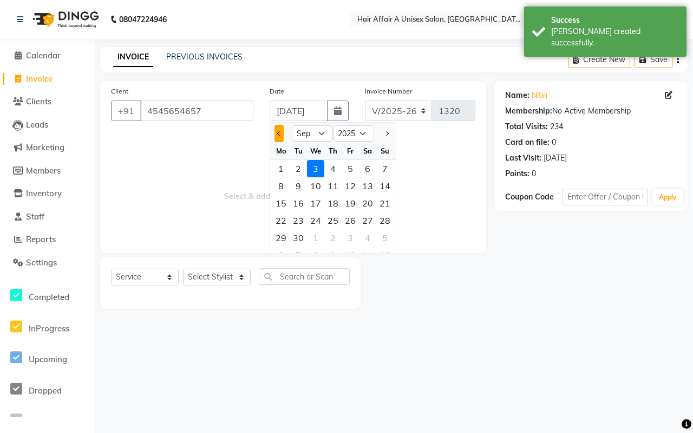
click at [279, 133] on span "Previous month" at bounding box center [279, 133] width 4 height 4
select select "8"
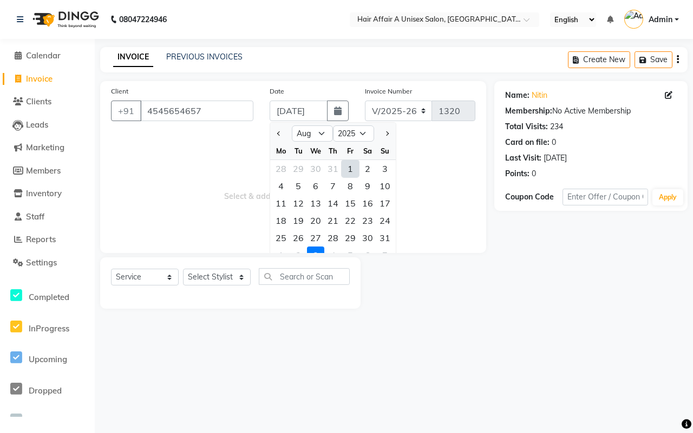
drag, startPoint x: 385, startPoint y: 234, endPoint x: 313, endPoint y: 291, distance: 92.5
click at [386, 234] on div "31" at bounding box center [384, 237] width 17 height 17
type input "[DATE]"
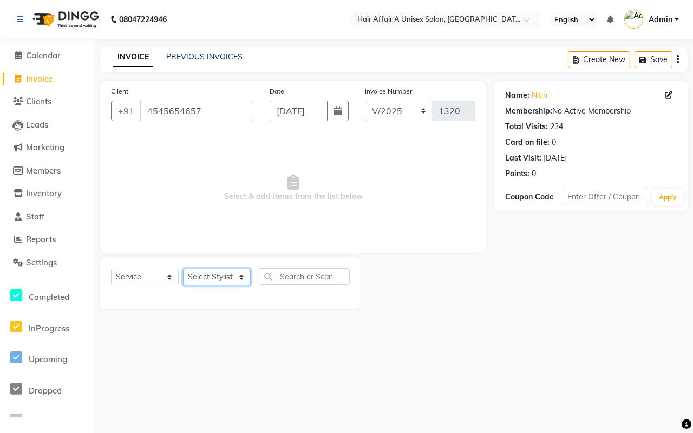
click at [211, 279] on select "Select Stylist [PERSON_NAME] [PERSON_NAME] Kajal Kunal [PERSON_NAME] Nitin [PER…" at bounding box center [217, 277] width 68 height 17
select select "25232"
click at [183, 269] on select "Select Stylist [PERSON_NAME] [PERSON_NAME] Kajal Kunal [PERSON_NAME] Nitin [PER…" at bounding box center [217, 277] width 68 height 17
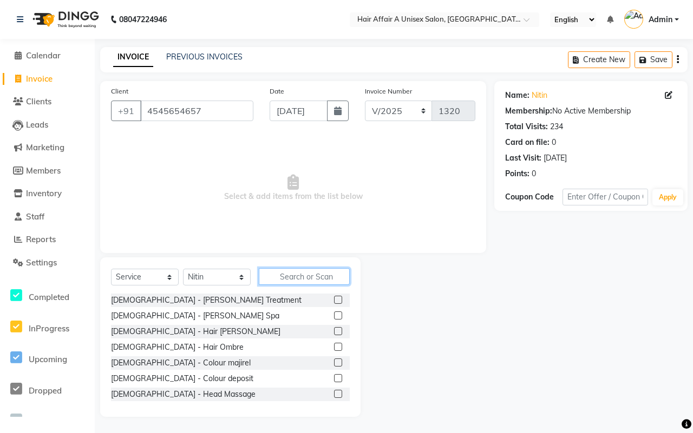
click at [298, 277] on input "text" at bounding box center [304, 276] width 91 height 17
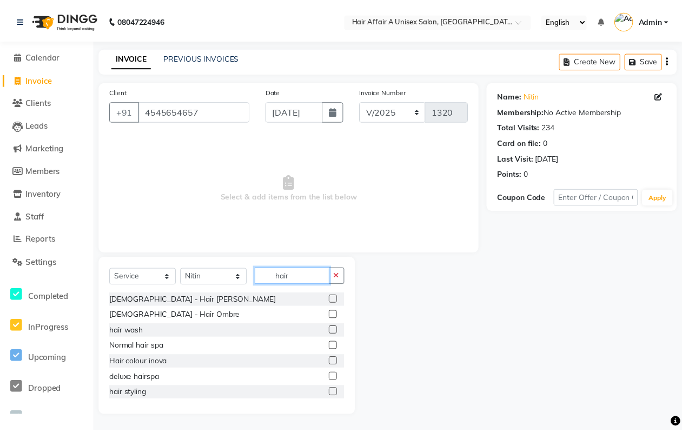
scroll to position [68, 0]
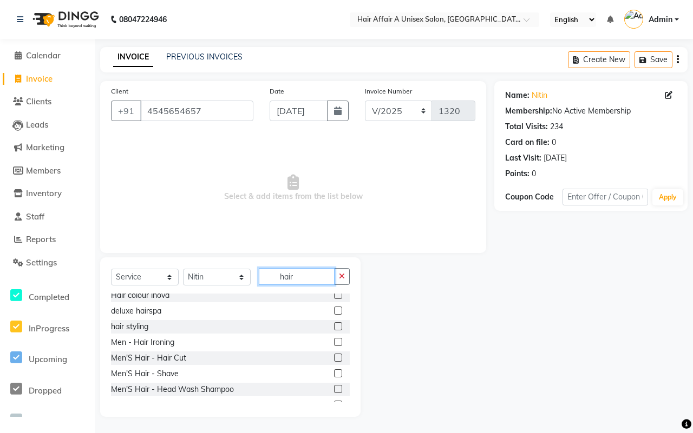
type input "hair"
click at [334, 355] on label at bounding box center [338, 358] width 8 height 8
click at [334, 355] on input "checkbox" at bounding box center [337, 358] width 7 height 7
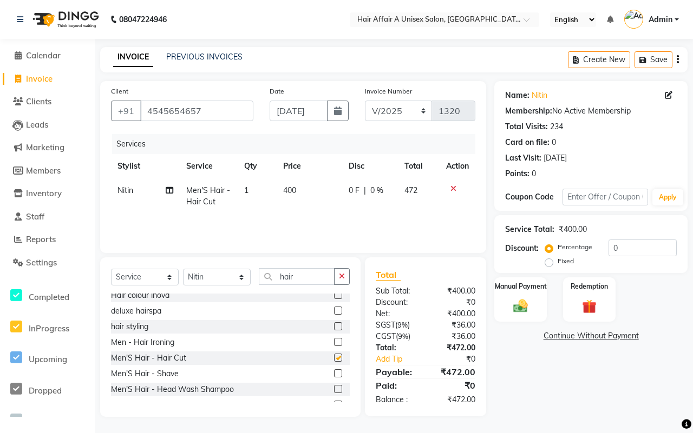
checkbox input "false"
click at [629, 244] on input "number" at bounding box center [642, 248] width 68 height 17
type input "15"
click at [521, 299] on img at bounding box center [521, 306] width 24 height 17
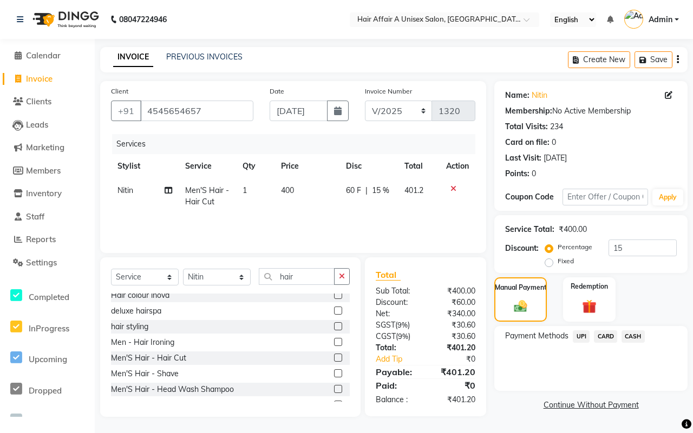
click at [582, 334] on span "UPI" at bounding box center [581, 337] width 17 height 12
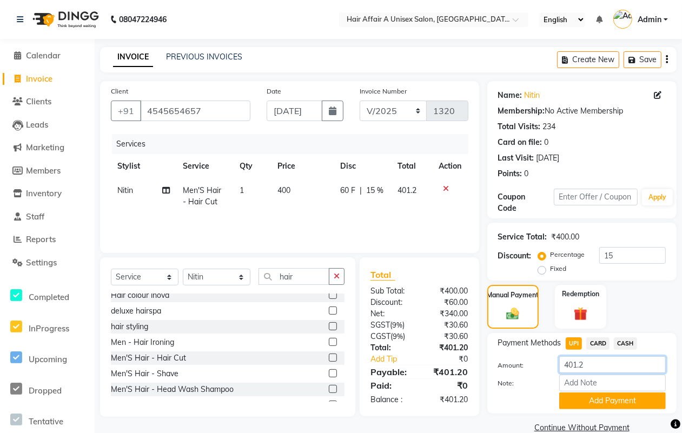
click at [593, 367] on input "401.2" at bounding box center [613, 365] width 107 height 17
type input "400"
click at [591, 393] on button "Add Payment" at bounding box center [613, 401] width 107 height 17
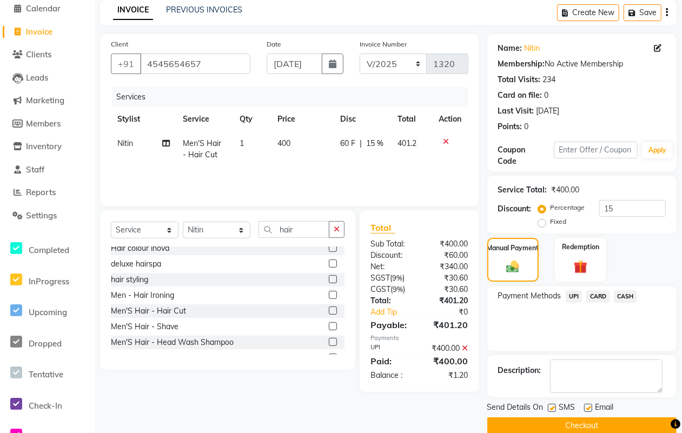
scroll to position [65, 0]
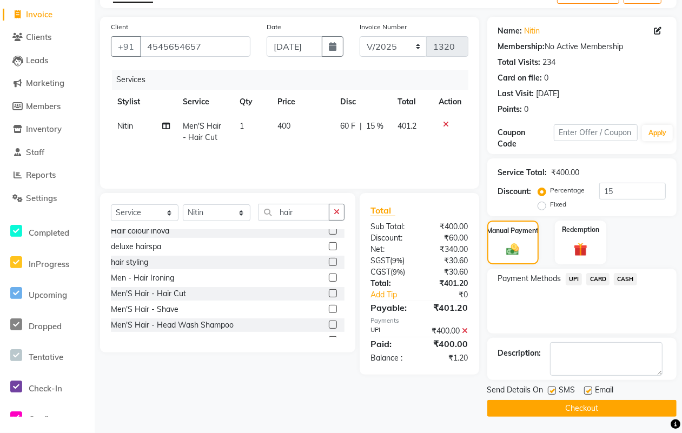
click at [548, 390] on label at bounding box center [552, 391] width 8 height 8
click at [548, 390] on input "checkbox" at bounding box center [551, 391] width 7 height 7
checkbox input "false"
click at [588, 390] on label at bounding box center [588, 391] width 8 height 8
click at [588, 390] on input "checkbox" at bounding box center [587, 391] width 7 height 7
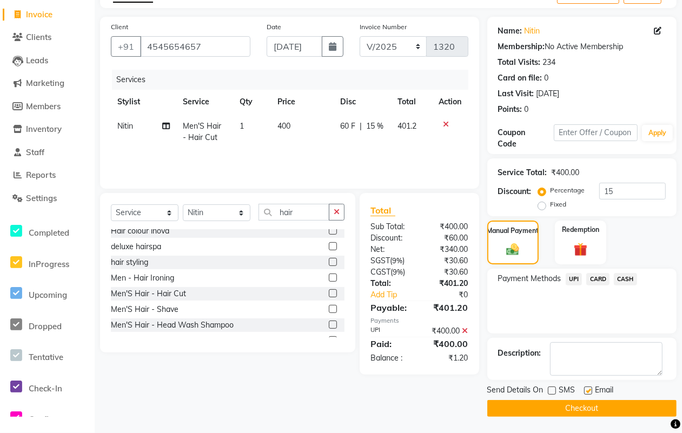
checkbox input "false"
click at [578, 400] on button "Checkout" at bounding box center [582, 408] width 189 height 17
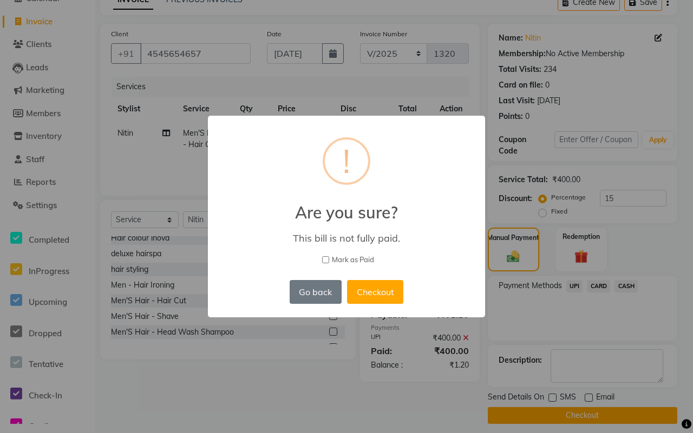
click at [351, 261] on span "Mark as Paid" at bounding box center [353, 260] width 42 height 11
click at [329, 261] on input "Mark as Paid" at bounding box center [325, 259] width 7 height 7
checkbox input "true"
click at [379, 285] on button "Checkout" at bounding box center [375, 292] width 56 height 24
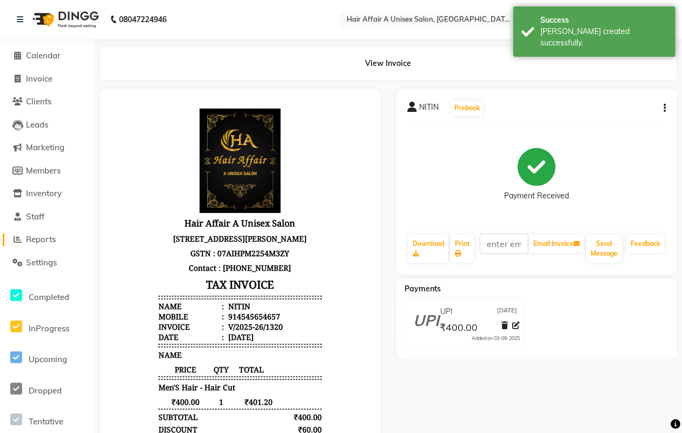
click at [51, 242] on span "Reports" at bounding box center [41, 239] width 30 height 10
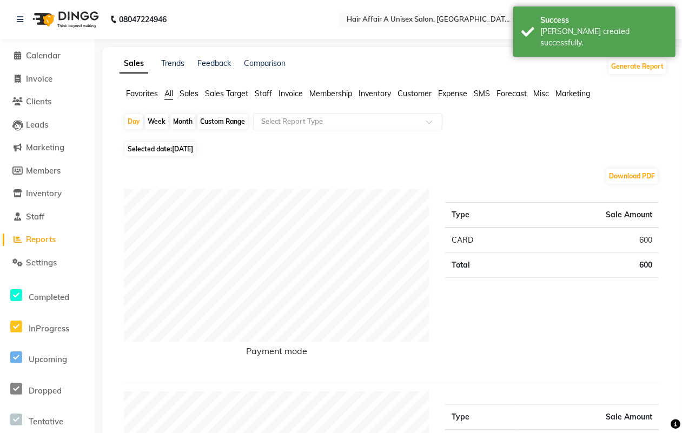
click at [216, 124] on div "Custom Range" at bounding box center [223, 121] width 50 height 15
select select "9"
select select "2025"
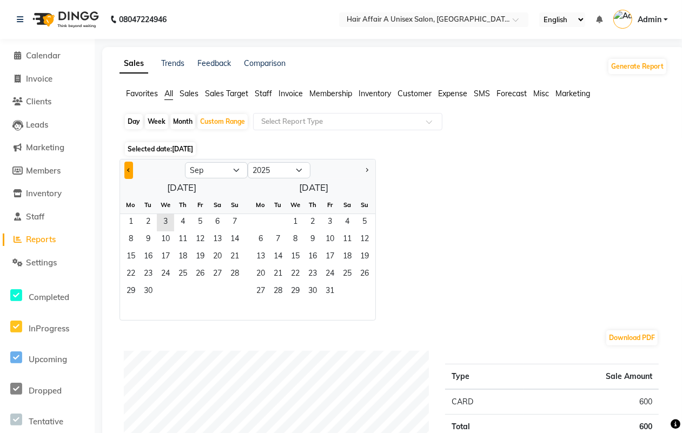
click at [128, 172] on span "Previous month" at bounding box center [129, 170] width 4 height 4
select select "8"
click at [198, 223] on span "1" at bounding box center [200, 222] width 17 height 17
click at [230, 294] on span "31" at bounding box center [234, 292] width 17 height 17
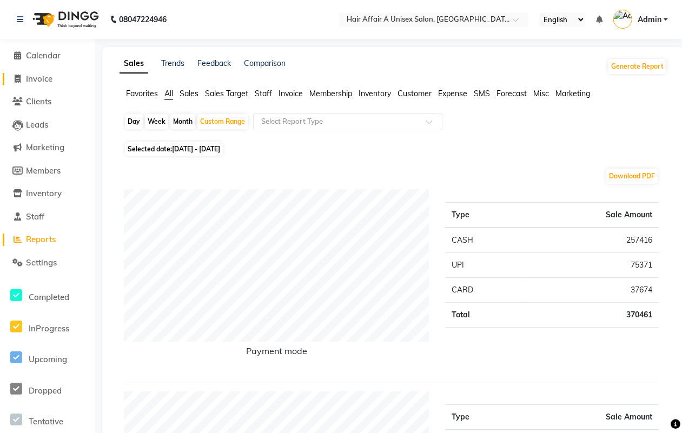
click at [38, 79] on span "Invoice" at bounding box center [39, 79] width 27 height 10
select select "service"
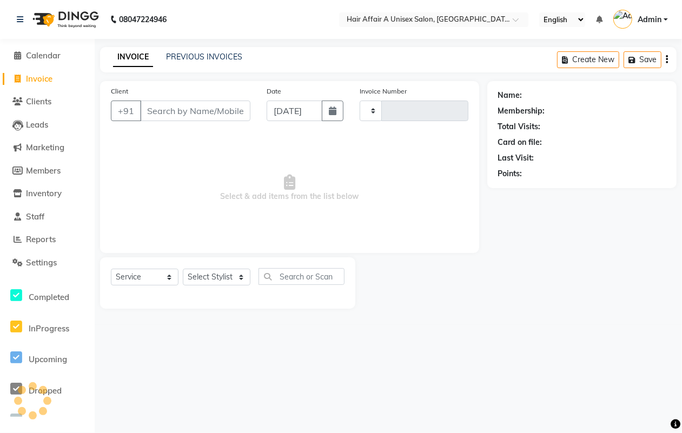
type input "1321"
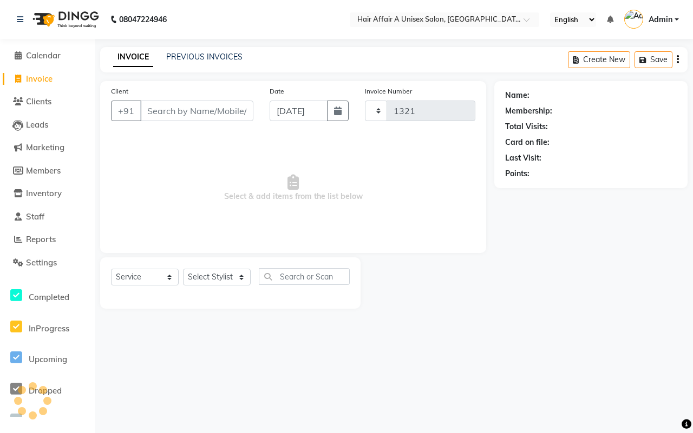
select select "4464"
click at [213, 54] on link "PREVIOUS INVOICES" at bounding box center [204, 57] width 76 height 10
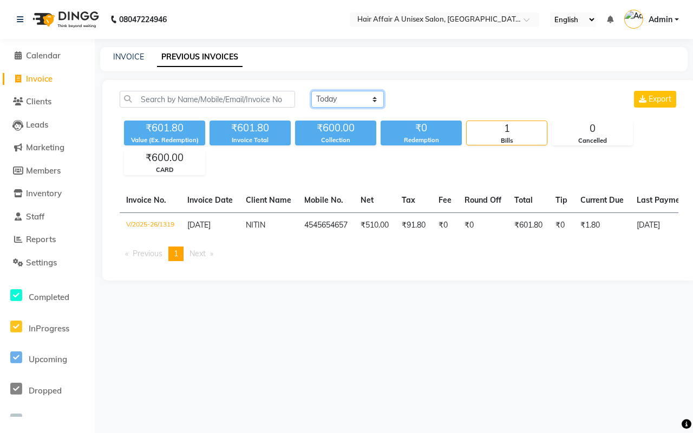
click at [358, 101] on select "[DATE] [DATE] Custom Range" at bounding box center [347, 99] width 73 height 17
select select "range"
click at [311, 91] on select "[DATE] [DATE] Custom Range" at bounding box center [347, 99] width 73 height 17
click at [450, 104] on input "[DATE]" at bounding box center [436, 99] width 76 height 15
select select "9"
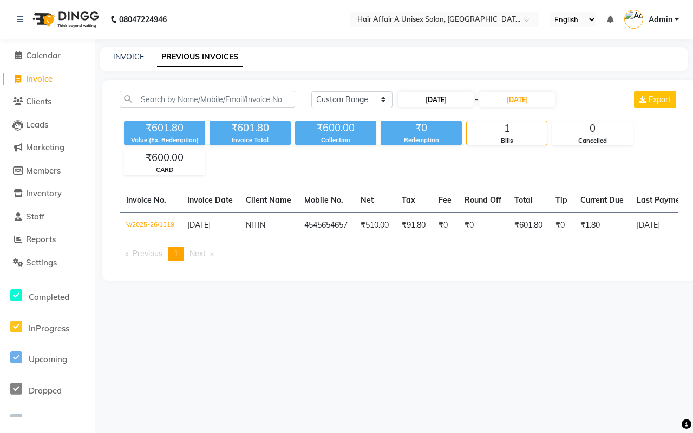
select select "2025"
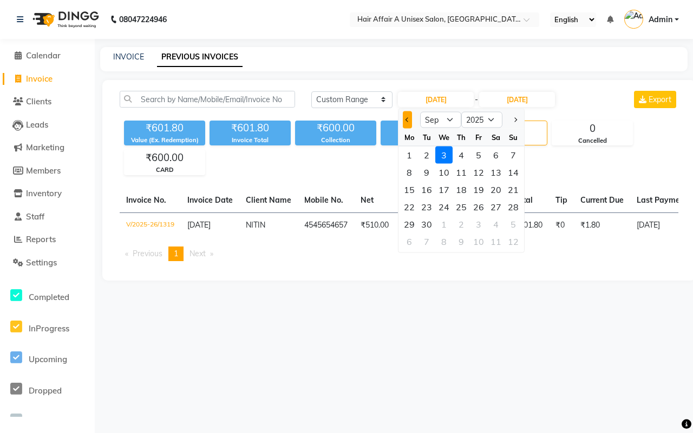
click at [407, 117] on span "Previous month" at bounding box center [407, 119] width 4 height 4
select select "8"
click at [477, 155] on div "1" at bounding box center [478, 155] width 17 height 17
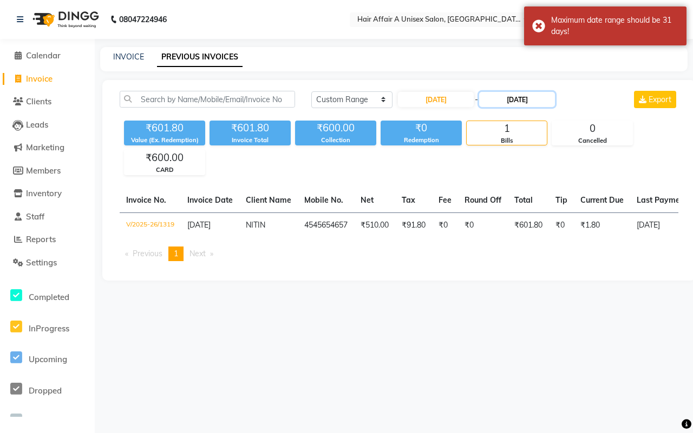
click at [513, 102] on input "[DATE]" at bounding box center [517, 99] width 76 height 15
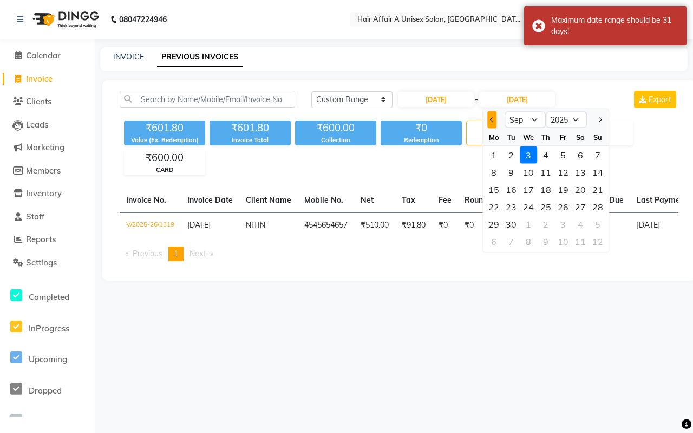
click at [491, 120] on span "Previous month" at bounding box center [492, 119] width 4 height 4
click at [563, 157] on div "1" at bounding box center [562, 155] width 17 height 17
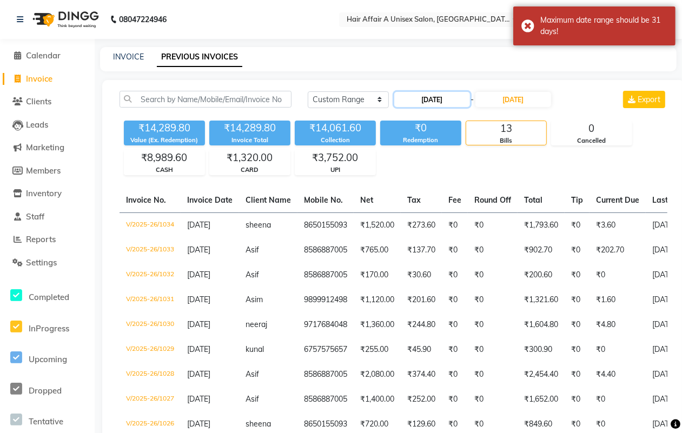
click at [462, 104] on input "[DATE]" at bounding box center [432, 99] width 76 height 15
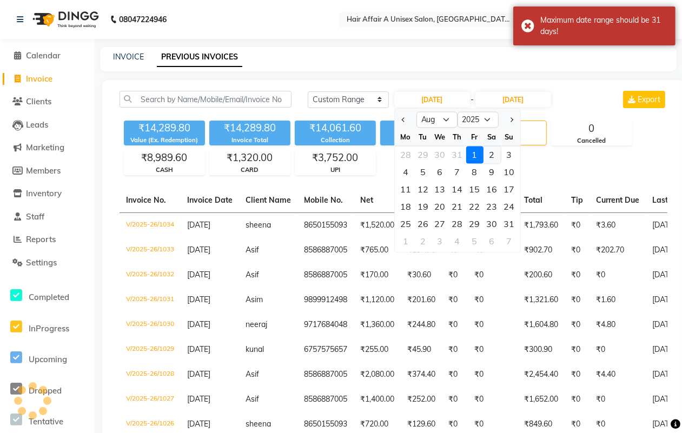
click at [496, 153] on div "2" at bounding box center [492, 155] width 17 height 17
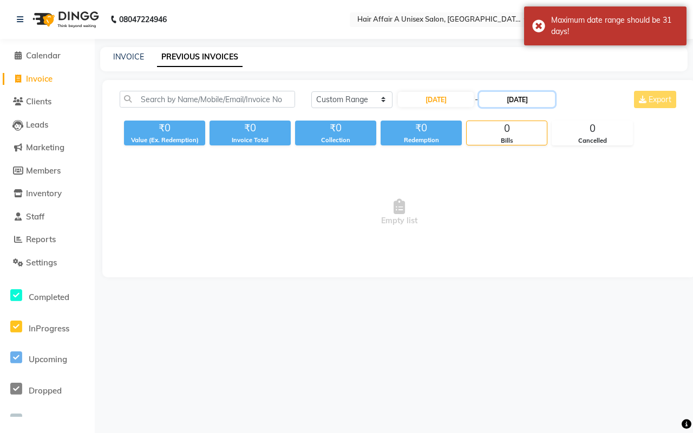
click at [513, 96] on input "[DATE]" at bounding box center [517, 99] width 76 height 15
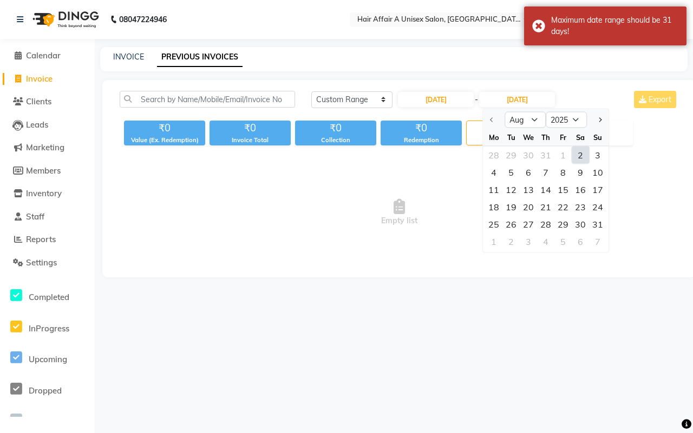
click at [575, 155] on div "2" at bounding box center [579, 155] width 17 height 17
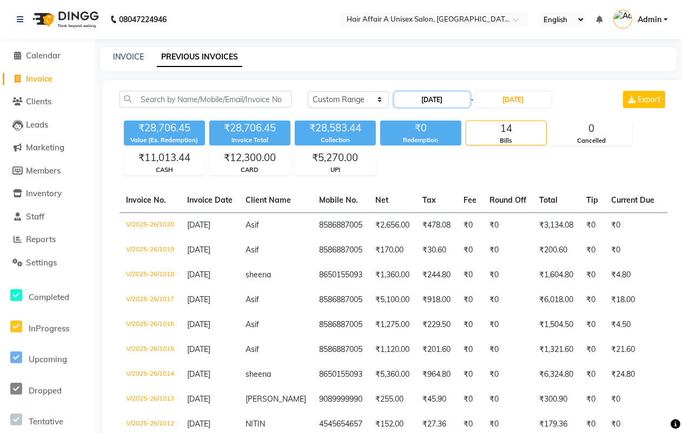
click at [420, 98] on input "[DATE]" at bounding box center [432, 99] width 76 height 15
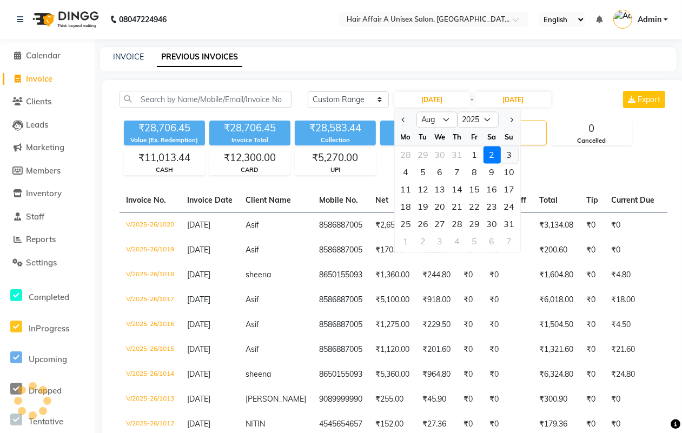
click at [509, 154] on div "3" at bounding box center [509, 155] width 17 height 17
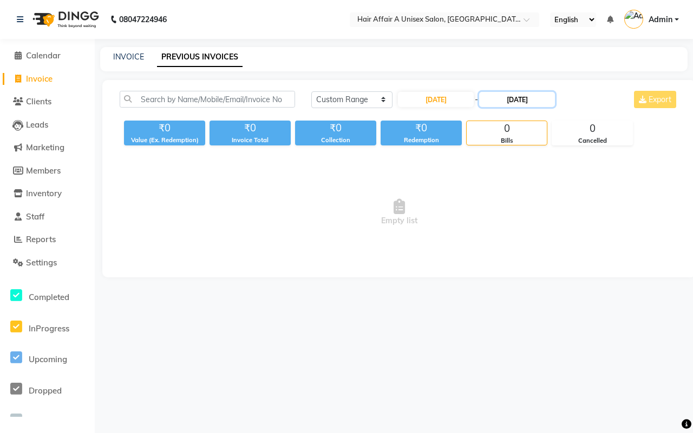
click at [528, 103] on input "[DATE]" at bounding box center [517, 99] width 76 height 15
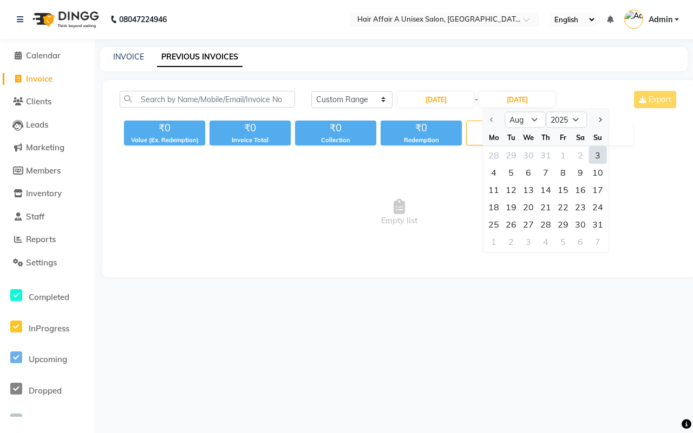
click at [598, 153] on div "3" at bounding box center [597, 155] width 17 height 17
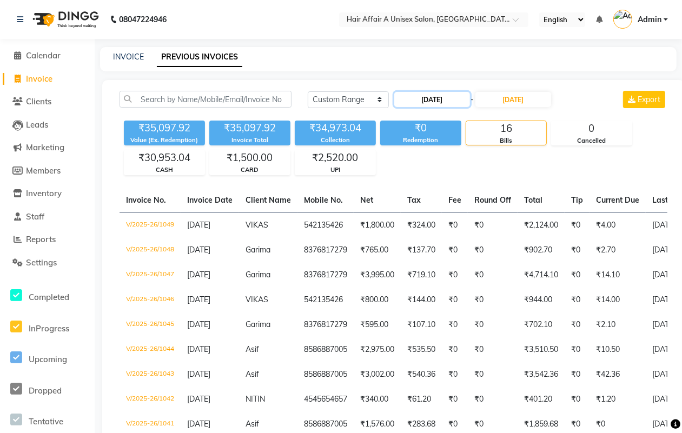
click at [433, 104] on input "[DATE]" at bounding box center [432, 99] width 76 height 15
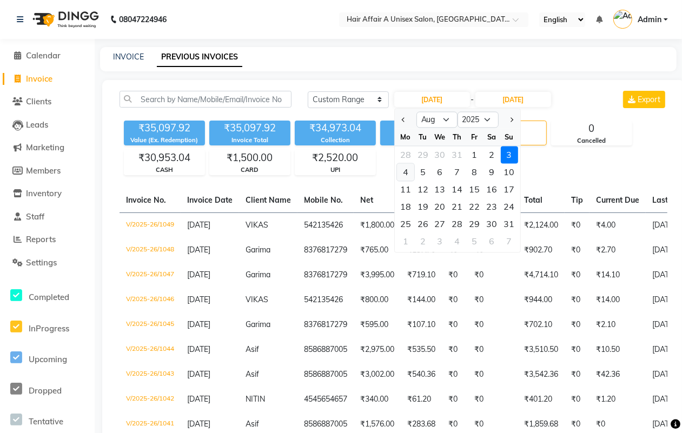
click at [405, 174] on div "4" at bounding box center [405, 172] width 17 height 17
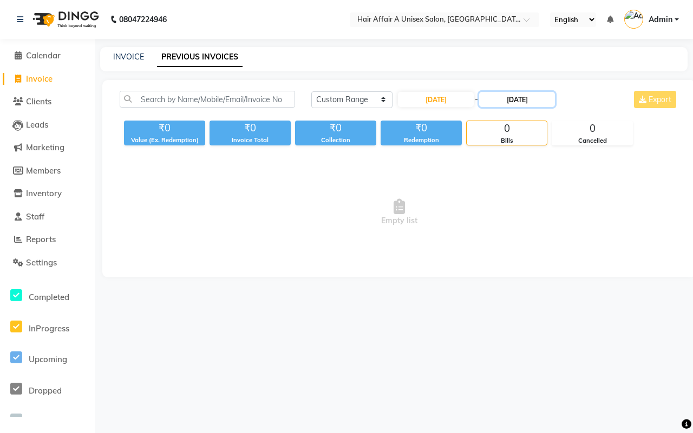
click at [518, 96] on input "[DATE]" at bounding box center [517, 99] width 76 height 15
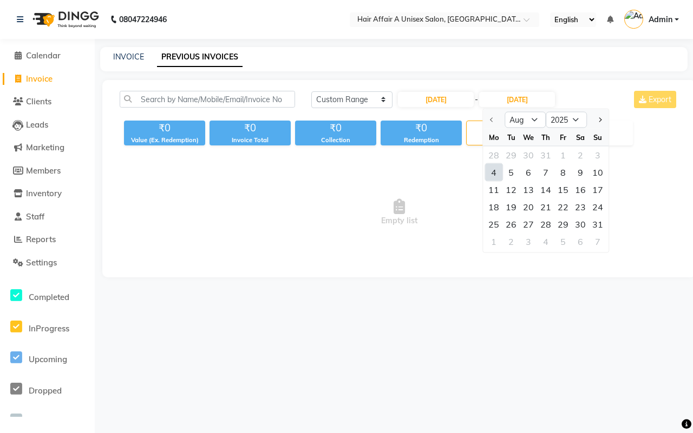
click at [490, 174] on div "4" at bounding box center [493, 172] width 17 height 17
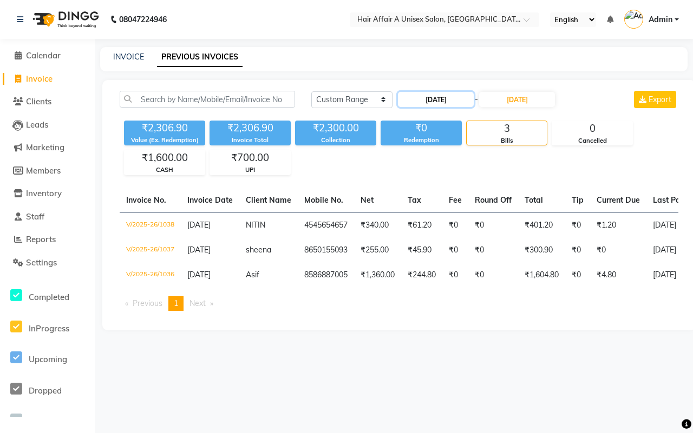
click at [443, 93] on input "[DATE]" at bounding box center [436, 99] width 76 height 15
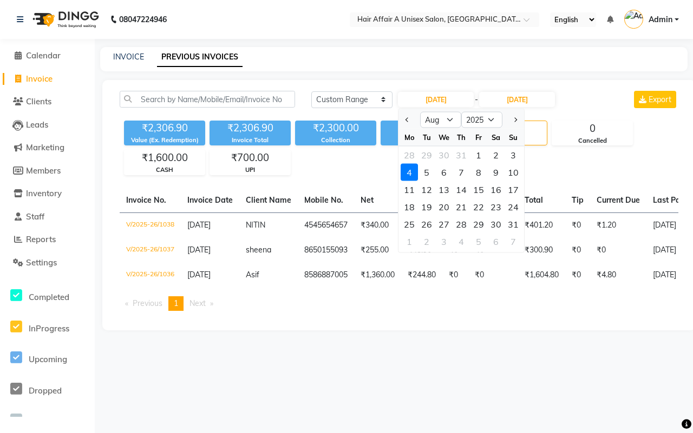
drag, startPoint x: 505, startPoint y: 154, endPoint x: 504, endPoint y: 148, distance: 6.6
click at [504, 152] on div "3" at bounding box center [512, 155] width 17 height 17
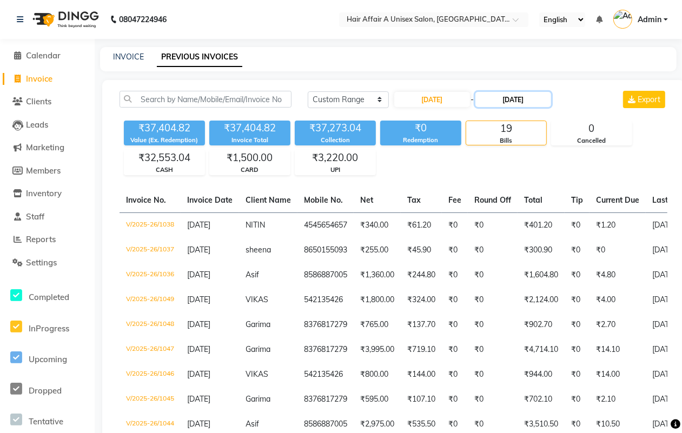
click at [534, 106] on input "[DATE]" at bounding box center [514, 99] width 76 height 15
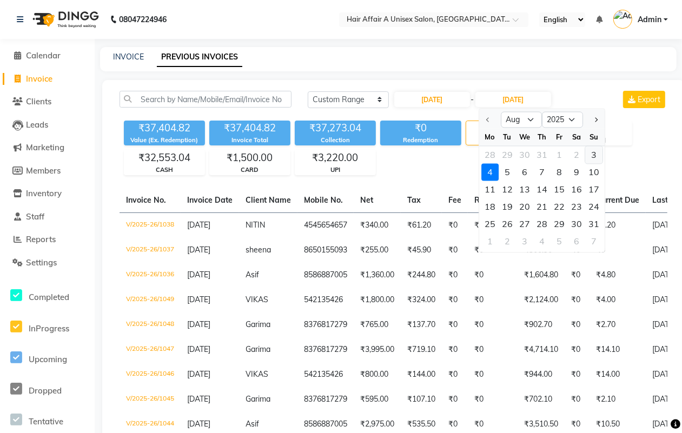
click at [593, 150] on div "3" at bounding box center [593, 155] width 17 height 17
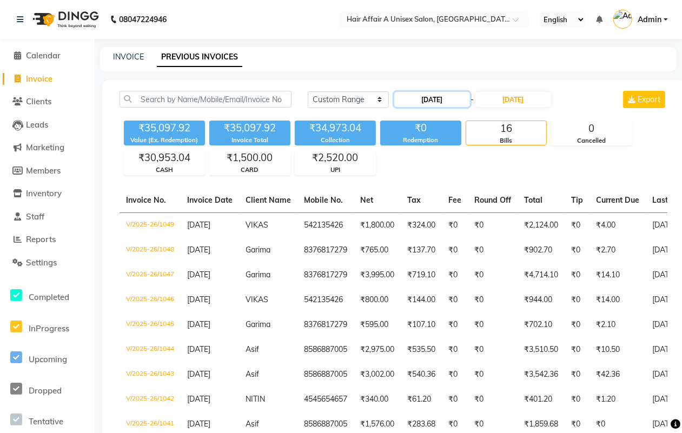
click at [438, 95] on input "[DATE]" at bounding box center [432, 99] width 76 height 15
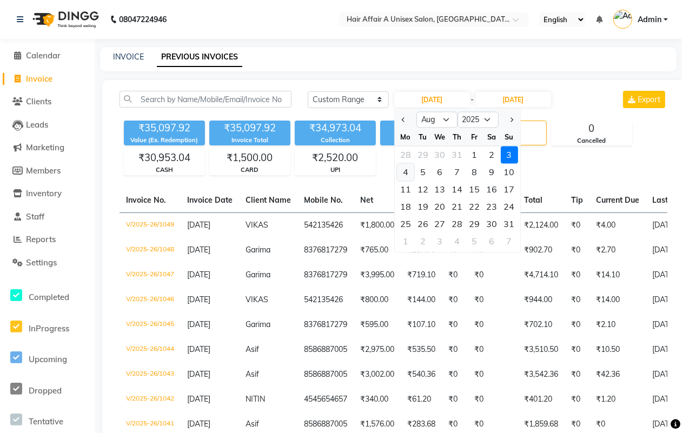
click at [405, 172] on div "4" at bounding box center [405, 172] width 17 height 17
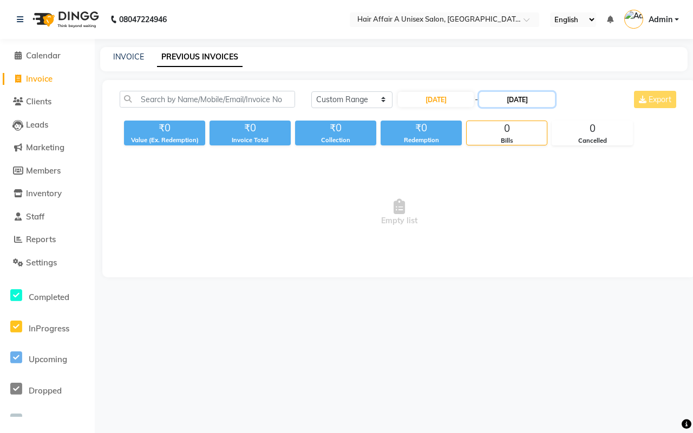
click at [509, 98] on input "[DATE]" at bounding box center [517, 99] width 76 height 15
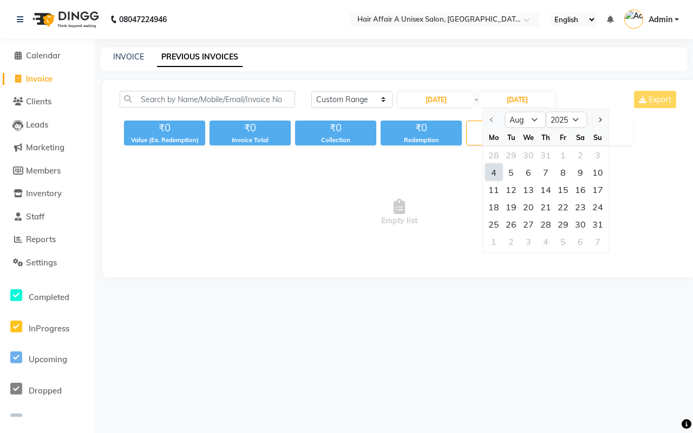
click at [491, 169] on div "4" at bounding box center [493, 172] width 17 height 17
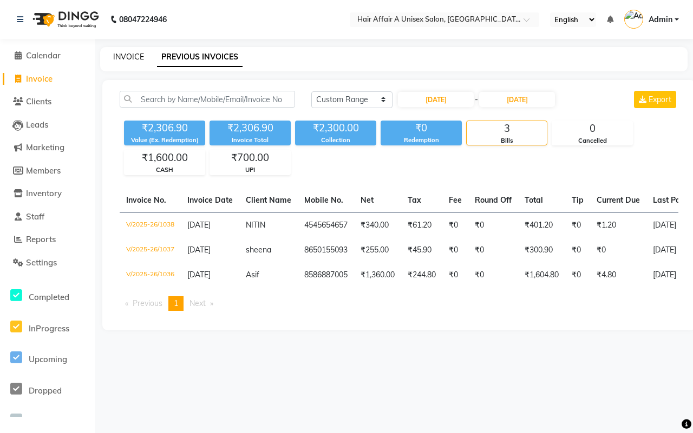
click at [133, 58] on link "INVOICE" at bounding box center [128, 57] width 31 height 10
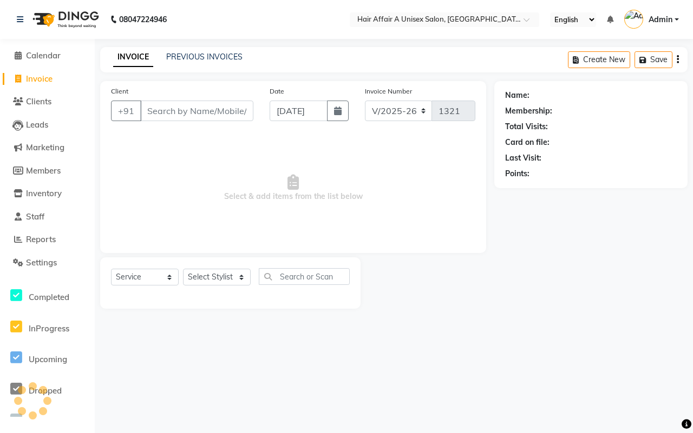
click at [175, 106] on input "Client" at bounding box center [196, 111] width 113 height 21
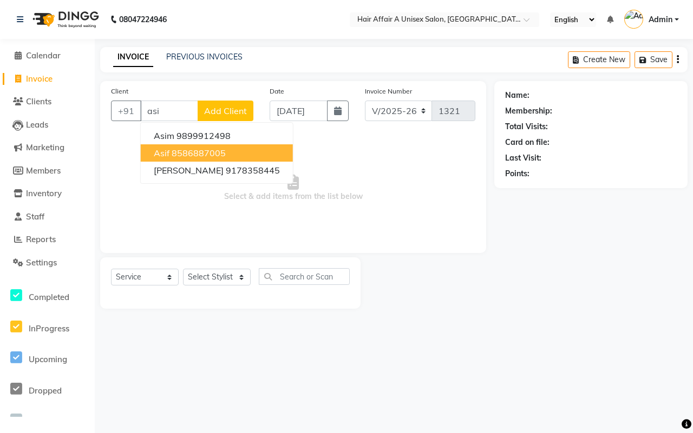
click at [181, 153] on ngb-highlight "8586887005" at bounding box center [199, 153] width 54 height 11
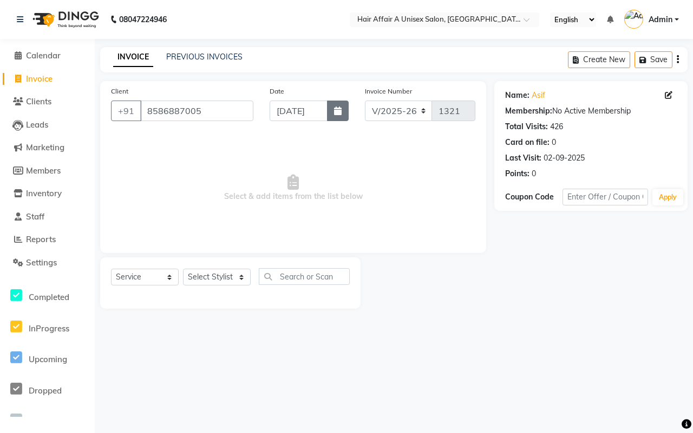
click at [333, 101] on button "button" at bounding box center [338, 111] width 22 height 21
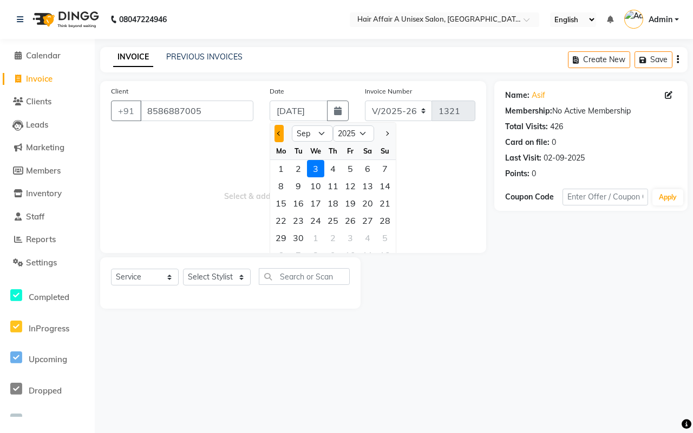
click at [275, 131] on button "Previous month" at bounding box center [278, 133] width 9 height 17
click at [279, 184] on div "4" at bounding box center [280, 185] width 17 height 17
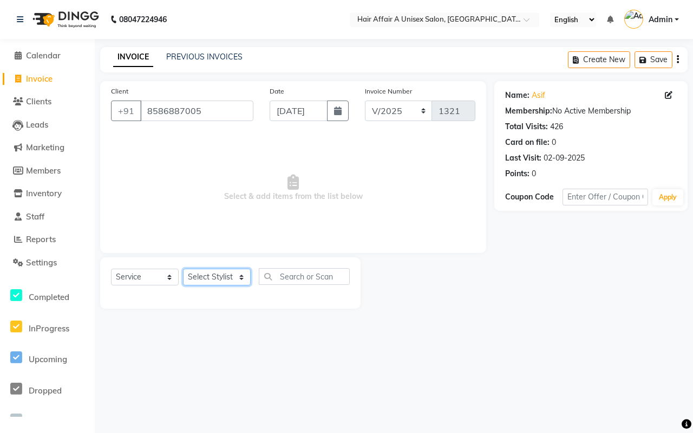
click at [200, 279] on select "Select Stylist [PERSON_NAME] [PERSON_NAME] Kajal Kunal [PERSON_NAME] Nitin [PER…" at bounding box center [217, 277] width 68 height 17
click at [183, 269] on select "Select Stylist [PERSON_NAME] [PERSON_NAME] Kajal Kunal [PERSON_NAME] Nitin [PER…" at bounding box center [217, 277] width 68 height 17
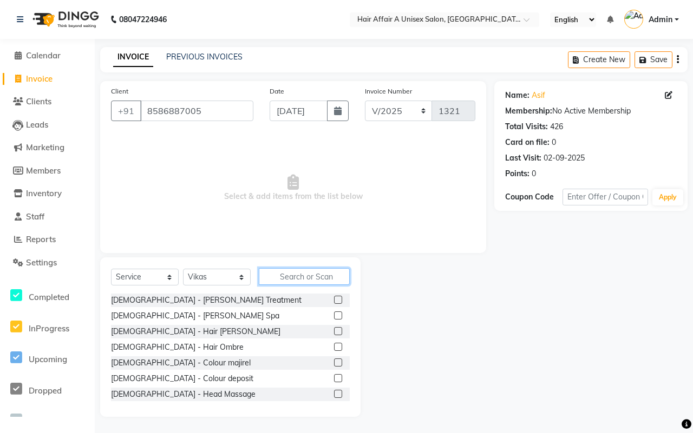
click at [286, 278] on input "text" at bounding box center [304, 276] width 91 height 17
click at [216, 269] on select "Select Stylist [PERSON_NAME] [PERSON_NAME] Kajal Kunal [PERSON_NAME] Nitin [PER…" at bounding box center [217, 277] width 68 height 17
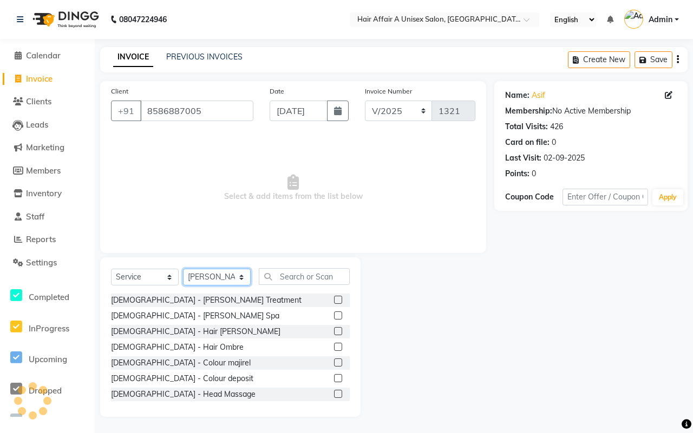
click at [183, 269] on select "Select Stylist [PERSON_NAME] [PERSON_NAME] Kajal Kunal [PERSON_NAME] Nitin [PER…" at bounding box center [217, 277] width 68 height 17
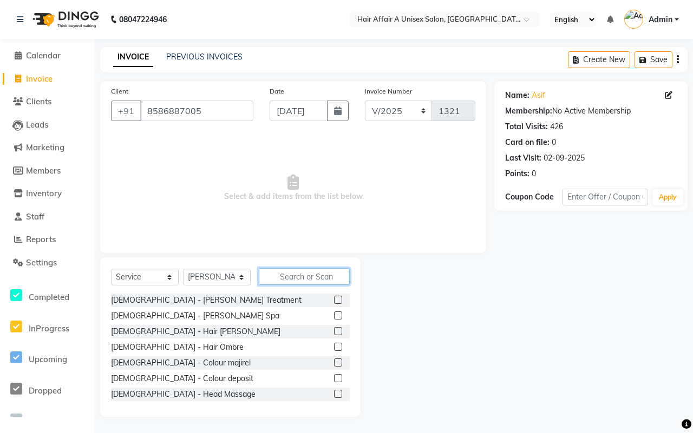
click at [328, 279] on input "text" at bounding box center [304, 276] width 91 height 17
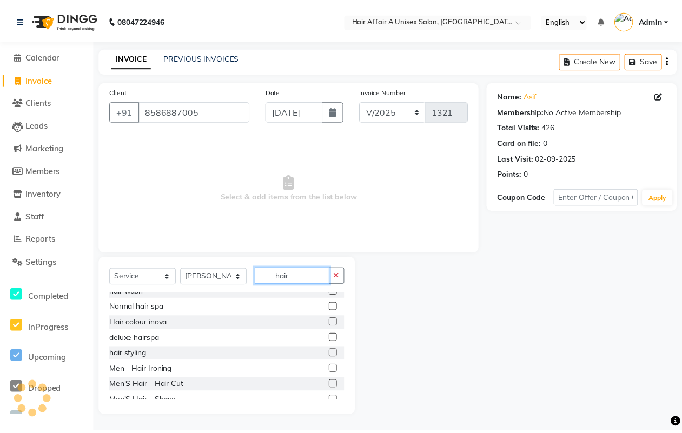
scroll to position [68, 0]
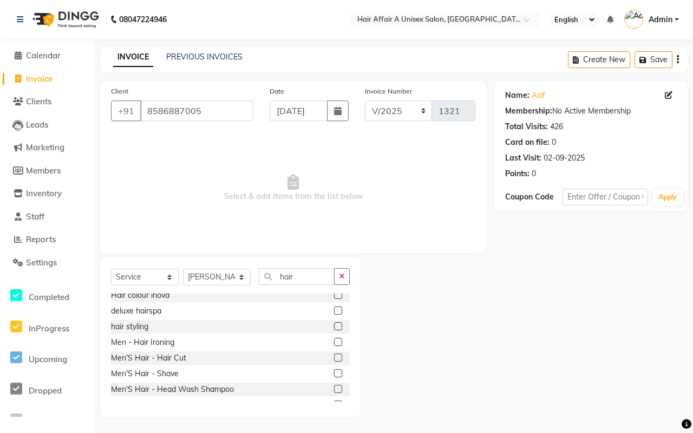
click at [334, 354] on div at bounding box center [342, 359] width 16 height 14
click at [334, 359] on label at bounding box center [338, 358] width 8 height 8
click at [334, 359] on input "checkbox" at bounding box center [337, 358] width 7 height 7
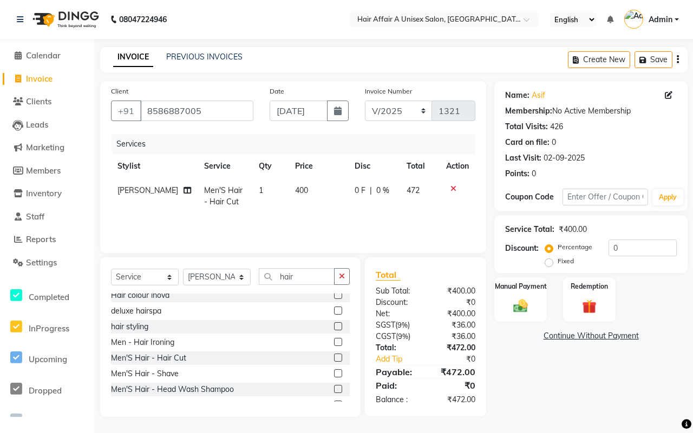
click at [295, 186] on span "400" at bounding box center [301, 191] width 13 height 10
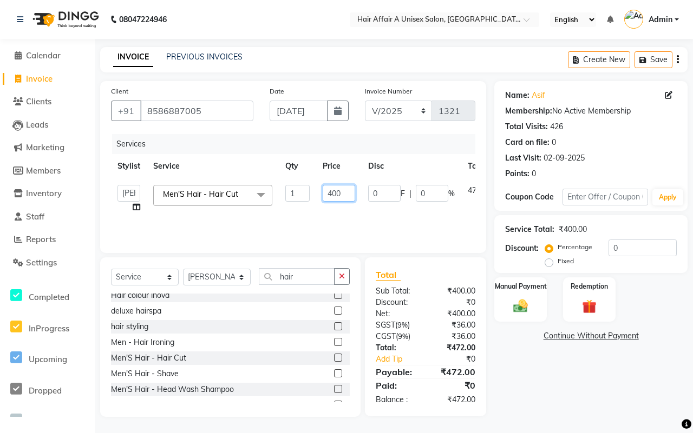
click at [331, 187] on input "400" at bounding box center [339, 193] width 32 height 17
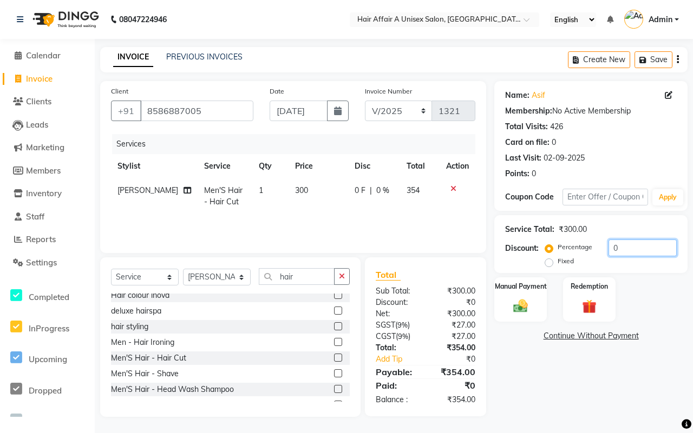
click at [629, 249] on input "0" at bounding box center [642, 248] width 68 height 17
click at [518, 299] on img at bounding box center [521, 306] width 24 height 17
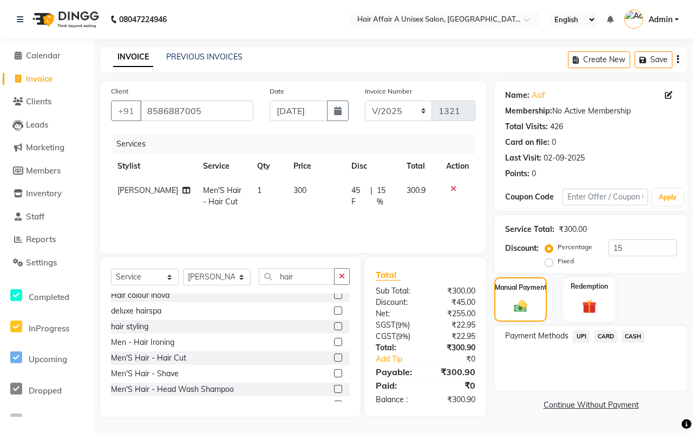
click at [634, 336] on span "CASH" at bounding box center [632, 337] width 23 height 12
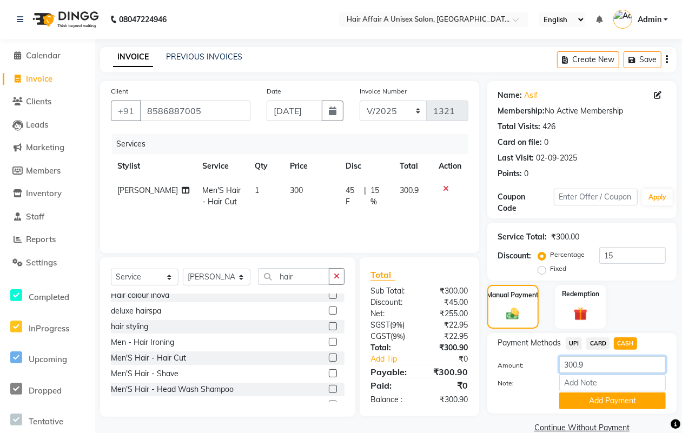
click at [615, 360] on input "300.9" at bounding box center [613, 365] width 107 height 17
click at [609, 402] on button "Add Payment" at bounding box center [613, 401] width 107 height 17
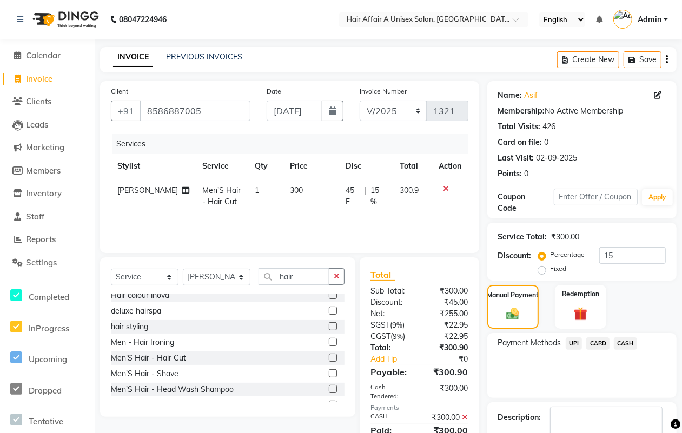
scroll to position [65, 0]
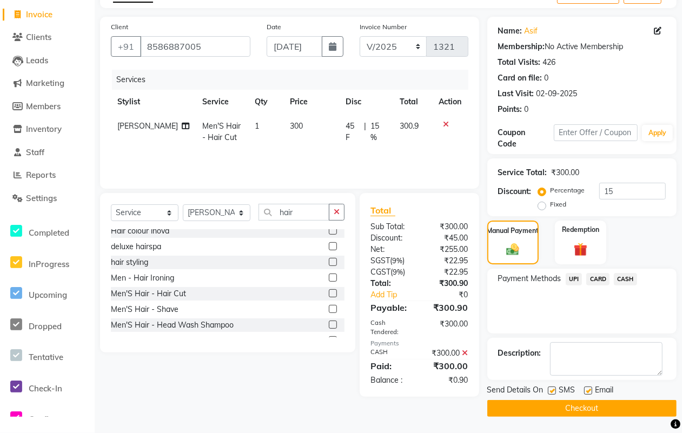
click at [549, 392] on label at bounding box center [552, 391] width 8 height 8
click at [549, 392] on input "checkbox" at bounding box center [551, 391] width 7 height 7
click at [586, 391] on label at bounding box center [588, 391] width 8 height 8
click at [586, 391] on input "checkbox" at bounding box center [587, 391] width 7 height 7
click at [577, 404] on button "Checkout" at bounding box center [582, 408] width 189 height 17
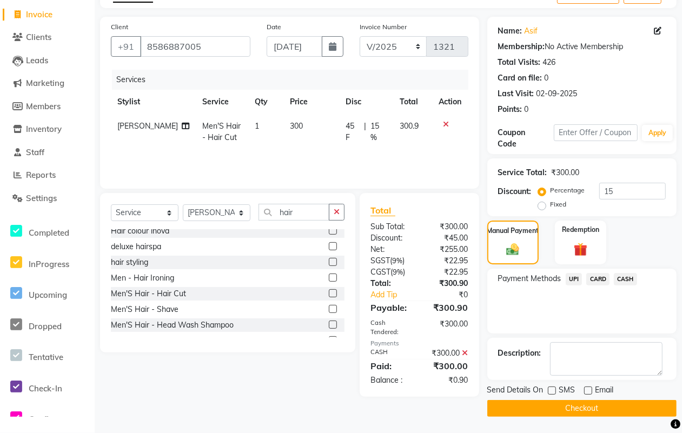
scroll to position [57, 0]
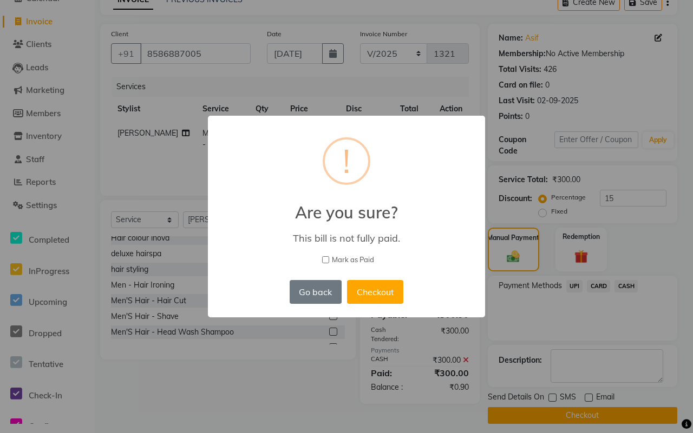
click at [353, 253] on div "× ! Are you sure? This bill is not fully paid. [PERSON_NAME] as Paid Go back No…" at bounding box center [346, 217] width 277 height 202
click at [347, 255] on span "Mark as Paid" at bounding box center [353, 260] width 42 height 11
click at [329, 256] on input "Mark as Paid" at bounding box center [325, 259] width 7 height 7
click at [363, 280] on button "Checkout" at bounding box center [375, 292] width 56 height 24
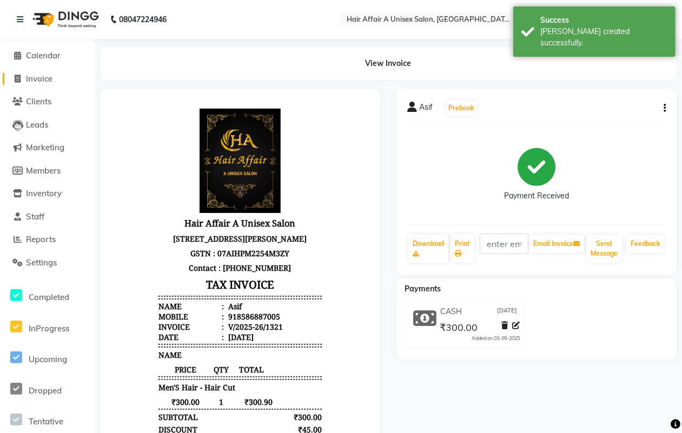
click at [37, 76] on span "Invoice" at bounding box center [39, 79] width 27 height 10
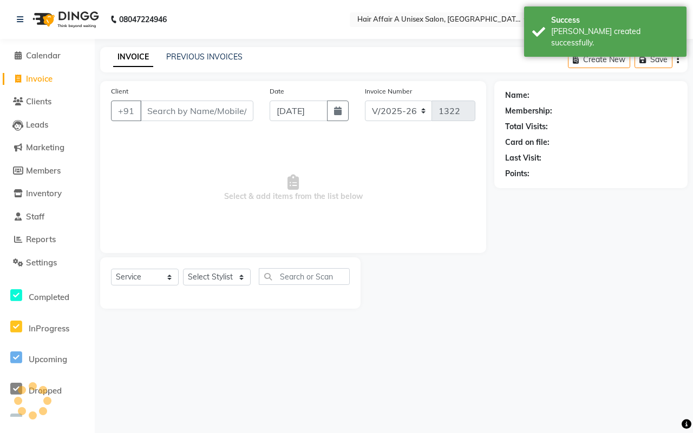
click at [155, 106] on input "Client" at bounding box center [196, 111] width 113 height 21
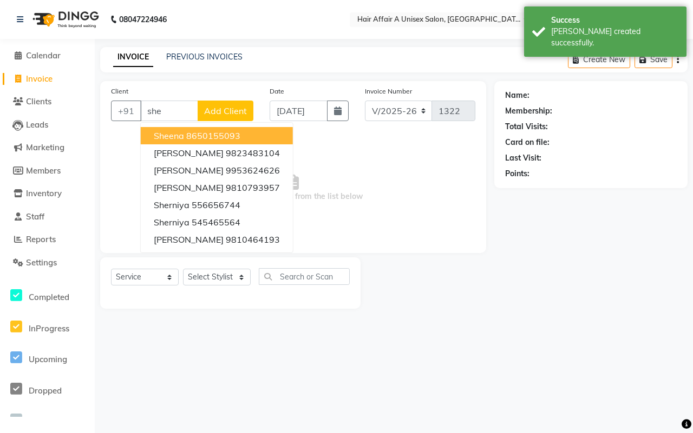
click at [188, 135] on ngb-highlight "8650155093" at bounding box center [213, 135] width 54 height 11
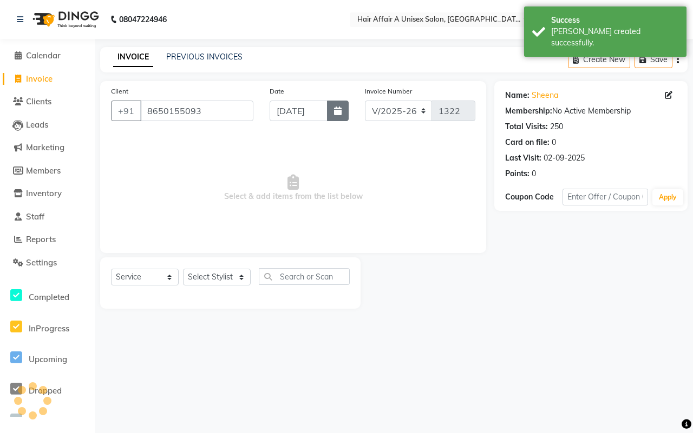
click at [331, 106] on button "button" at bounding box center [338, 111] width 22 height 21
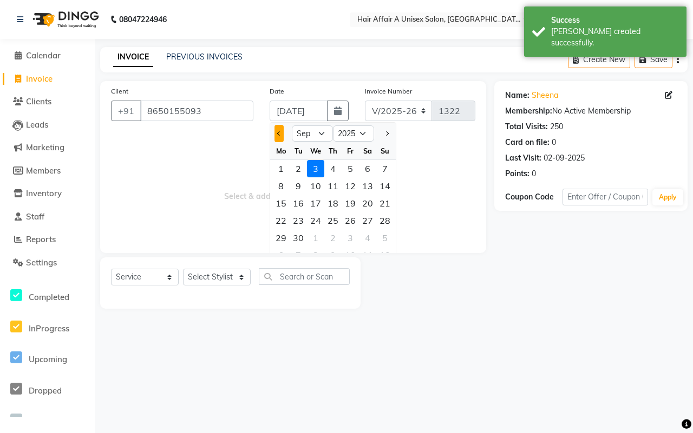
click at [280, 131] on span "Previous month" at bounding box center [279, 133] width 4 height 4
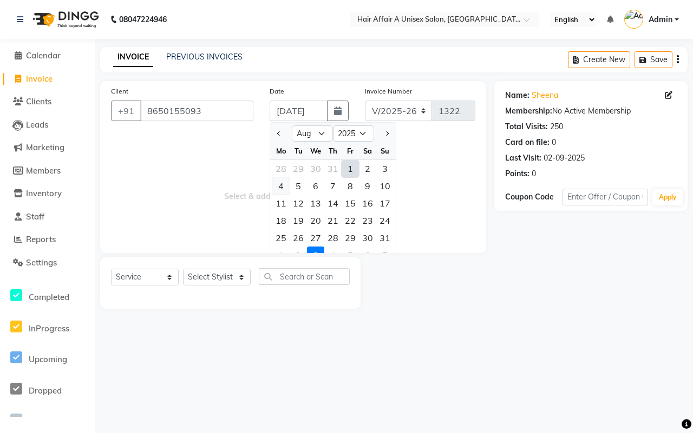
click at [282, 187] on div "4" at bounding box center [280, 185] width 17 height 17
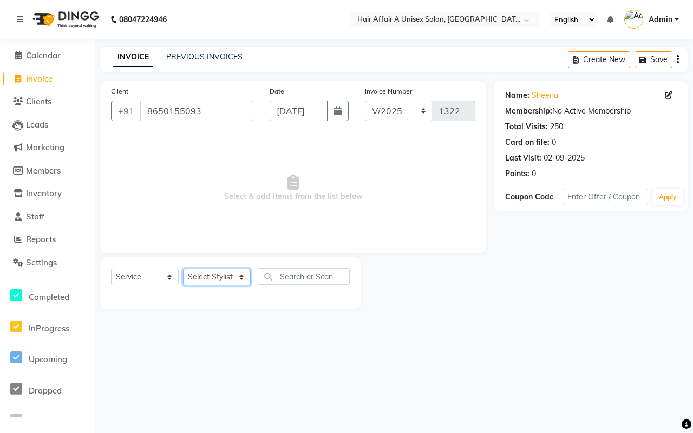
click at [222, 275] on select "Select Stylist [PERSON_NAME] [PERSON_NAME] Kajal Kunal [PERSON_NAME] Nitin [PER…" at bounding box center [217, 277] width 68 height 17
click at [183, 269] on select "Select Stylist [PERSON_NAME] [PERSON_NAME] Kajal Kunal [PERSON_NAME] Nitin [PER…" at bounding box center [217, 277] width 68 height 17
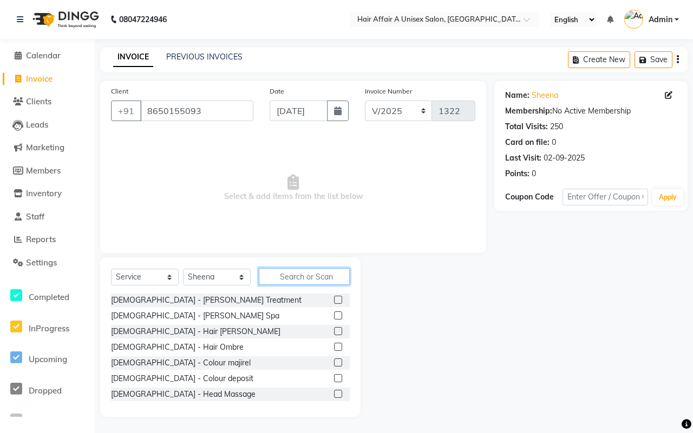
click at [292, 279] on input "text" at bounding box center [304, 276] width 91 height 17
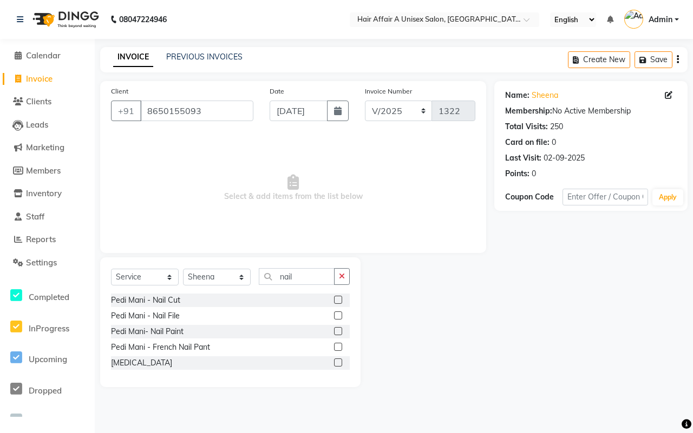
click at [339, 346] on label at bounding box center [338, 347] width 8 height 8
click at [339, 346] on input "checkbox" at bounding box center [337, 347] width 7 height 7
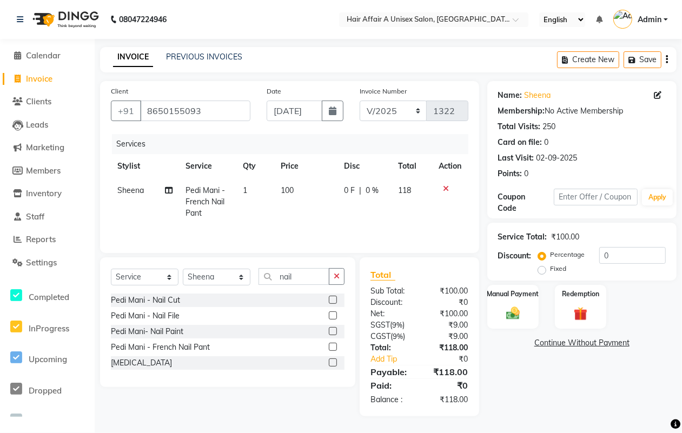
click at [284, 195] on td "100" at bounding box center [305, 202] width 63 height 47
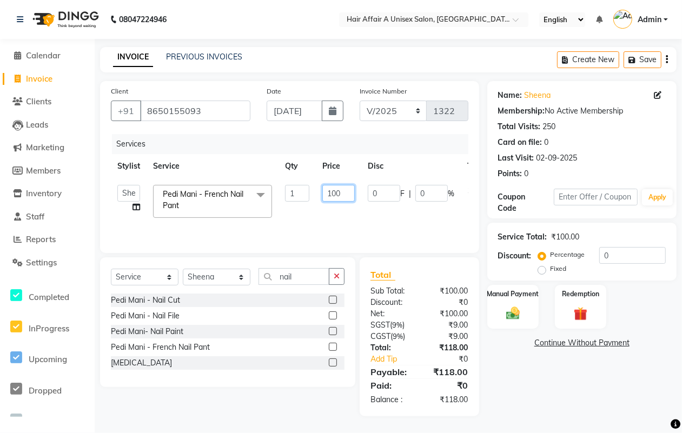
click at [327, 191] on input "100" at bounding box center [339, 193] width 32 height 17
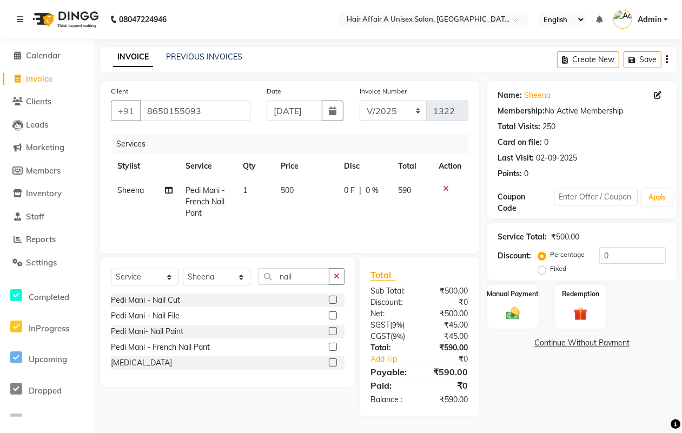
click at [402, 319] on div "Net:" at bounding box center [391, 313] width 57 height 11
click at [644, 254] on input "0" at bounding box center [633, 255] width 67 height 17
click at [506, 312] on img at bounding box center [513, 313] width 23 height 16
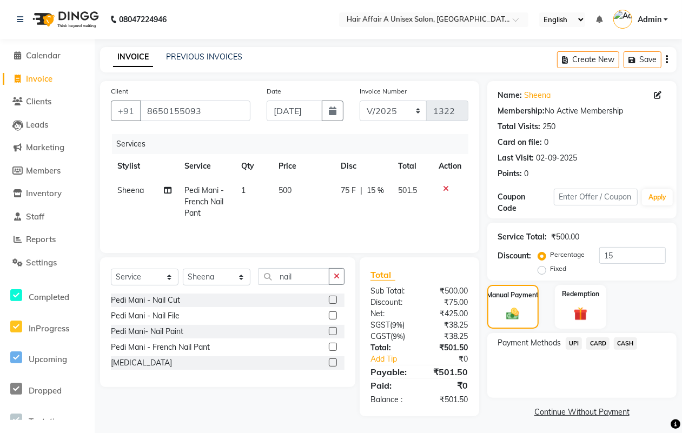
click at [626, 342] on span "CASH" at bounding box center [625, 344] width 23 height 12
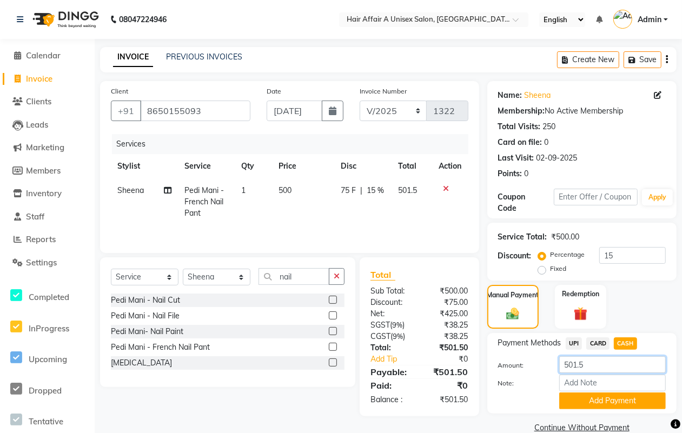
click at [599, 360] on input "501.5" at bounding box center [613, 365] width 107 height 17
click at [599, 404] on button "Add Payment" at bounding box center [613, 401] width 107 height 17
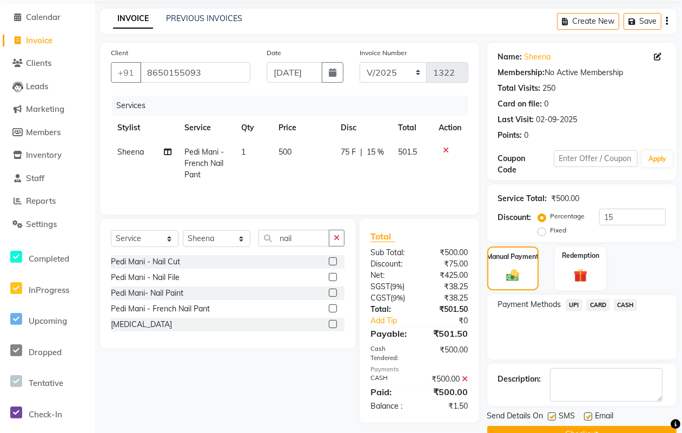
scroll to position [65, 0]
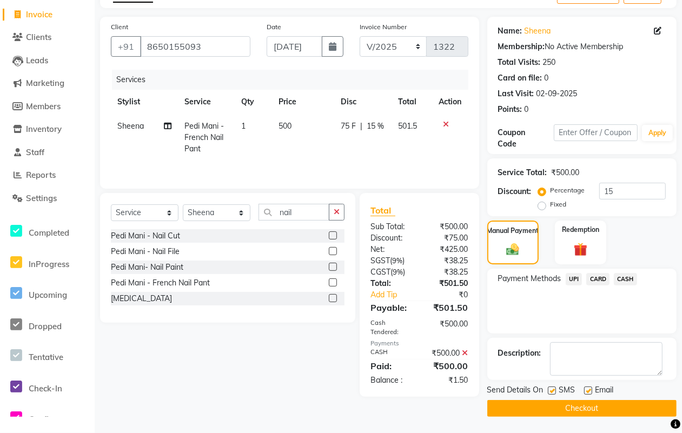
click at [554, 390] on label at bounding box center [552, 391] width 8 height 8
click at [554, 390] on input "checkbox" at bounding box center [551, 391] width 7 height 7
click at [588, 391] on label at bounding box center [588, 391] width 8 height 8
click at [588, 391] on input "checkbox" at bounding box center [587, 391] width 7 height 7
click at [579, 404] on button "Checkout" at bounding box center [582, 408] width 189 height 17
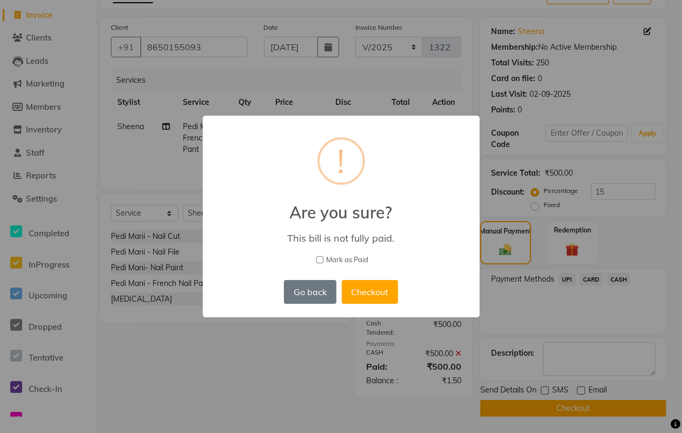
scroll to position [57, 0]
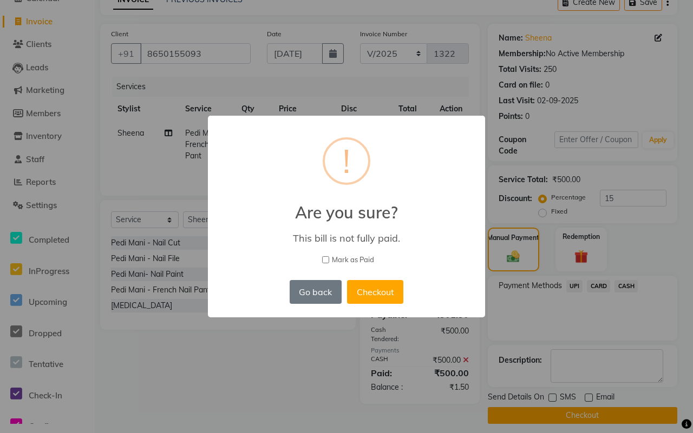
click at [361, 253] on div "× ! Are you sure? This bill is not fully paid. [PERSON_NAME] as Paid Go back No…" at bounding box center [346, 217] width 277 height 202
click at [344, 253] on div "× ! Are you sure? This bill is not fully paid. [PERSON_NAME] as Paid Go back No…" at bounding box center [346, 217] width 277 height 202
click at [347, 261] on span "Mark as Paid" at bounding box center [353, 260] width 42 height 11
click at [329, 261] on input "Mark as Paid" at bounding box center [325, 259] width 7 height 7
click at [371, 286] on button "Checkout" at bounding box center [375, 292] width 56 height 24
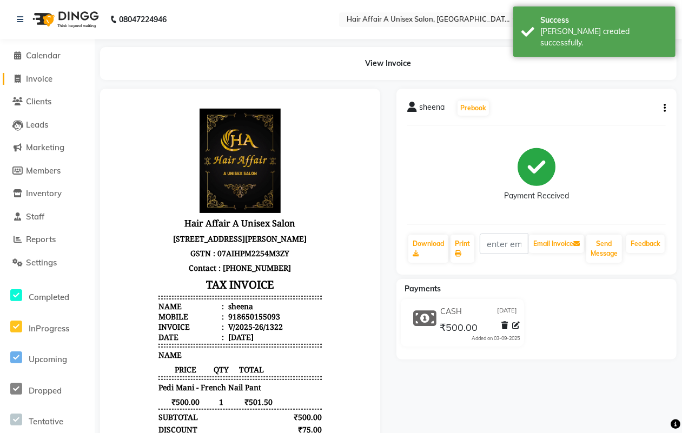
click at [33, 84] on link "Invoice" at bounding box center [47, 79] width 89 height 12
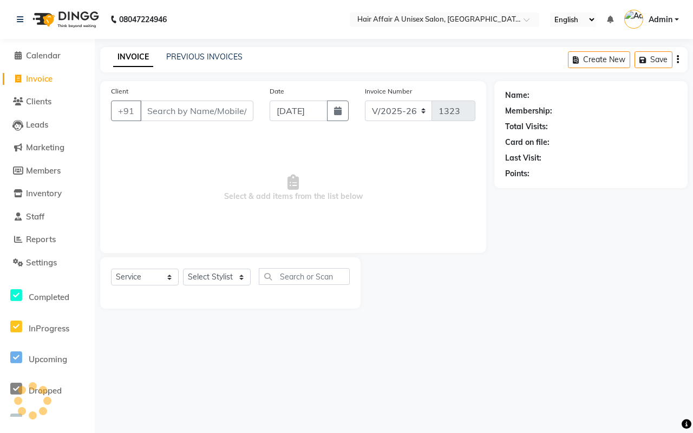
click at [237, 112] on input "Client" at bounding box center [196, 111] width 113 height 21
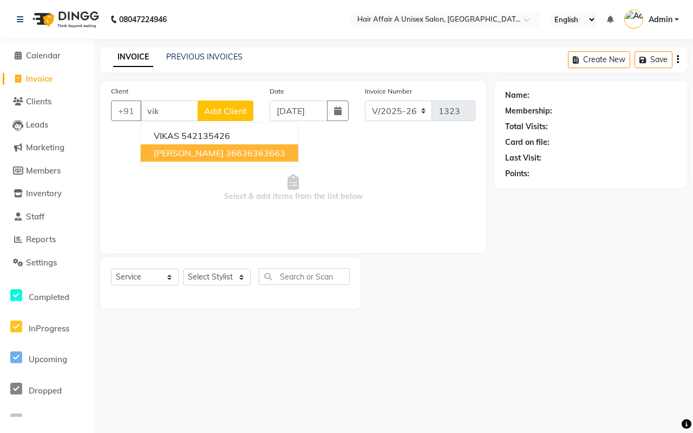
click at [226, 155] on ngb-highlight "36636363663" at bounding box center [256, 153] width 60 height 11
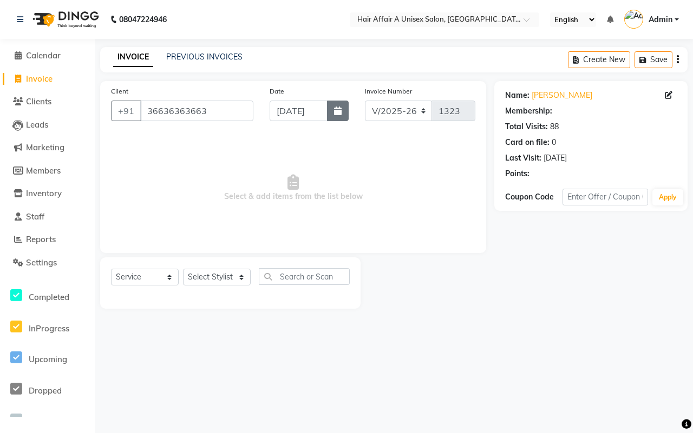
click at [341, 101] on button "button" at bounding box center [338, 111] width 22 height 21
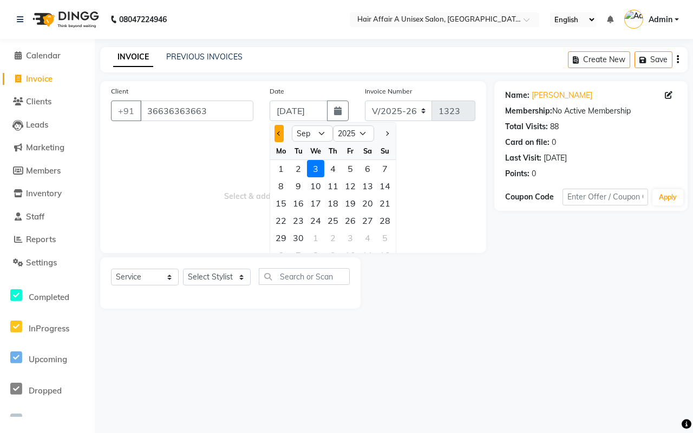
click at [278, 136] on button "Previous month" at bounding box center [278, 133] width 9 height 17
click at [285, 185] on div "4" at bounding box center [280, 185] width 17 height 17
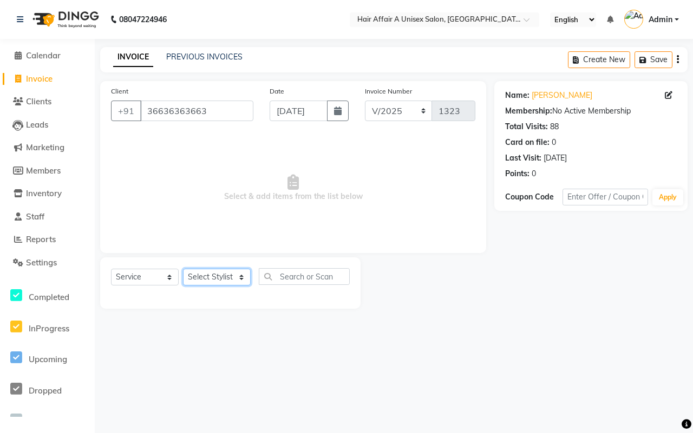
click at [217, 280] on select "Select Stylist [PERSON_NAME] [PERSON_NAME] Kajal Kunal [PERSON_NAME] Nitin [PER…" at bounding box center [217, 277] width 68 height 17
click at [183, 269] on select "Select Stylist [PERSON_NAME] [PERSON_NAME] Kajal Kunal [PERSON_NAME] Nitin [PER…" at bounding box center [217, 277] width 68 height 17
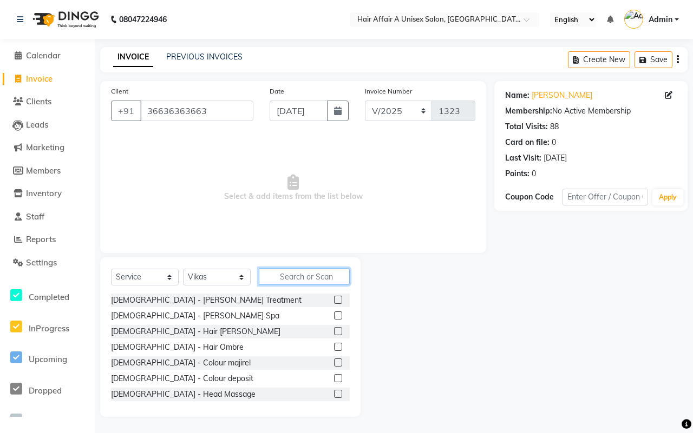
click at [283, 273] on input "text" at bounding box center [304, 276] width 91 height 17
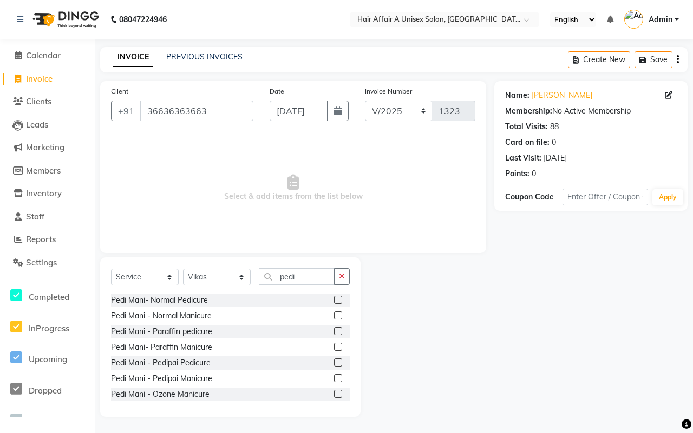
click at [334, 294] on div at bounding box center [342, 301] width 16 height 14
click at [334, 299] on label at bounding box center [338, 300] width 8 height 8
click at [334, 299] on input "checkbox" at bounding box center [337, 300] width 7 height 7
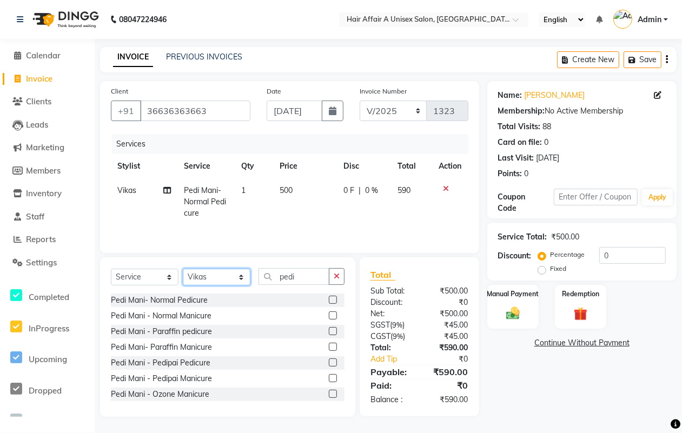
click at [213, 279] on select "Select Stylist [PERSON_NAME] [PERSON_NAME] Kajal Kunal [PERSON_NAME] Nitin [PER…" at bounding box center [217, 277] width 68 height 17
click at [183, 271] on select "Select Stylist [PERSON_NAME] [PERSON_NAME] Kajal Kunal [PERSON_NAME] Nitin [PER…" at bounding box center [217, 277] width 68 height 17
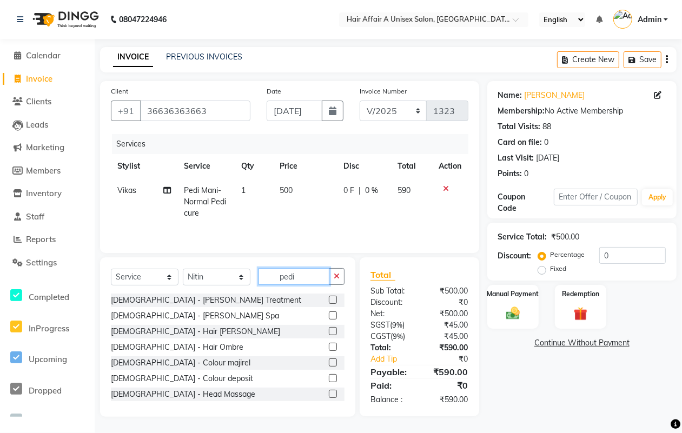
click at [306, 282] on input "pedi" at bounding box center [294, 276] width 71 height 17
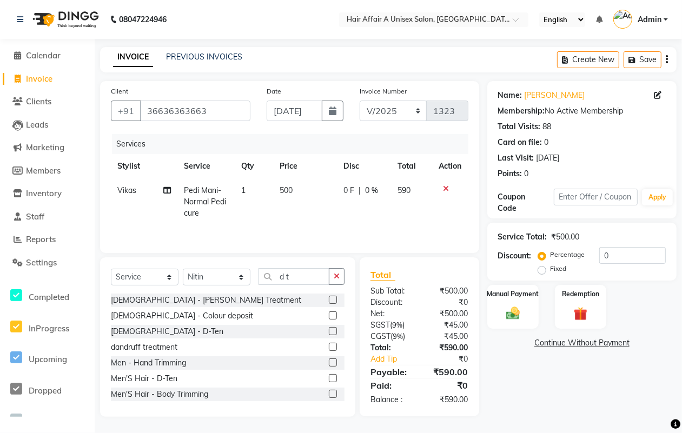
click at [329, 333] on label at bounding box center [333, 331] width 8 height 8
click at [329, 333] on input "checkbox" at bounding box center [332, 331] width 7 height 7
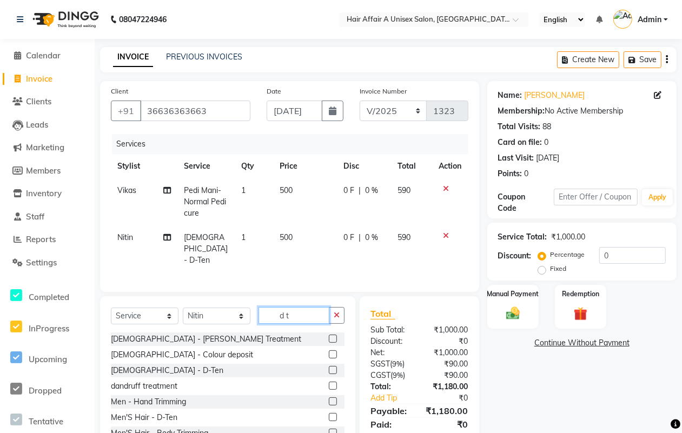
click at [306, 314] on input "d t" at bounding box center [294, 315] width 71 height 17
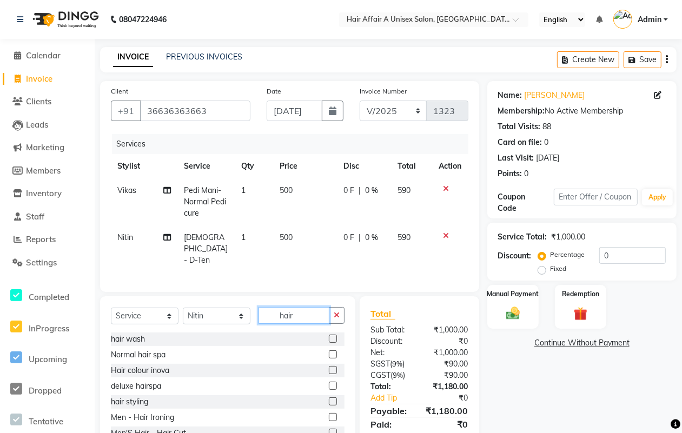
scroll to position [68, 0]
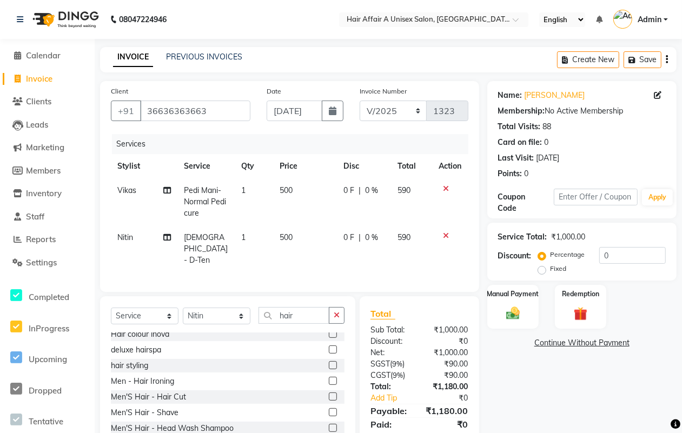
click at [329, 393] on label at bounding box center [333, 397] width 8 height 8
click at [329, 394] on input "checkbox" at bounding box center [332, 397] width 7 height 7
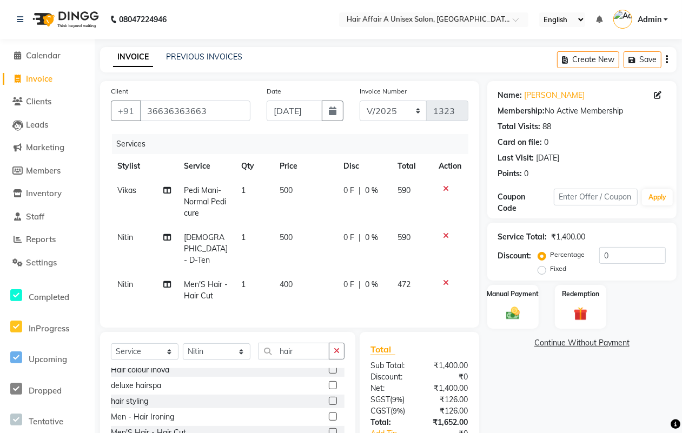
scroll to position [135, 0]
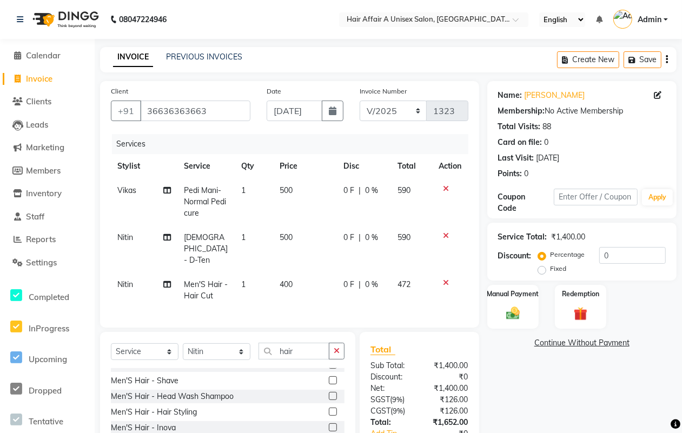
click at [329, 379] on label at bounding box center [333, 381] width 8 height 8
click at [329, 379] on input "checkbox" at bounding box center [332, 381] width 7 height 7
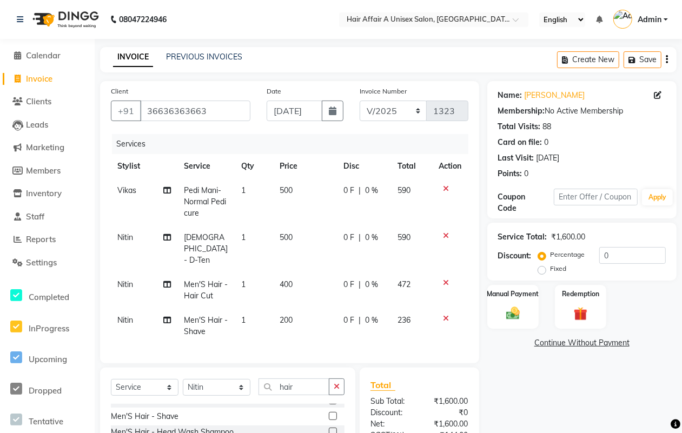
click at [285, 193] on span "500" at bounding box center [286, 191] width 13 height 10
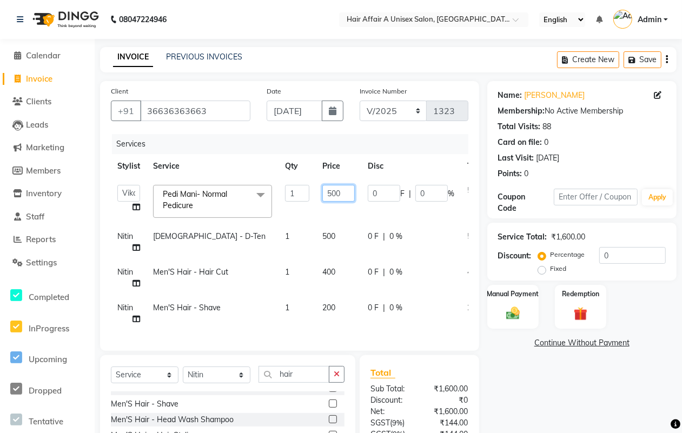
click at [331, 190] on input "500" at bounding box center [339, 193] width 32 height 17
click at [325, 239] on td "500" at bounding box center [338, 243] width 45 height 36
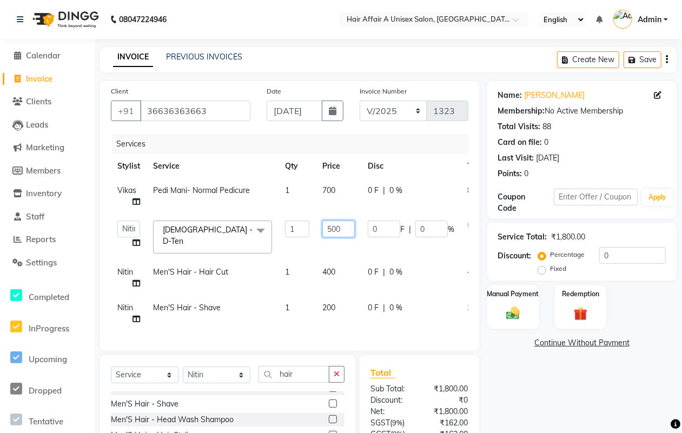
click at [336, 223] on input "500" at bounding box center [339, 229] width 32 height 17
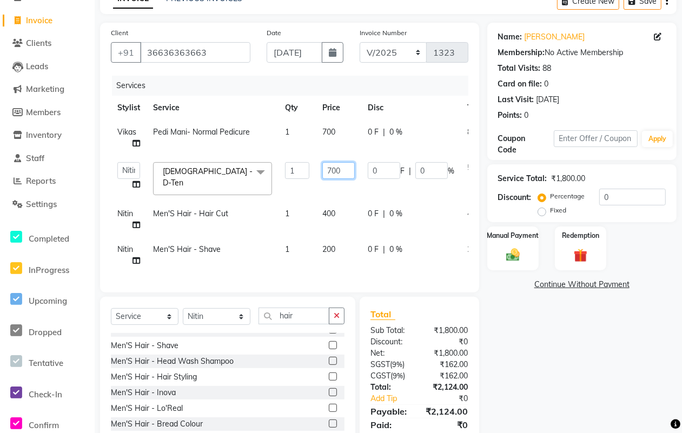
scroll to position [103, 0]
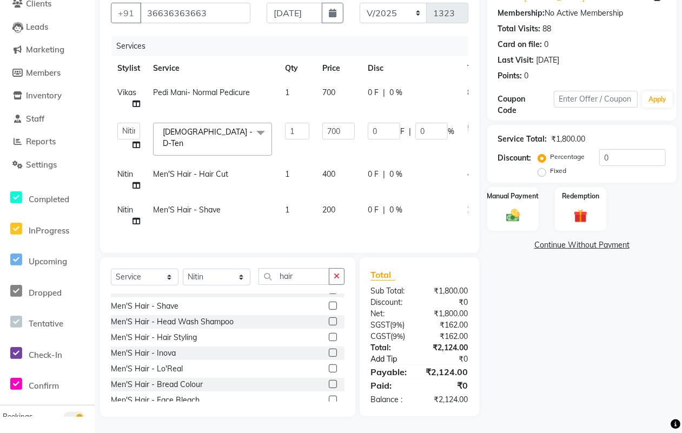
click at [417, 365] on div "Total Sub Total: ₹1,800.00 Discount: ₹0 Net: ₹1,800.00 SGST ( 9% ) ₹162.00 CGST…" at bounding box center [420, 336] width 98 height 137
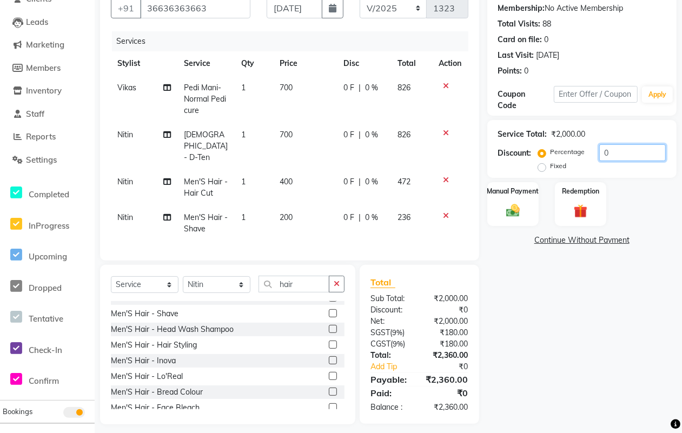
click at [613, 149] on input "0" at bounding box center [633, 152] width 67 height 17
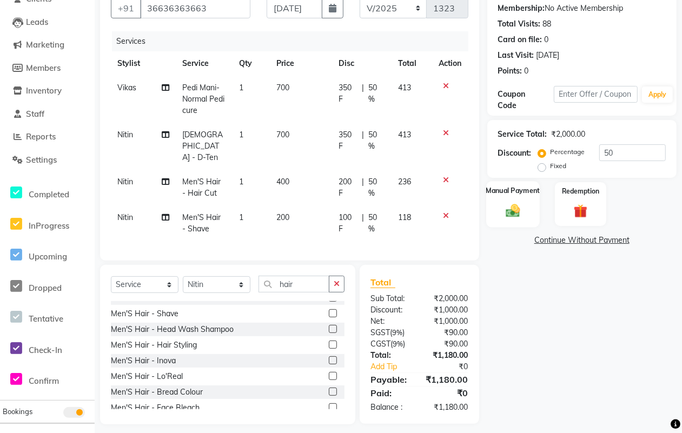
click at [519, 206] on img at bounding box center [513, 210] width 23 height 16
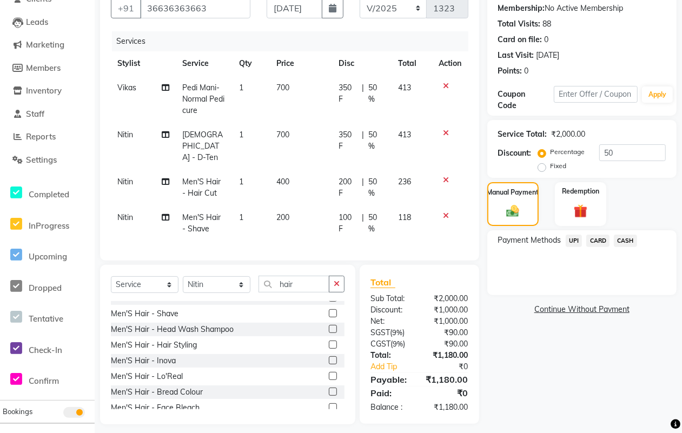
click at [630, 239] on span "CASH" at bounding box center [625, 241] width 23 height 12
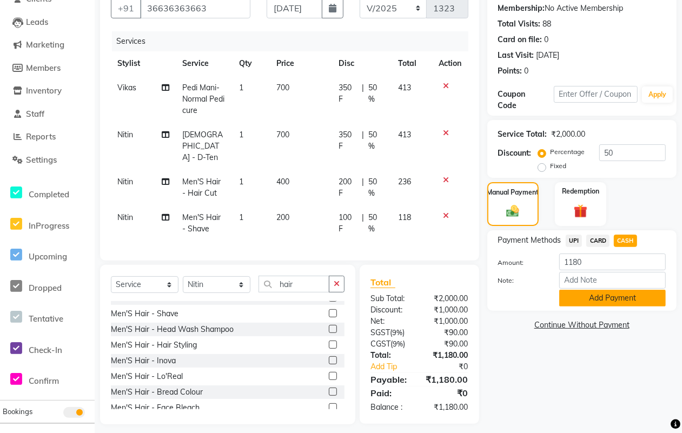
click at [594, 293] on button "Add Payment" at bounding box center [613, 298] width 107 height 17
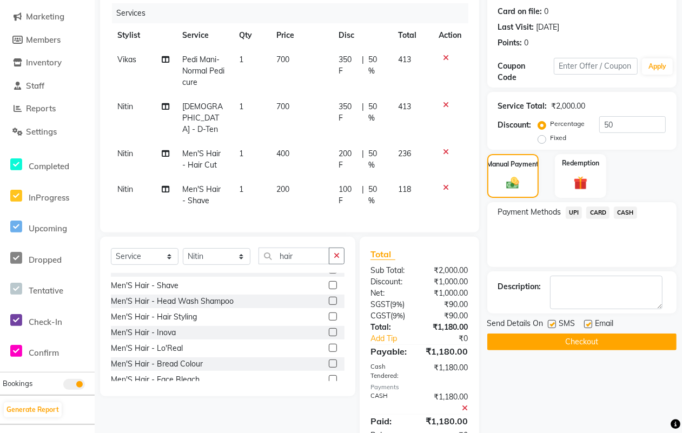
scroll to position [165, 0]
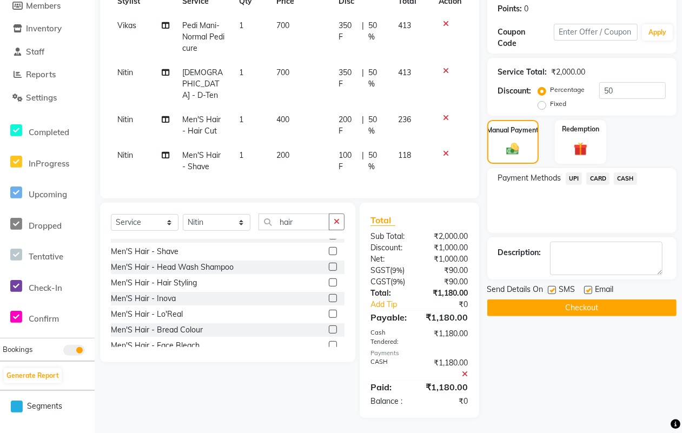
click at [550, 289] on label at bounding box center [552, 290] width 8 height 8
click at [550, 289] on input "checkbox" at bounding box center [551, 290] width 7 height 7
click at [587, 289] on label at bounding box center [588, 290] width 8 height 8
click at [587, 289] on input "checkbox" at bounding box center [587, 290] width 7 height 7
click at [572, 304] on button "Checkout" at bounding box center [582, 308] width 189 height 17
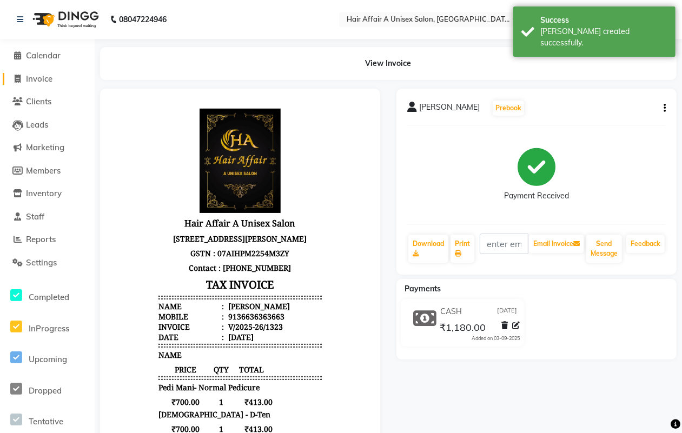
click at [42, 77] on span "Invoice" at bounding box center [39, 79] width 27 height 10
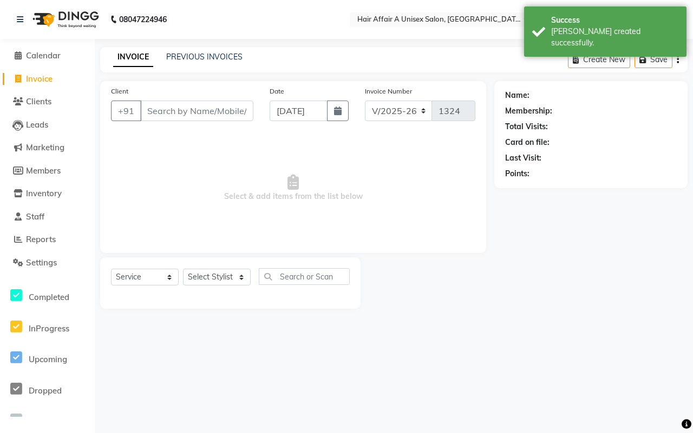
click at [228, 103] on input "Client" at bounding box center [196, 111] width 113 height 21
click at [176, 104] on input "Client" at bounding box center [196, 111] width 113 height 21
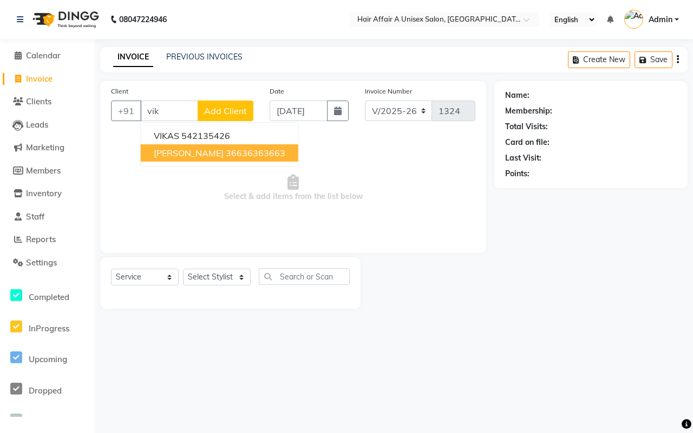
click at [226, 152] on ngb-highlight "36636363663" at bounding box center [256, 153] width 60 height 11
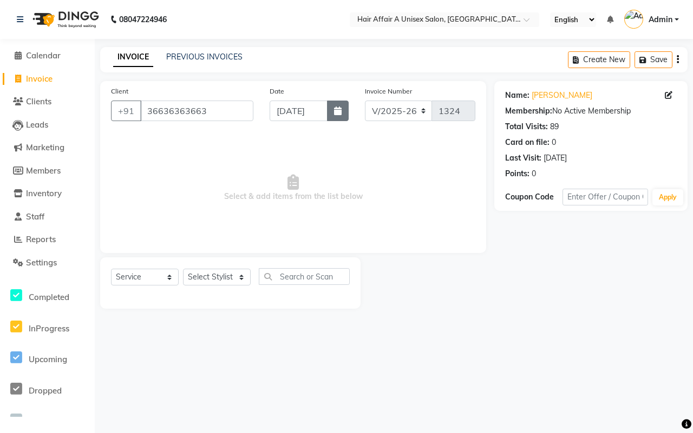
click at [328, 113] on button "button" at bounding box center [338, 111] width 22 height 21
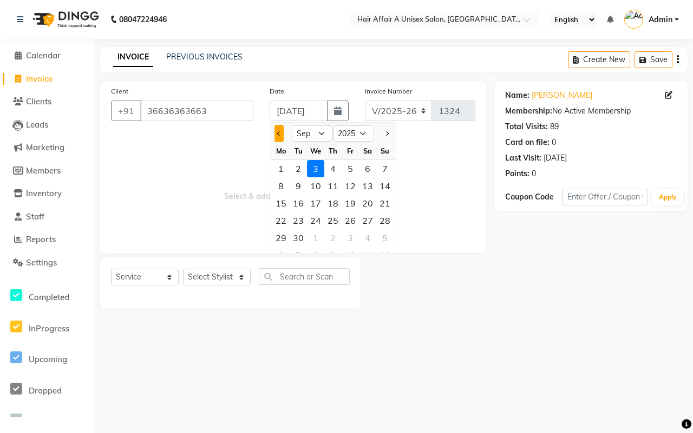
click at [282, 133] on button "Previous month" at bounding box center [278, 133] width 9 height 17
click at [280, 179] on div "4" at bounding box center [280, 185] width 17 height 17
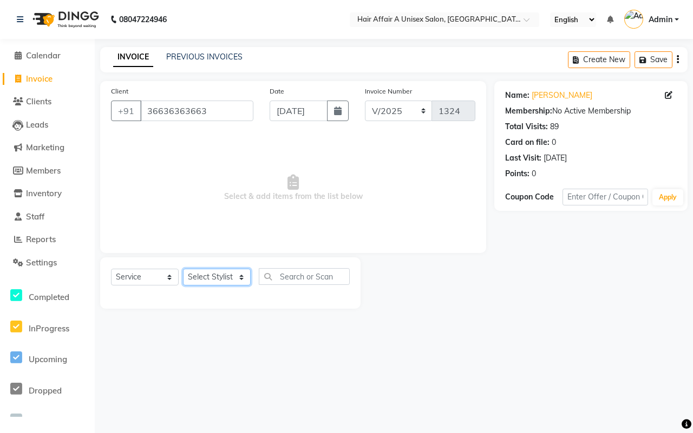
click at [223, 280] on select "Select Stylist [PERSON_NAME] [PERSON_NAME] Kajal Kunal [PERSON_NAME] Nitin [PER…" at bounding box center [217, 277] width 68 height 17
click at [183, 269] on select "Select Stylist [PERSON_NAME] [PERSON_NAME] Kajal Kunal [PERSON_NAME] Nitin [PER…" at bounding box center [217, 277] width 68 height 17
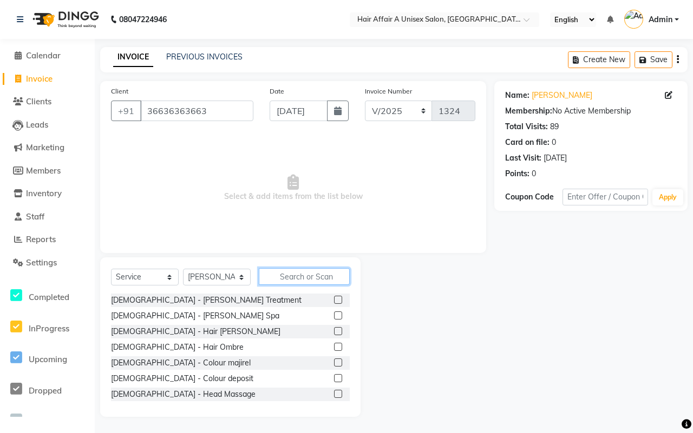
click at [280, 278] on input "text" at bounding box center [304, 276] width 91 height 17
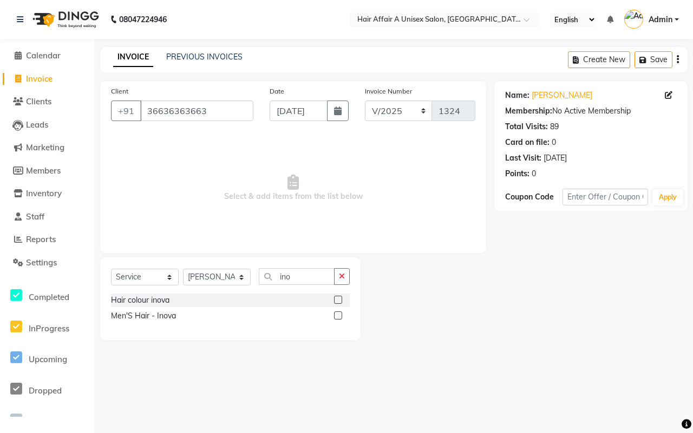
click at [337, 313] on label at bounding box center [338, 316] width 8 height 8
click at [337, 313] on input "checkbox" at bounding box center [337, 316] width 7 height 7
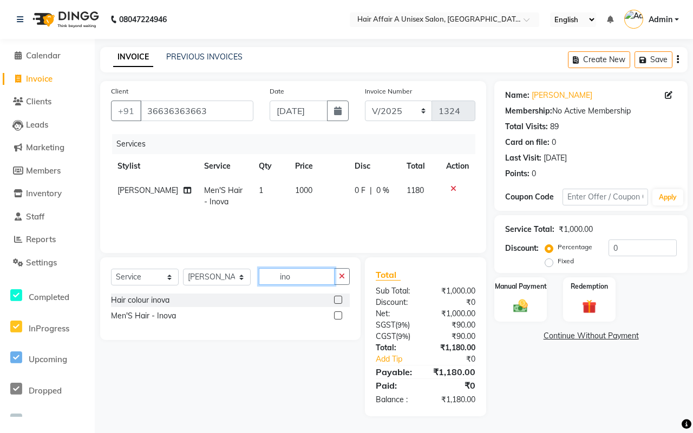
click at [314, 277] on input "ino" at bounding box center [297, 276] width 76 height 17
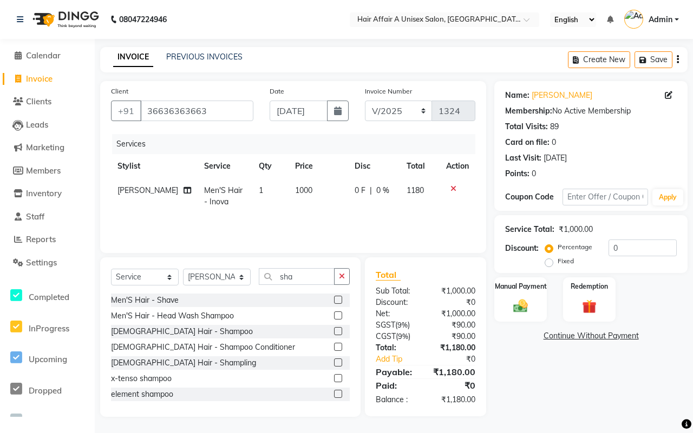
click at [334, 301] on label at bounding box center [338, 300] width 8 height 8
click at [334, 301] on input "checkbox" at bounding box center [337, 300] width 7 height 7
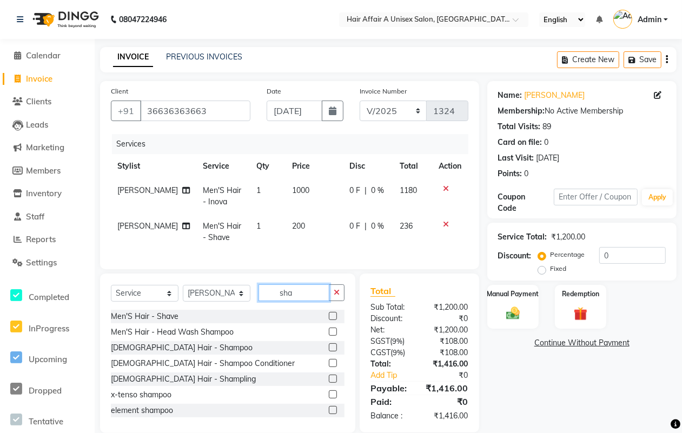
click at [304, 298] on input "sha" at bounding box center [294, 293] width 71 height 17
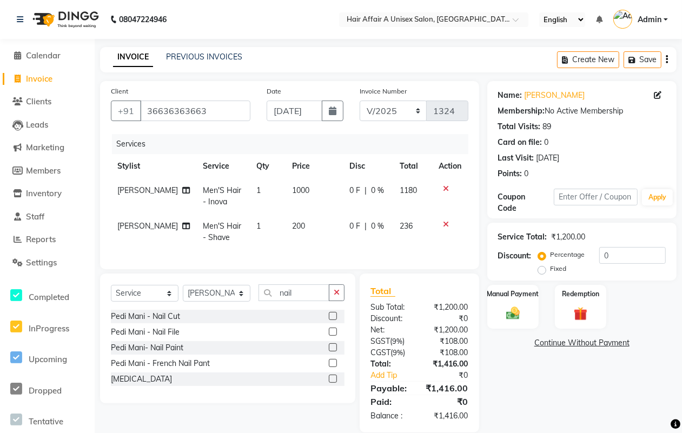
click at [334, 320] on label at bounding box center [333, 316] width 8 height 8
click at [334, 320] on input "checkbox" at bounding box center [332, 316] width 7 height 7
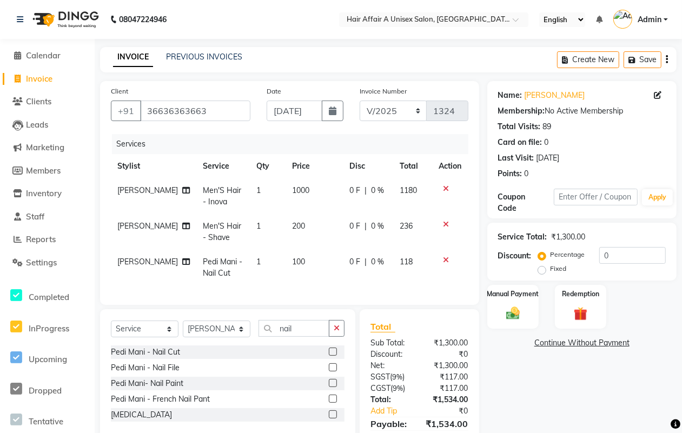
click at [292, 260] on span "100" at bounding box center [298, 262] width 13 height 10
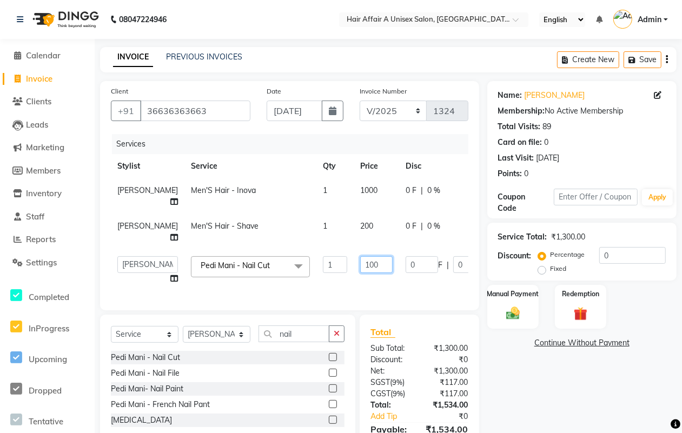
click at [360, 266] on input "100" at bounding box center [376, 264] width 32 height 17
click at [444, 385] on div "Total Sub Total: ₹1,300.00 Discount: ₹0 Net: ₹1,300.00 SGST ( 9% ) ₹117.00 CGST…" at bounding box center [420, 394] width 98 height 137
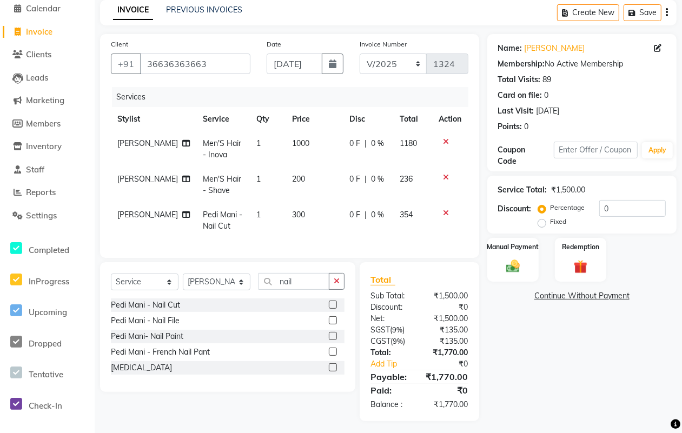
scroll to position [61, 0]
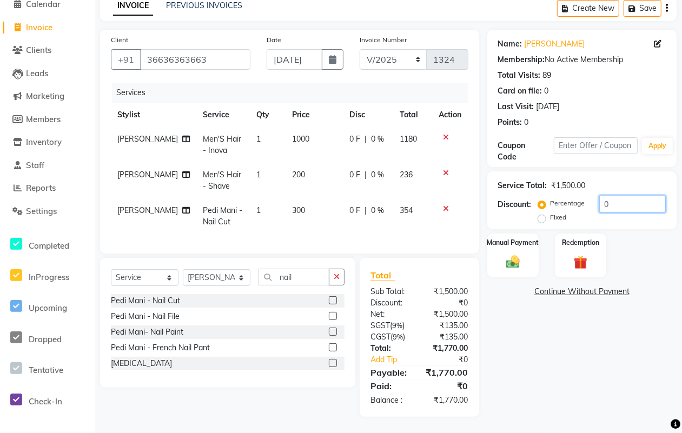
click at [627, 199] on input "0" at bounding box center [633, 204] width 67 height 17
click at [515, 254] on img at bounding box center [513, 262] width 23 height 16
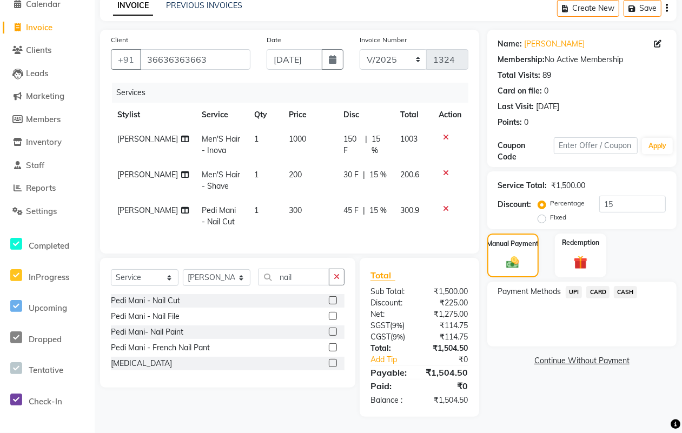
click at [621, 286] on span "CASH" at bounding box center [625, 292] width 23 height 12
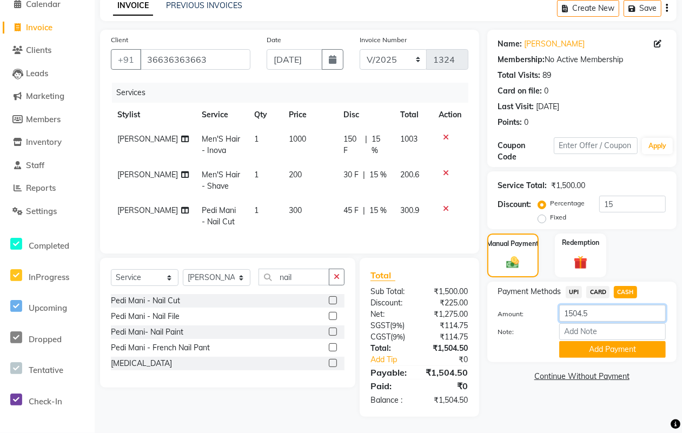
click at [599, 305] on input "1504.5" at bounding box center [613, 313] width 107 height 17
click at [594, 344] on button "Add Payment" at bounding box center [613, 349] width 107 height 17
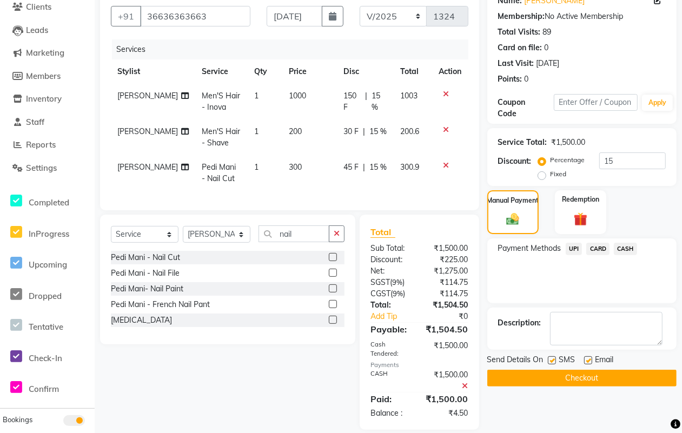
scroll to position [117, 0]
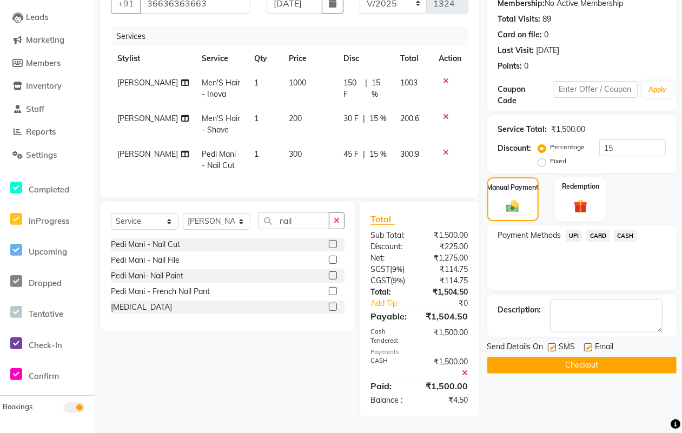
drag, startPoint x: 552, startPoint y: 339, endPoint x: 566, endPoint y: 339, distance: 14.1
click at [552, 344] on label at bounding box center [552, 348] width 8 height 8
click at [552, 345] on input "checkbox" at bounding box center [551, 348] width 7 height 7
click at [588, 344] on div at bounding box center [587, 349] width 7 height 11
click at [588, 344] on label at bounding box center [588, 348] width 8 height 8
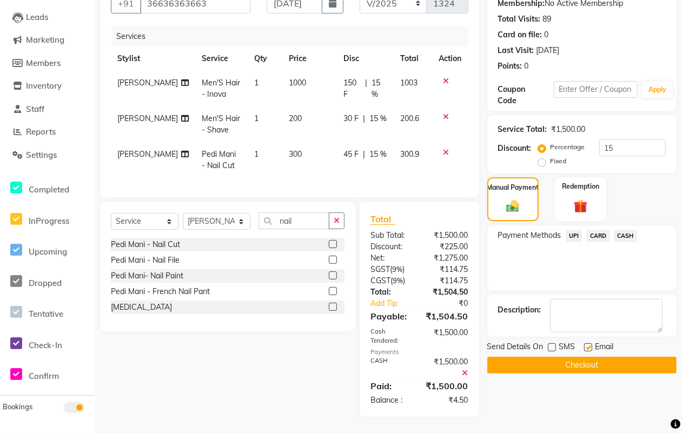
click at [588, 345] on input "checkbox" at bounding box center [587, 348] width 7 height 7
click at [574, 357] on button "Checkout" at bounding box center [582, 365] width 189 height 17
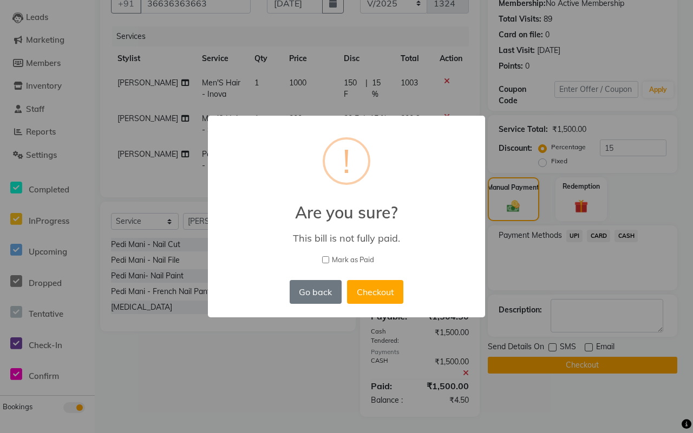
click at [349, 258] on span "Mark as Paid" at bounding box center [353, 260] width 42 height 11
click at [329, 258] on input "Mark as Paid" at bounding box center [325, 259] width 7 height 7
click at [371, 291] on button "Checkout" at bounding box center [375, 292] width 56 height 24
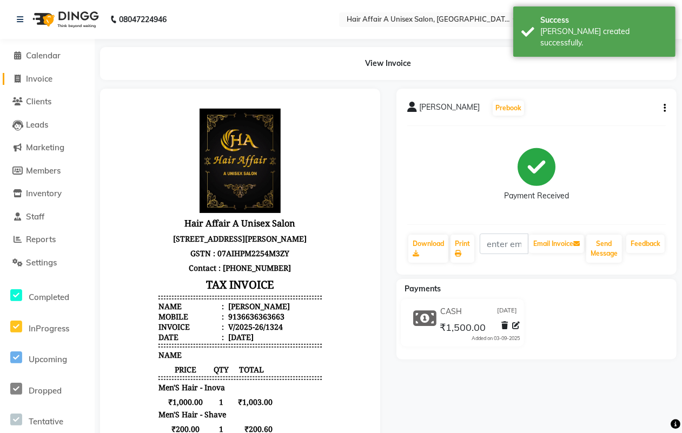
click at [34, 84] on link "Invoice" at bounding box center [47, 79] width 89 height 12
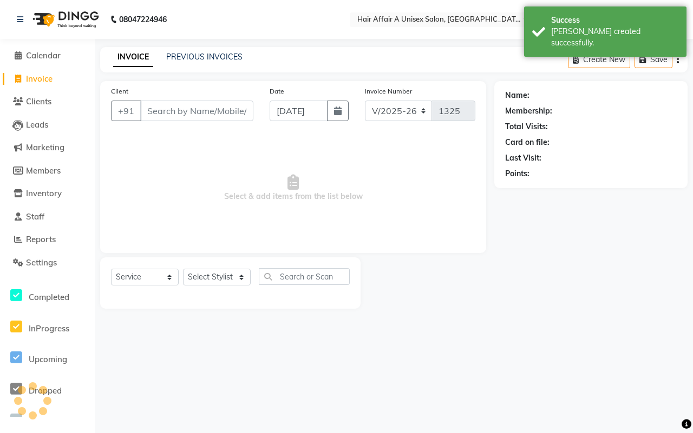
click at [225, 101] on input "Client" at bounding box center [196, 111] width 113 height 21
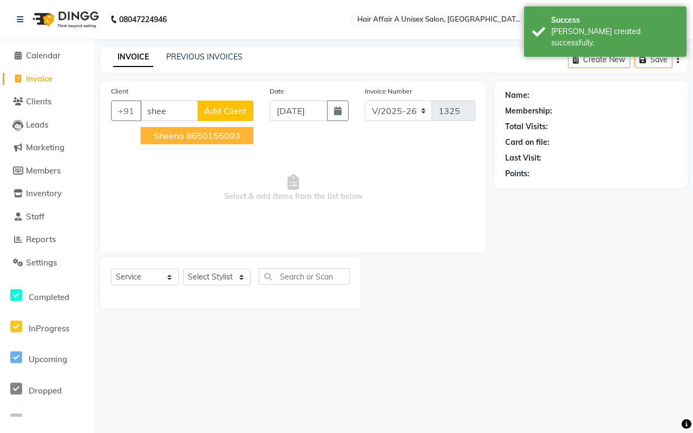
click at [174, 136] on span "sheena" at bounding box center [169, 135] width 30 height 11
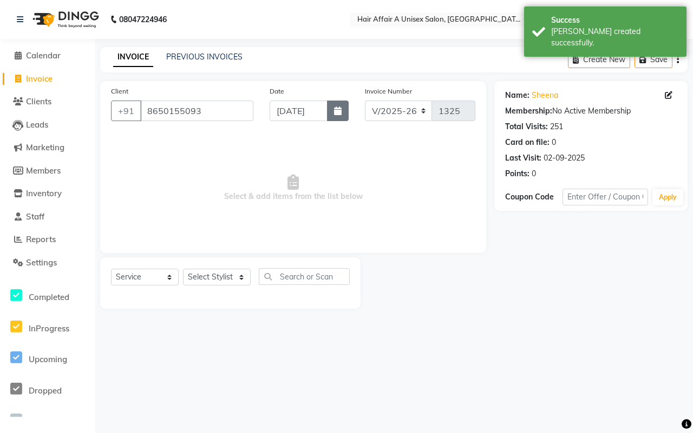
drag, startPoint x: 341, startPoint y: 113, endPoint x: 334, endPoint y: 115, distance: 6.8
click at [341, 112] on icon "button" at bounding box center [338, 111] width 8 height 9
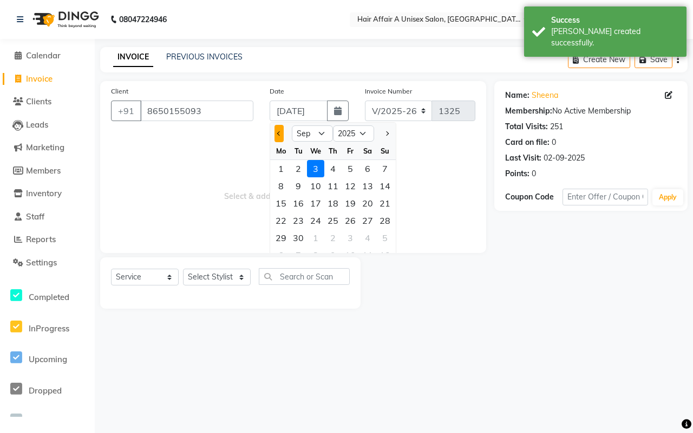
click at [274, 133] on button "Previous month" at bounding box center [278, 133] width 9 height 17
click at [283, 187] on div "4" at bounding box center [280, 185] width 17 height 17
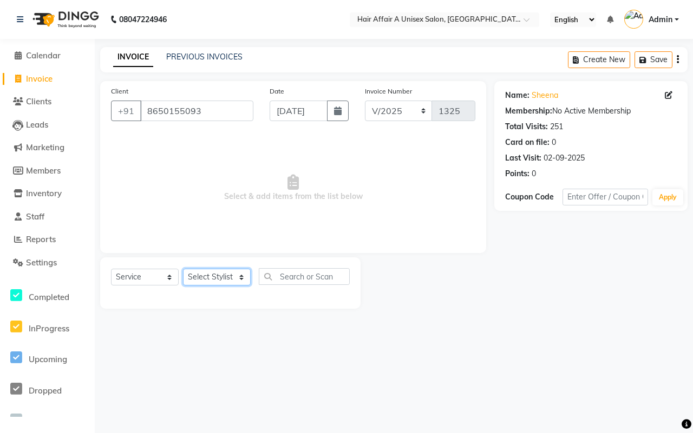
click at [206, 280] on select "Select Stylist [PERSON_NAME] [PERSON_NAME] Kajal Kunal [PERSON_NAME] Nitin [PER…" at bounding box center [217, 277] width 68 height 17
click at [183, 269] on select "Select Stylist [PERSON_NAME] [PERSON_NAME] Kajal Kunal [PERSON_NAME] Nitin [PER…" at bounding box center [217, 277] width 68 height 17
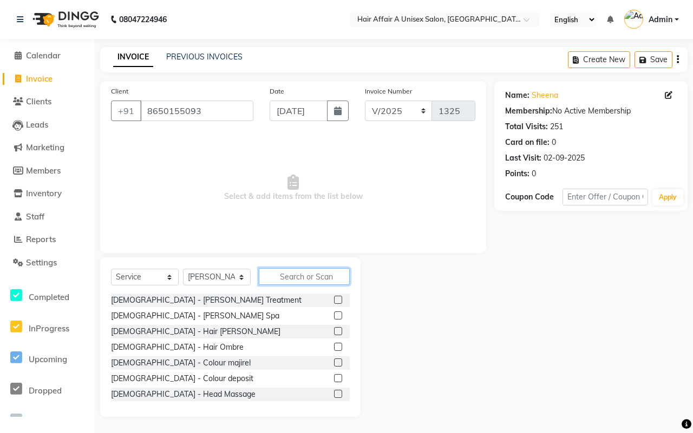
click at [275, 276] on input "text" at bounding box center [304, 276] width 91 height 17
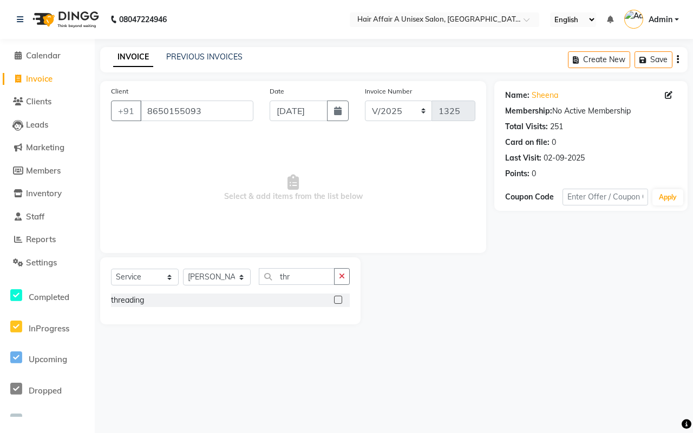
click at [335, 299] on label at bounding box center [338, 300] width 8 height 8
click at [335, 299] on input "checkbox" at bounding box center [337, 300] width 7 height 7
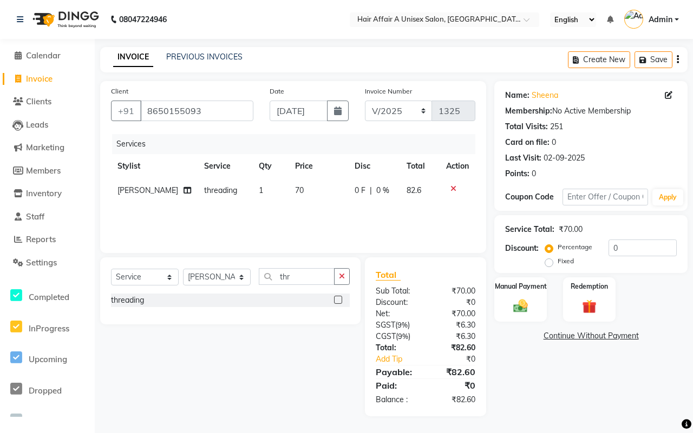
click at [303, 187] on td "70" at bounding box center [318, 191] width 60 height 24
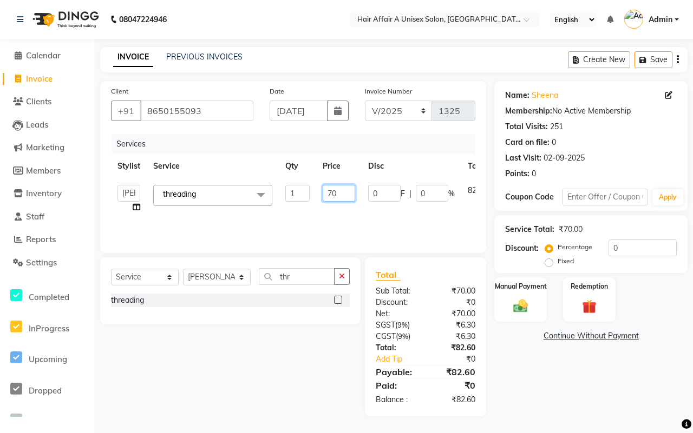
click at [332, 198] on input "70" at bounding box center [339, 193] width 32 height 17
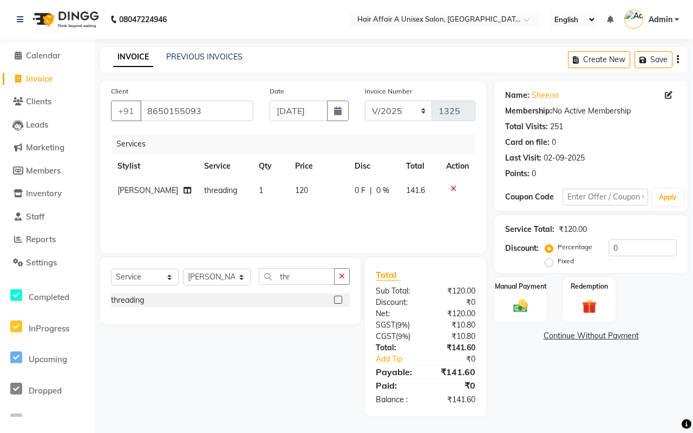
click at [644, 257] on div "Percentage Fixed 0" at bounding box center [611, 254] width 129 height 29
click at [641, 242] on input "0" at bounding box center [642, 248] width 68 height 17
click at [523, 299] on img at bounding box center [521, 306] width 24 height 17
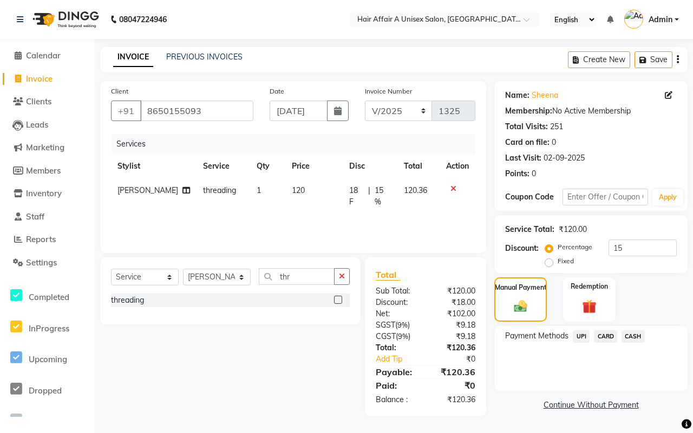
click at [634, 339] on span "CASH" at bounding box center [632, 337] width 23 height 12
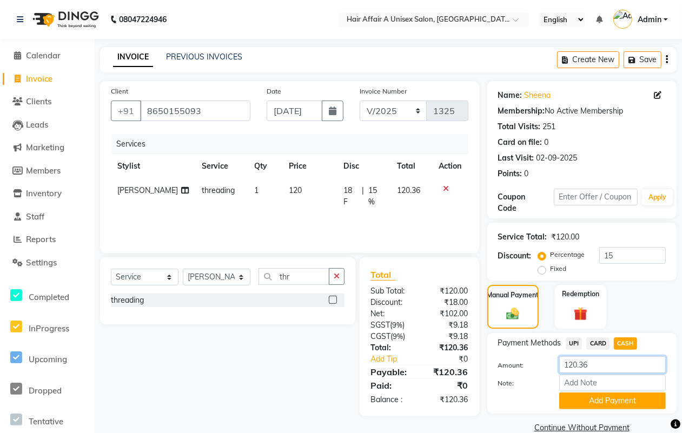
click at [602, 361] on input "120.36" at bounding box center [613, 365] width 107 height 17
click at [597, 399] on button "Add Payment" at bounding box center [613, 401] width 107 height 17
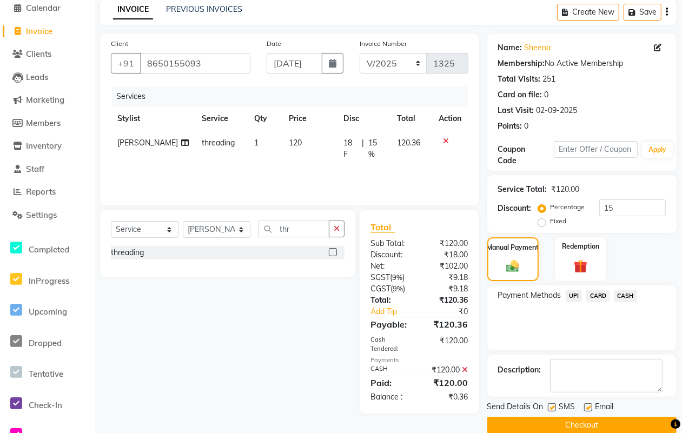
scroll to position [65, 0]
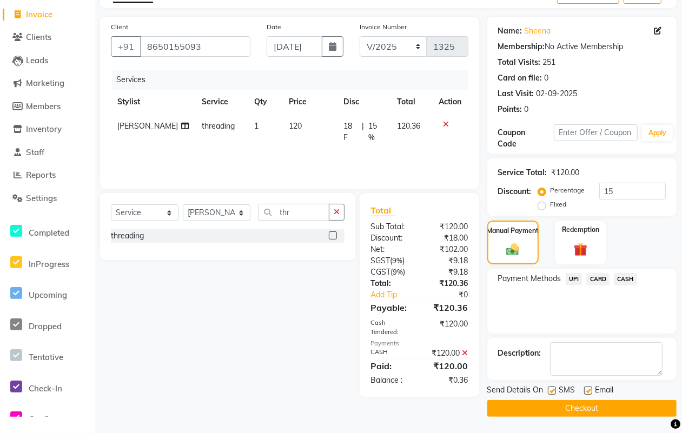
click at [552, 388] on label at bounding box center [552, 391] width 8 height 8
click at [552, 388] on input "checkbox" at bounding box center [551, 391] width 7 height 7
click at [588, 391] on label at bounding box center [588, 391] width 8 height 8
click at [588, 391] on input "checkbox" at bounding box center [587, 391] width 7 height 7
click at [585, 405] on button "Checkout" at bounding box center [582, 408] width 189 height 17
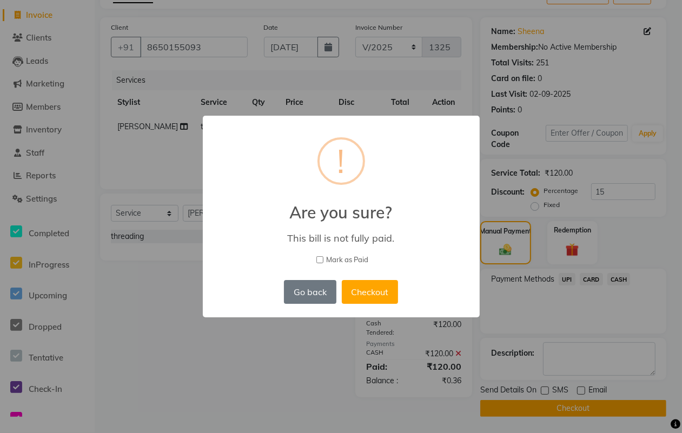
scroll to position [57, 0]
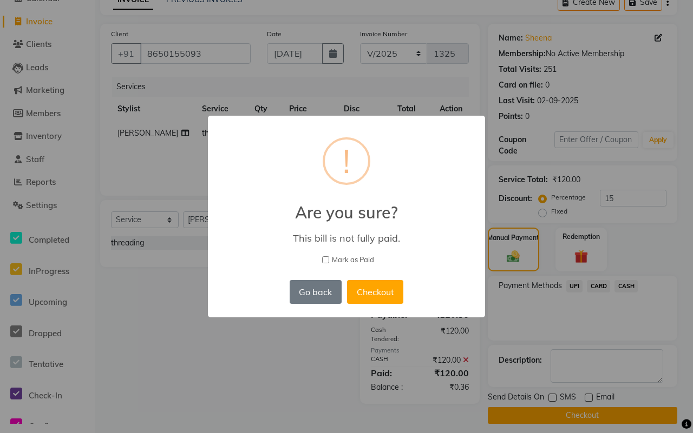
click at [360, 259] on span "Mark as Paid" at bounding box center [353, 260] width 42 height 11
click at [329, 259] on input "Mark as Paid" at bounding box center [325, 259] width 7 height 7
click at [363, 280] on button "Checkout" at bounding box center [375, 292] width 56 height 24
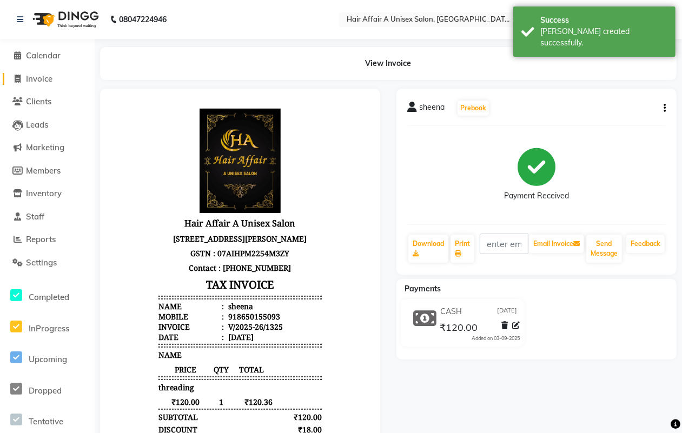
click at [40, 81] on span "Invoice" at bounding box center [39, 79] width 27 height 10
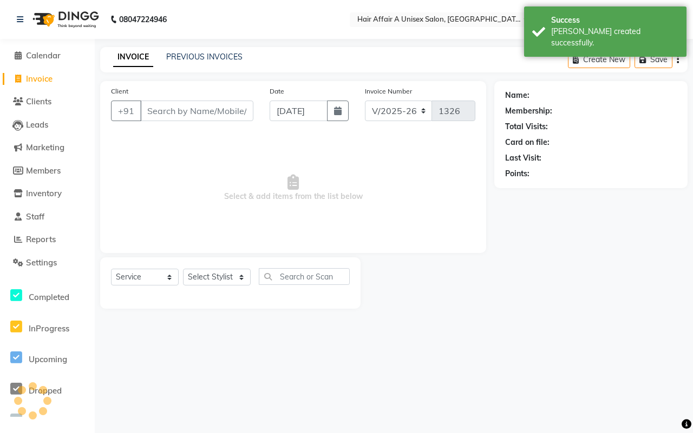
click at [163, 108] on input "Client" at bounding box center [196, 111] width 113 height 21
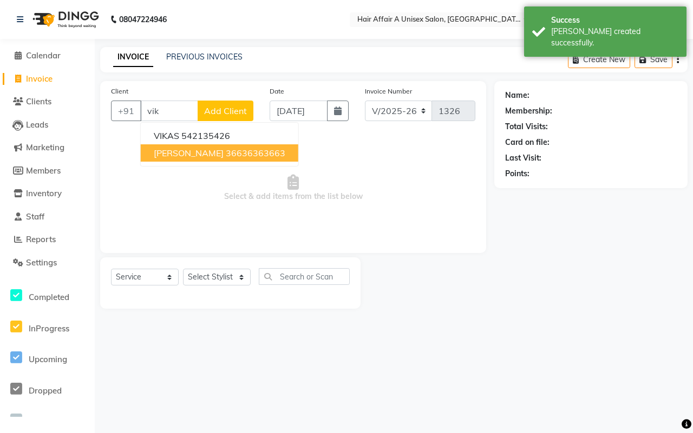
click at [226, 154] on ngb-highlight "36636363663" at bounding box center [256, 153] width 60 height 11
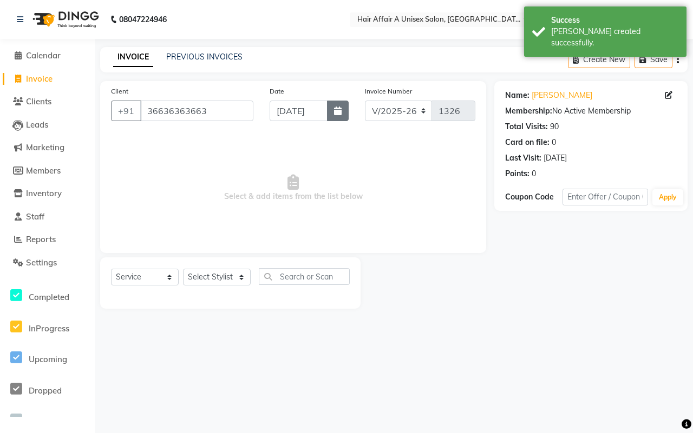
click at [337, 109] on icon "button" at bounding box center [338, 111] width 8 height 9
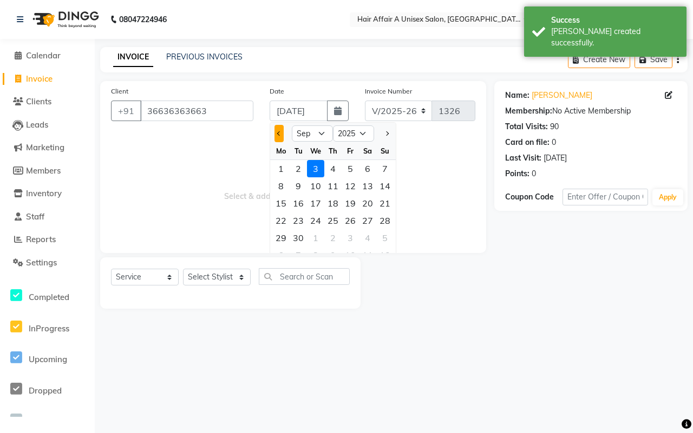
click at [276, 133] on button "Previous month" at bounding box center [278, 133] width 9 height 17
click at [277, 184] on div "4" at bounding box center [280, 185] width 17 height 17
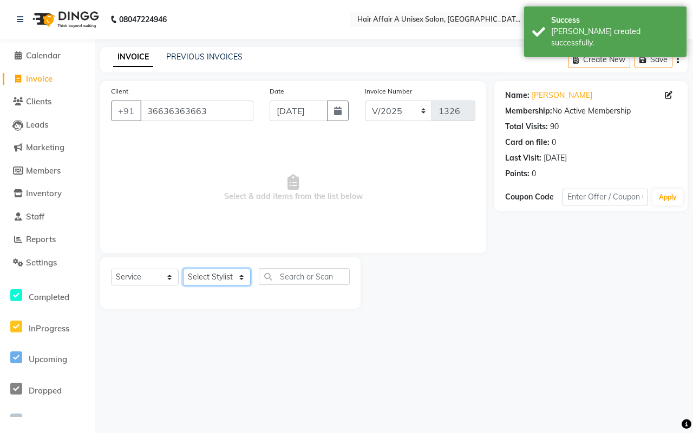
click at [220, 277] on select "Select Stylist [PERSON_NAME] [PERSON_NAME] Kajal Kunal [PERSON_NAME] Nitin [PER…" at bounding box center [217, 277] width 68 height 17
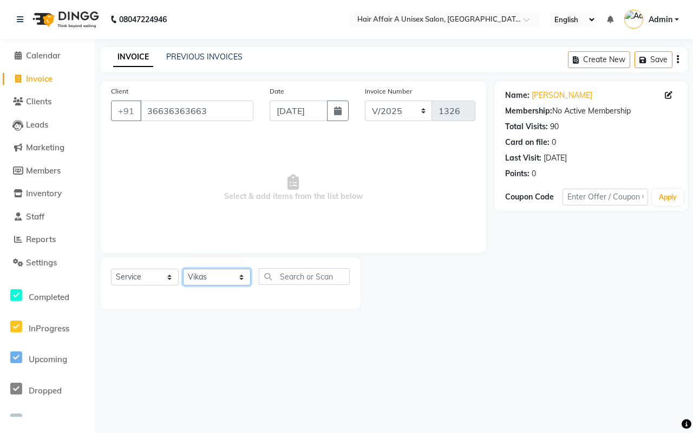
click at [183, 269] on select "Select Stylist [PERSON_NAME] [PERSON_NAME] Kajal Kunal [PERSON_NAME] Nitin [PER…" at bounding box center [217, 277] width 68 height 17
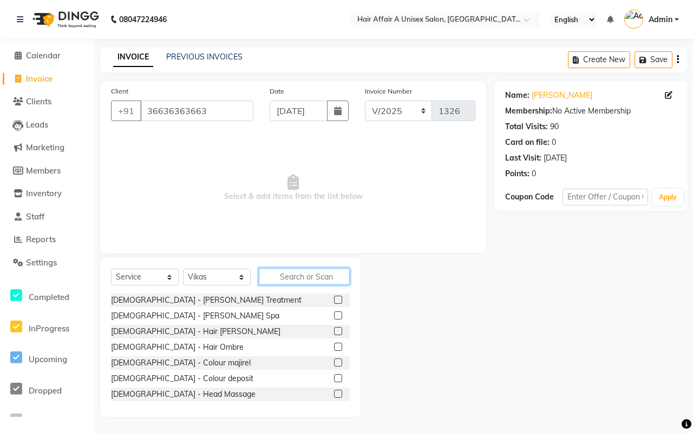
click at [291, 281] on input "text" at bounding box center [304, 276] width 91 height 17
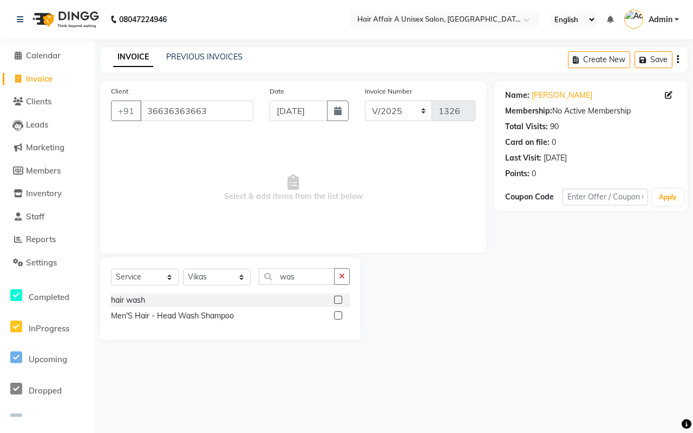
click at [341, 304] on div at bounding box center [342, 301] width 16 height 14
click at [339, 299] on label at bounding box center [338, 300] width 8 height 8
click at [339, 299] on input "checkbox" at bounding box center [337, 300] width 7 height 7
